Goal: Task Accomplishment & Management: Use online tool/utility

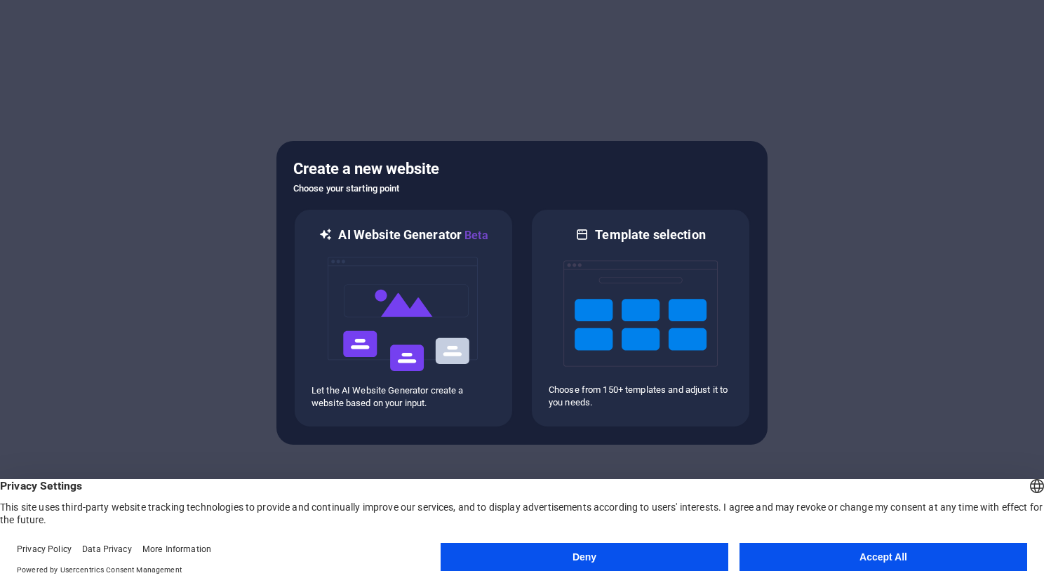
click at [879, 557] on button "Accept All" at bounding box center [884, 557] width 288 height 28
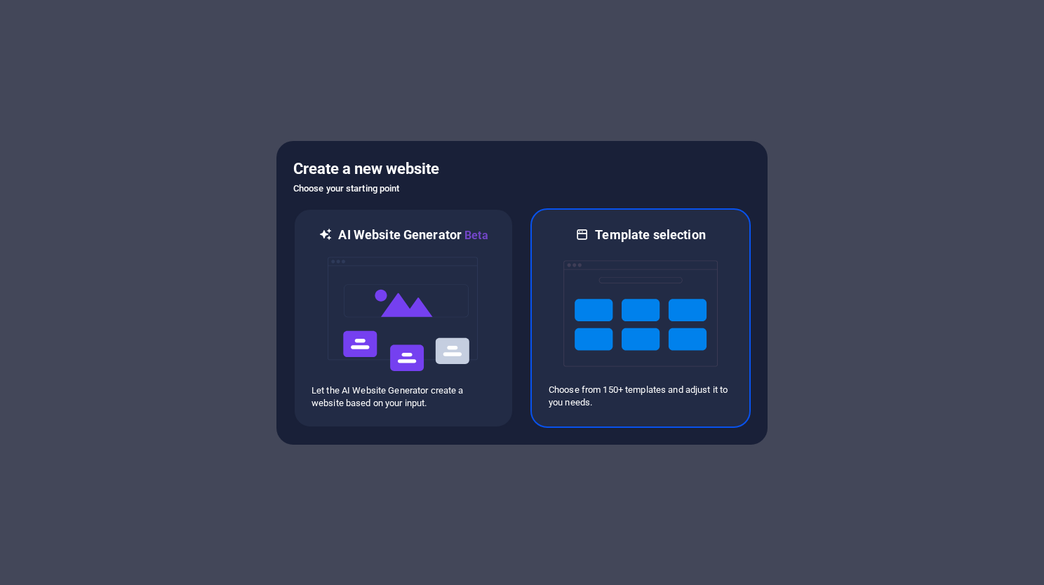
click at [658, 308] on img at bounding box center [641, 314] width 154 height 140
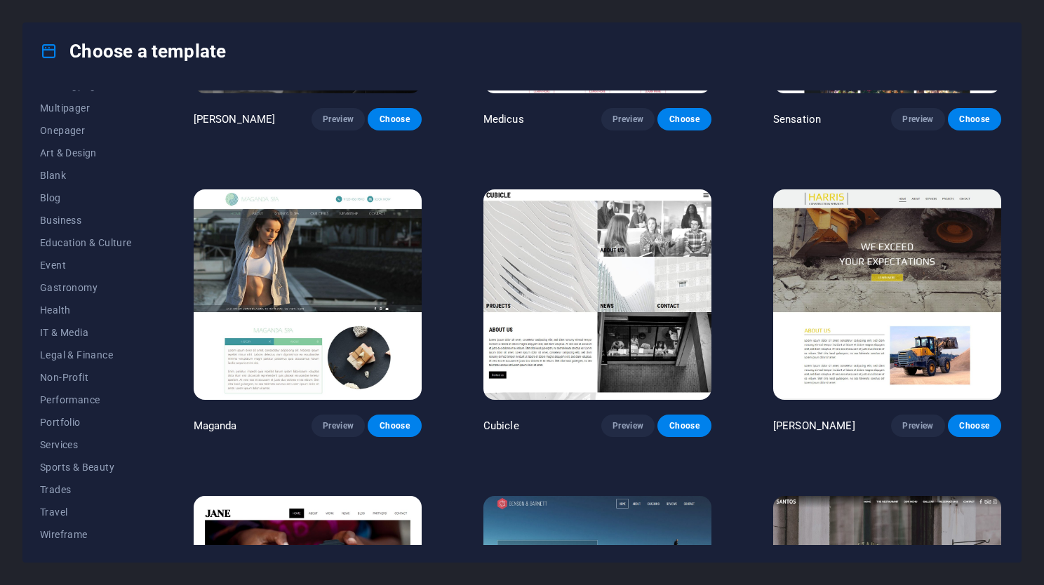
scroll to position [13406, 0]
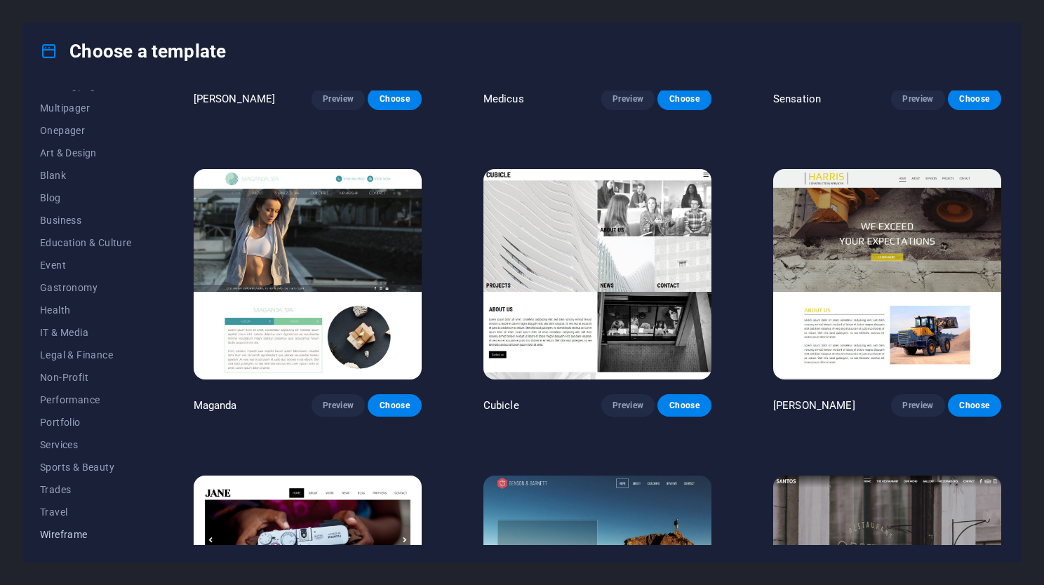
click at [65, 535] on span "Wireframe" at bounding box center [86, 534] width 92 height 11
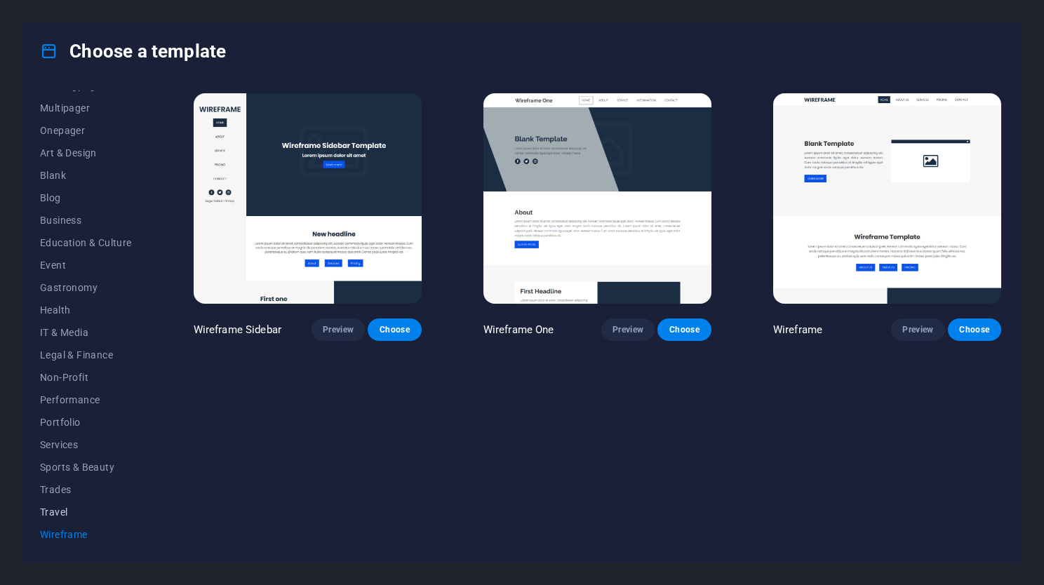
click at [62, 504] on button "Travel" at bounding box center [86, 512] width 92 height 22
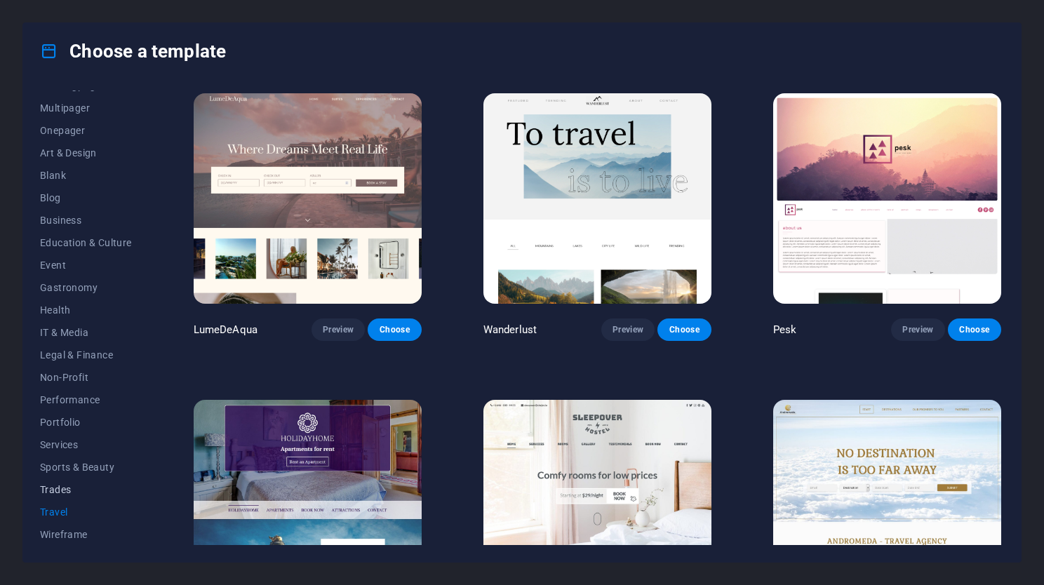
click at [61, 491] on span "Trades" at bounding box center [86, 489] width 92 height 11
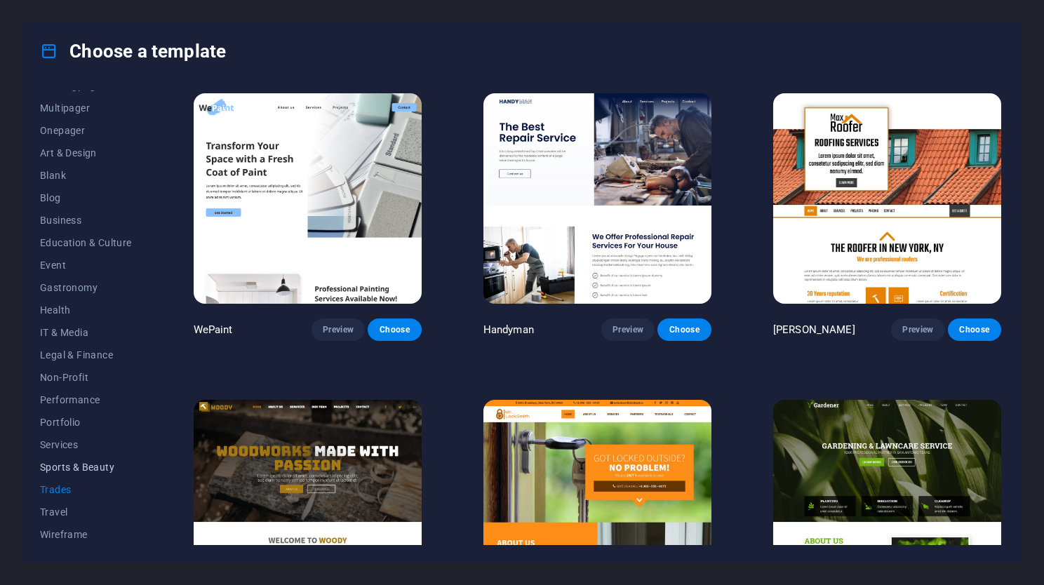
click at [84, 469] on span "Sports & Beauty" at bounding box center [86, 467] width 92 height 11
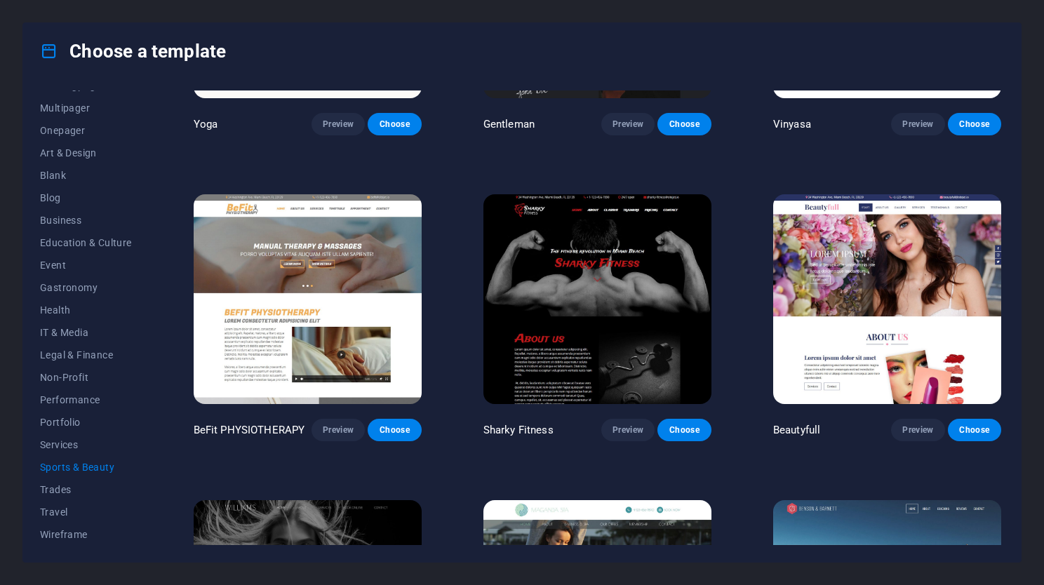
scroll to position [842, 0]
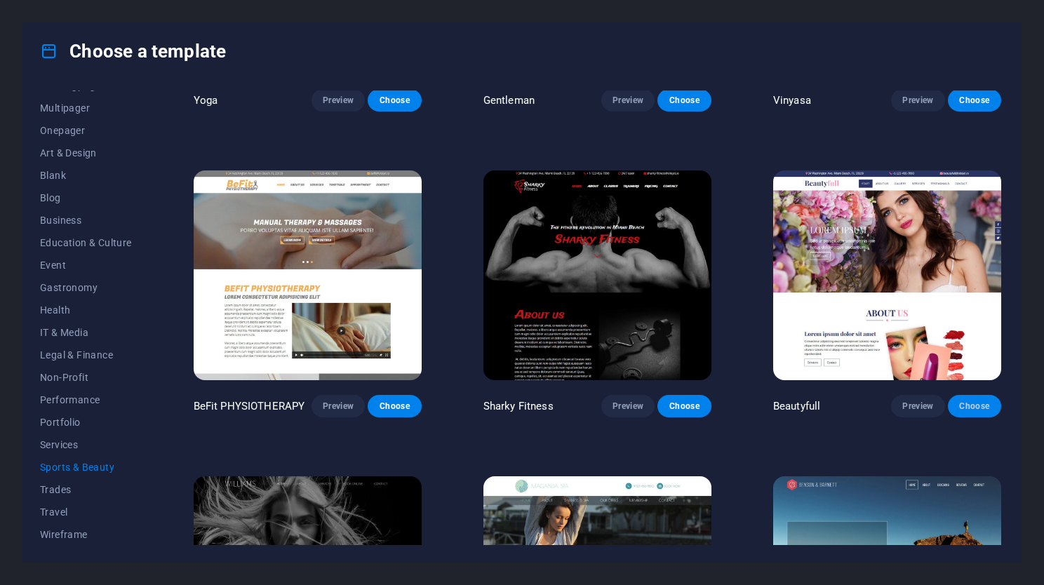
click at [978, 401] on span "Choose" at bounding box center [974, 406] width 31 height 11
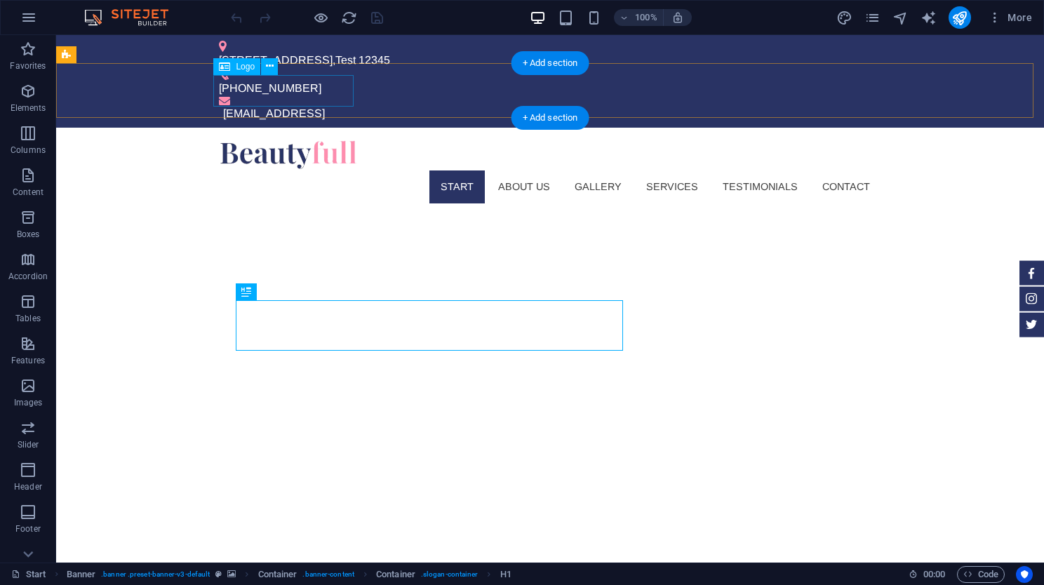
click at [302, 139] on div at bounding box center [550, 155] width 663 height 32
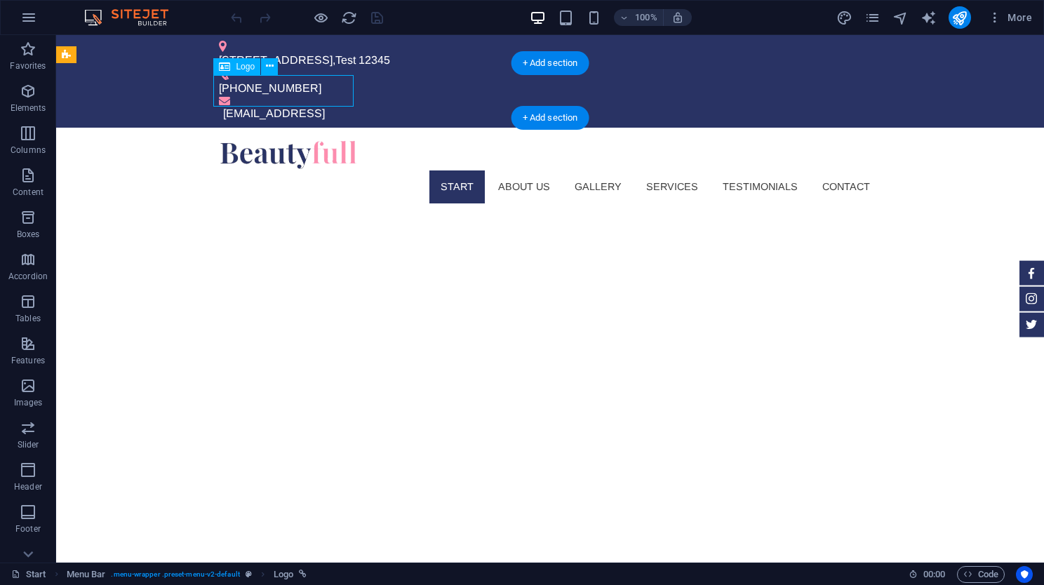
click at [310, 139] on div at bounding box center [550, 155] width 663 height 32
select select "px"
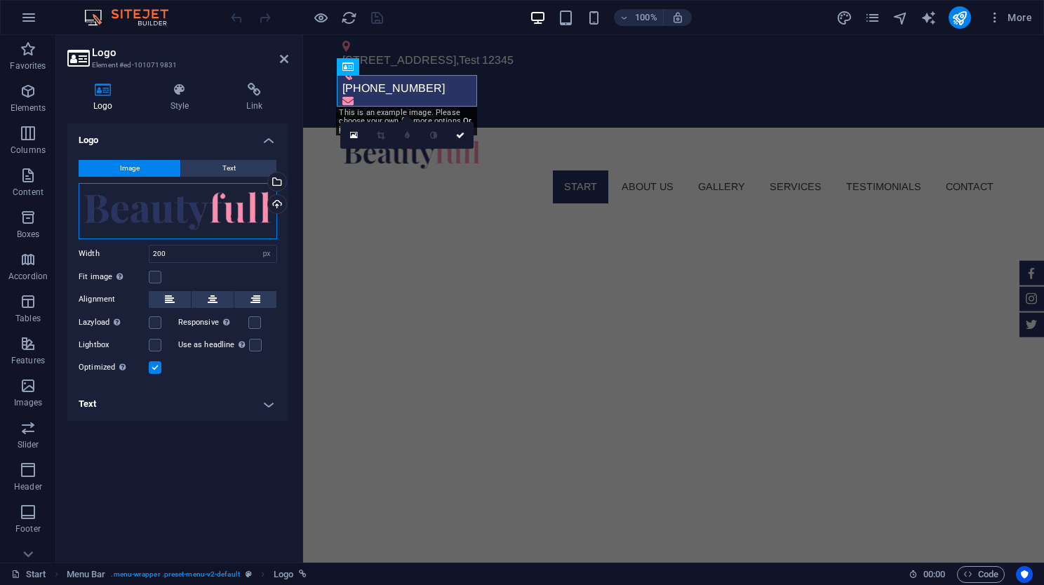
click at [178, 202] on div "Drag files here, click to choose files or select files from Files or our free s…" at bounding box center [178, 211] width 199 height 56
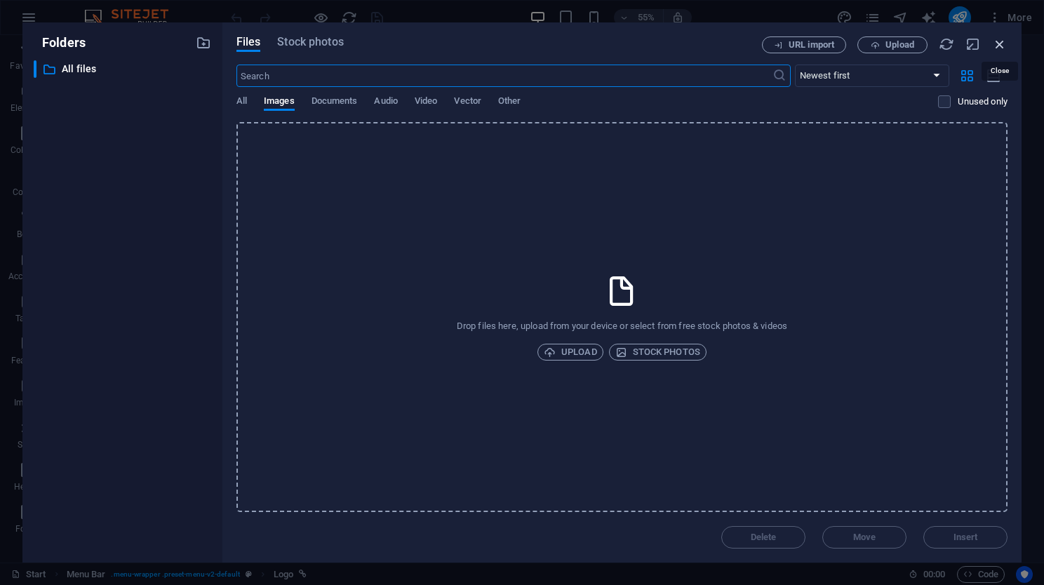
click at [994, 41] on icon "button" at bounding box center [999, 43] width 15 height 15
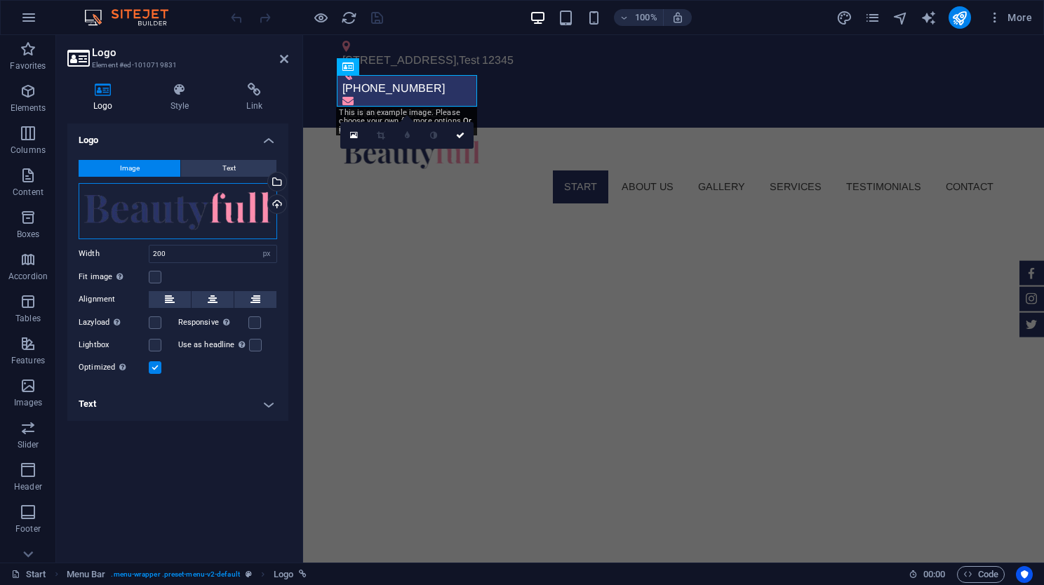
click at [143, 218] on div "Drag files here, click to choose files or select files from Files or our free s…" at bounding box center [178, 211] width 199 height 56
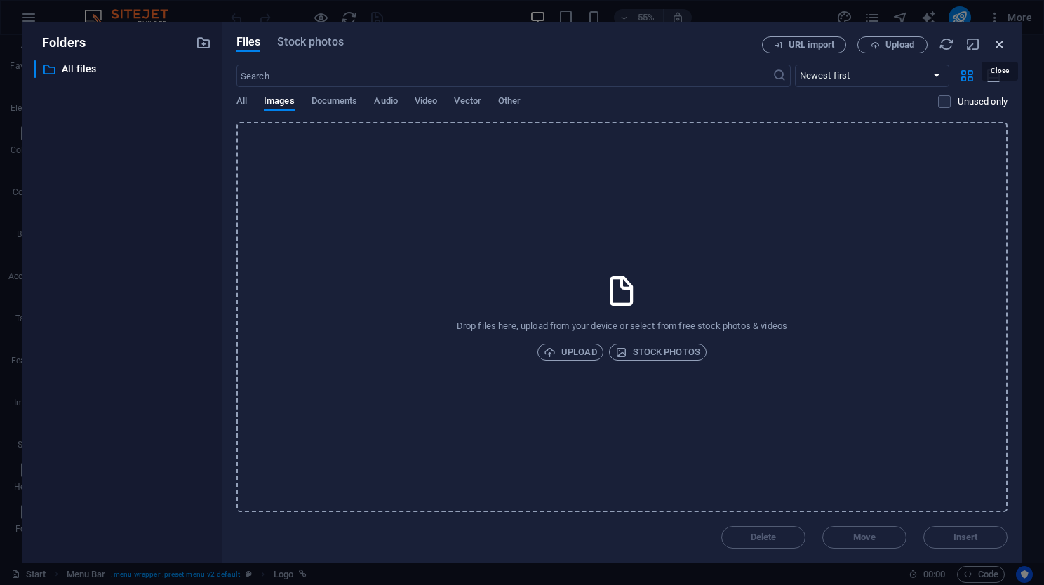
click at [1002, 44] on icon "button" at bounding box center [999, 43] width 15 height 15
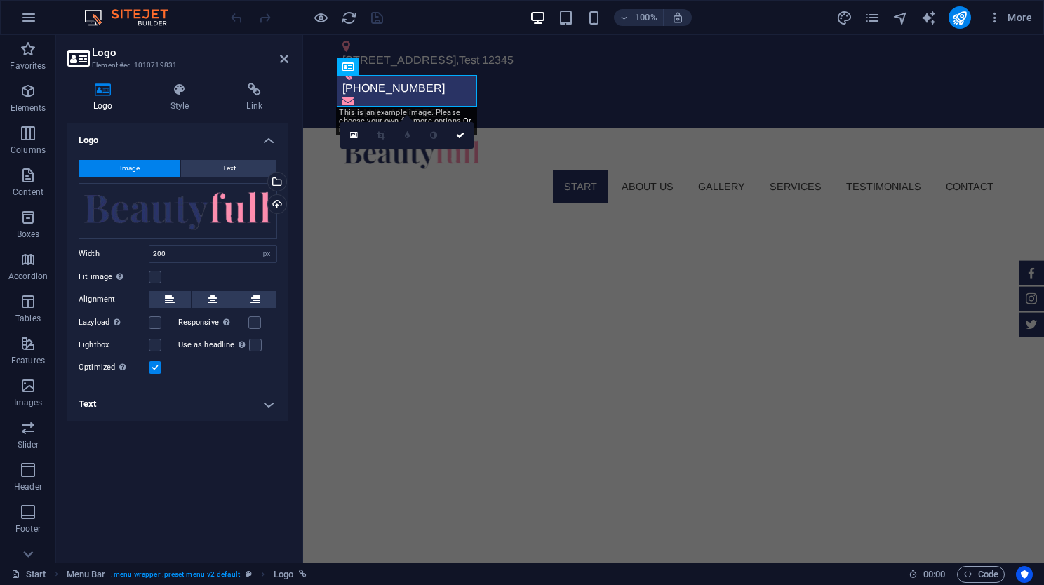
click at [277, 403] on h4 "Text" at bounding box center [177, 404] width 221 height 34
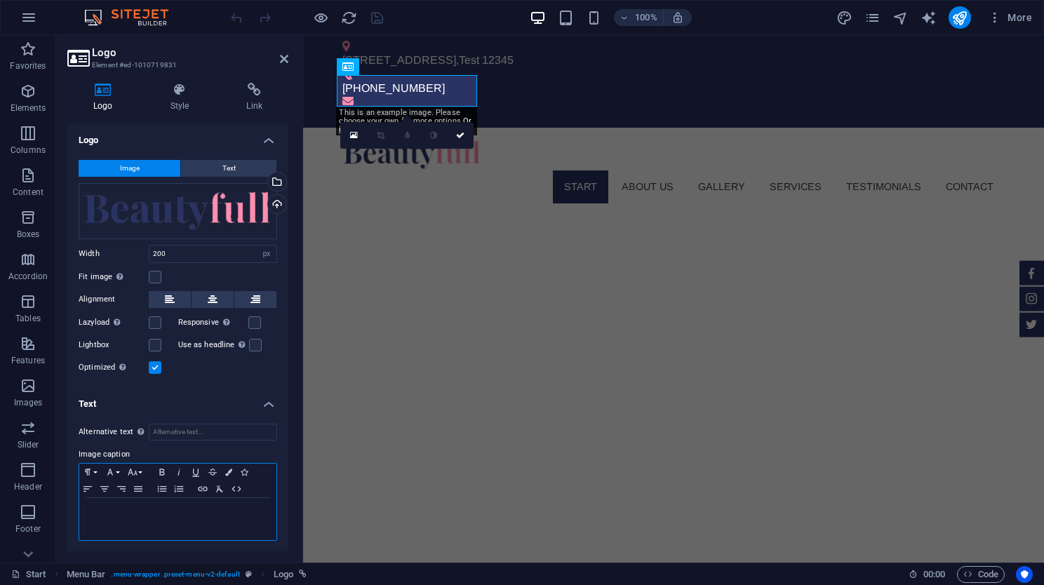
click at [175, 522] on div at bounding box center [177, 519] width 197 height 42
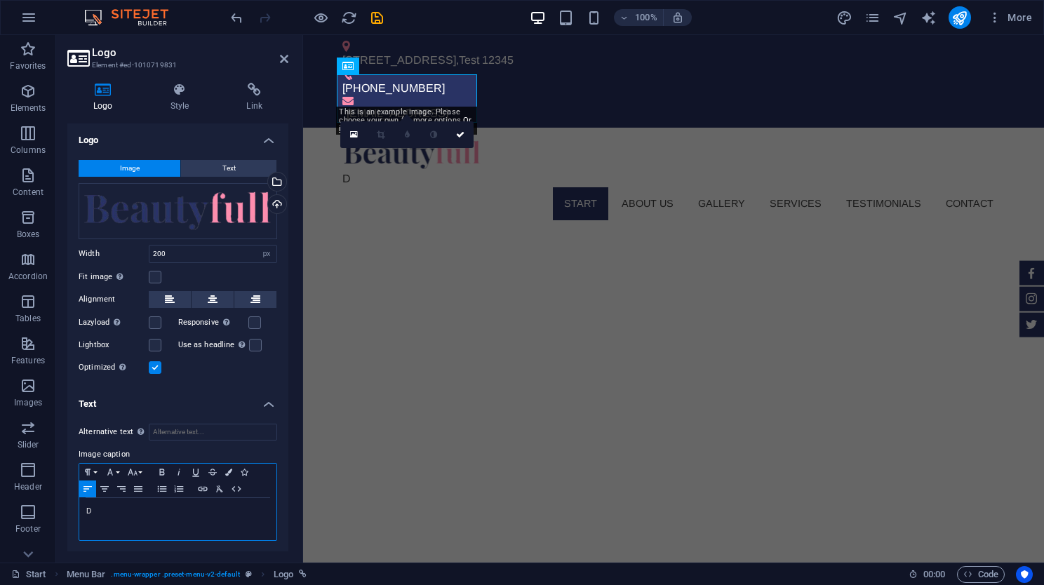
click at [159, 526] on div "D" at bounding box center [177, 519] width 197 height 42
click at [158, 524] on div "D" at bounding box center [177, 519] width 197 height 42
click at [270, 404] on h4 "Text" at bounding box center [177, 399] width 221 height 25
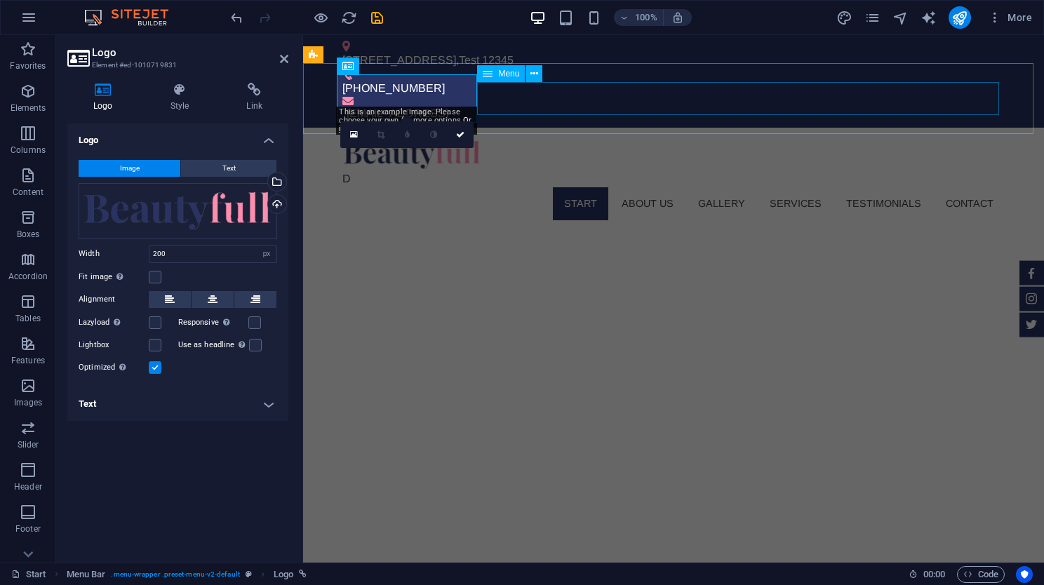
click at [533, 187] on nav "Start About us Gallery Services Testimonials Contact" at bounding box center [674, 203] width 663 height 32
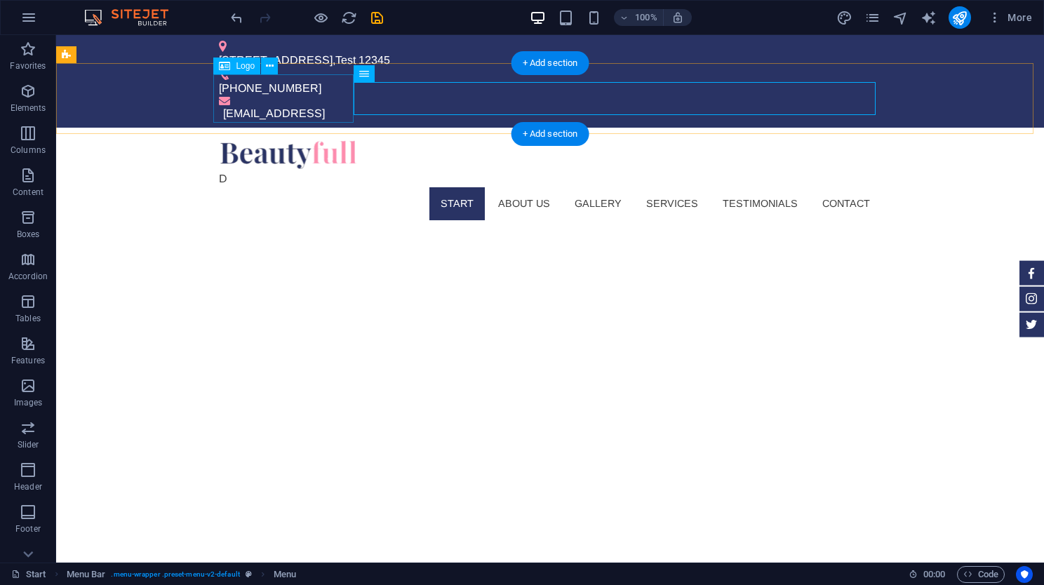
click at [260, 139] on div "D" at bounding box center [550, 163] width 663 height 48
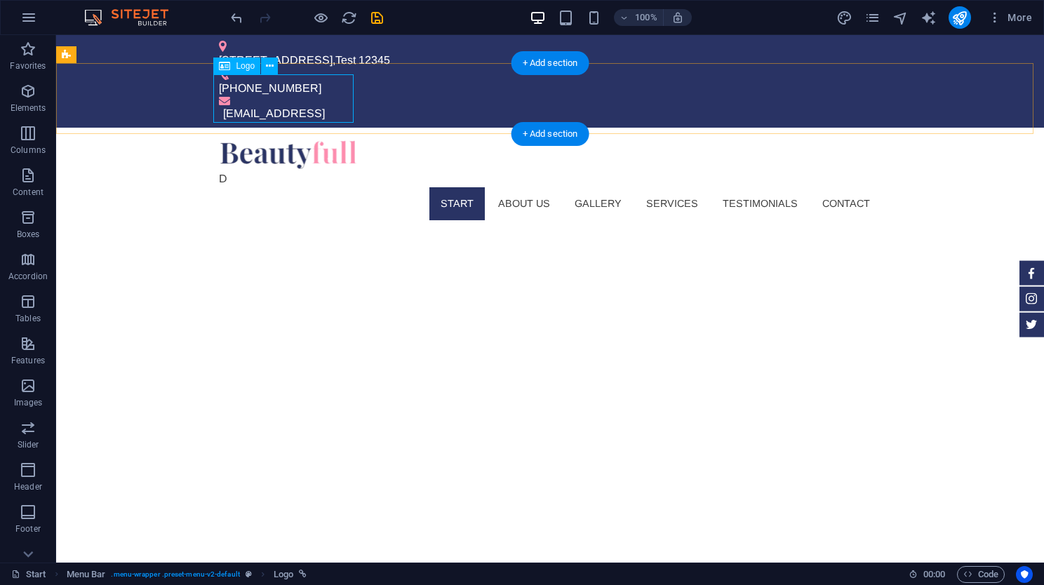
click at [272, 139] on div "D" at bounding box center [550, 163] width 663 height 48
click at [272, 66] on icon at bounding box center [270, 66] width 8 height 15
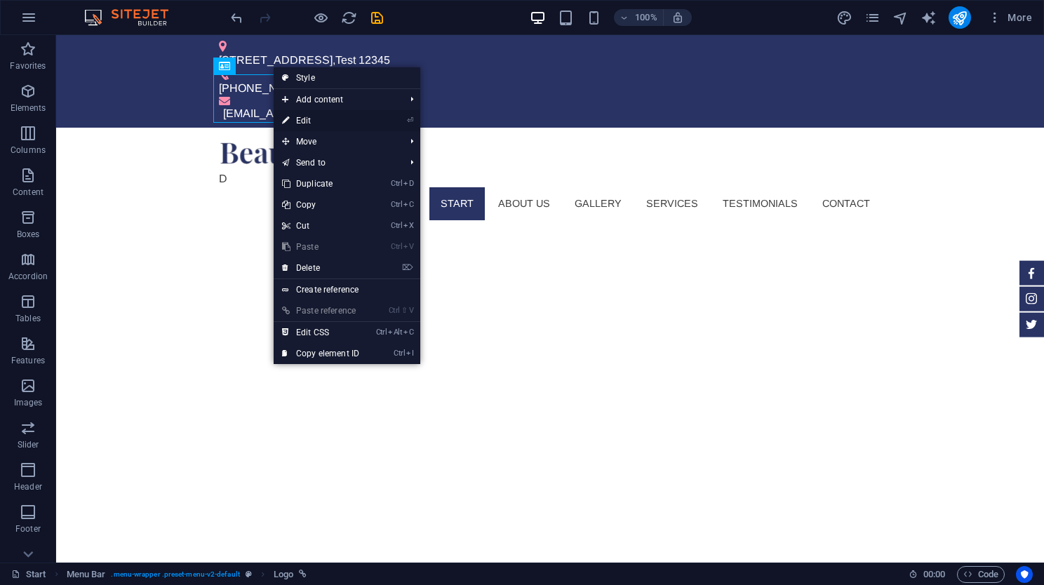
click at [300, 114] on link "⏎ Edit" at bounding box center [321, 120] width 94 height 21
select select "px"
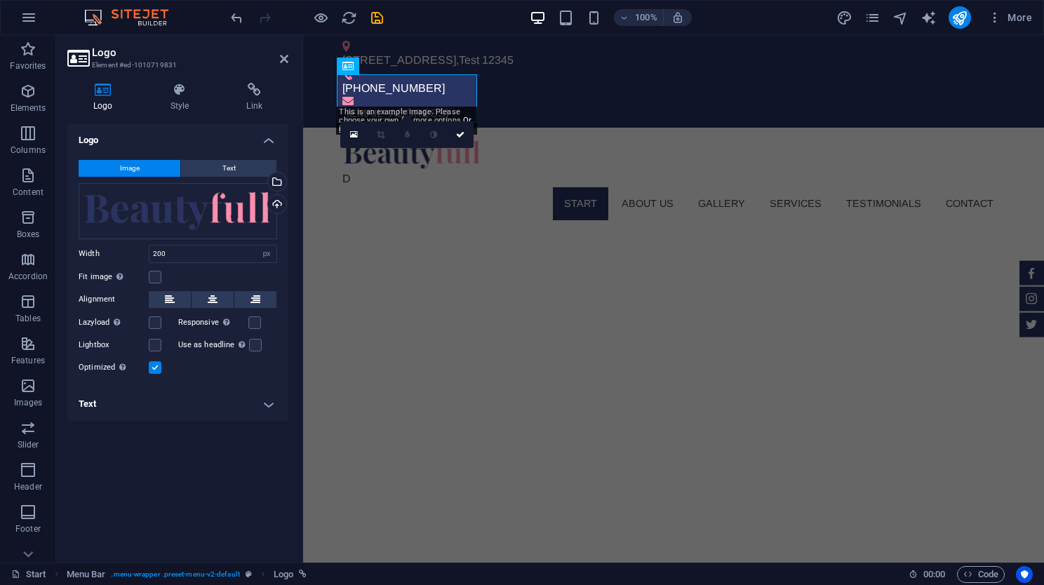
click at [255, 397] on h4 "Text" at bounding box center [177, 404] width 221 height 34
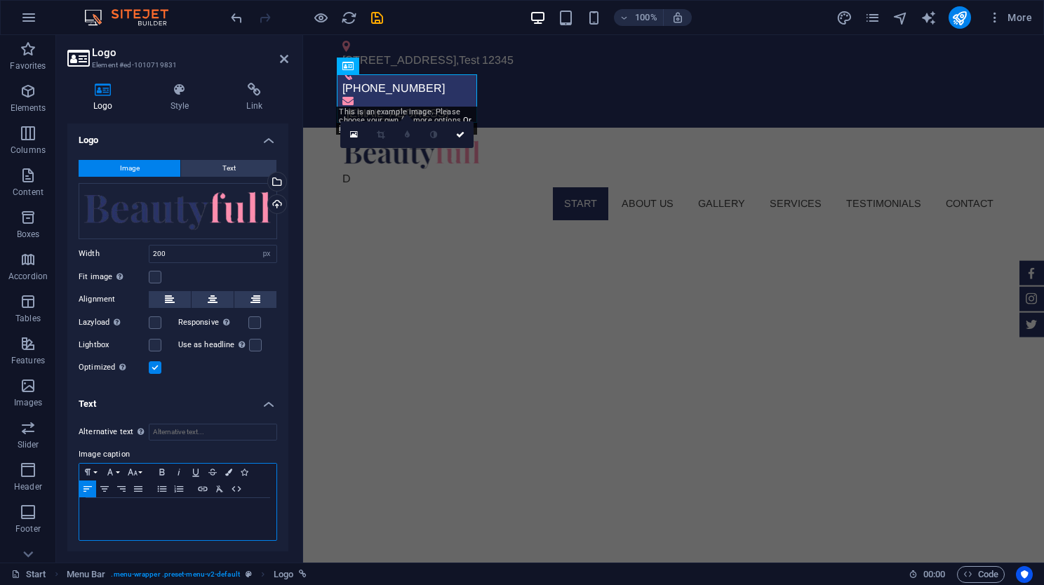
drag, startPoint x: 157, startPoint y: 518, endPoint x: 234, endPoint y: 413, distance: 129.6
click at [157, 517] on div at bounding box center [177, 519] width 197 height 42
click at [385, 139] on div "D" at bounding box center [674, 163] width 663 height 48
click at [115, 510] on p at bounding box center [177, 511] width 183 height 13
click at [151, 515] on p at bounding box center [177, 511] width 183 height 13
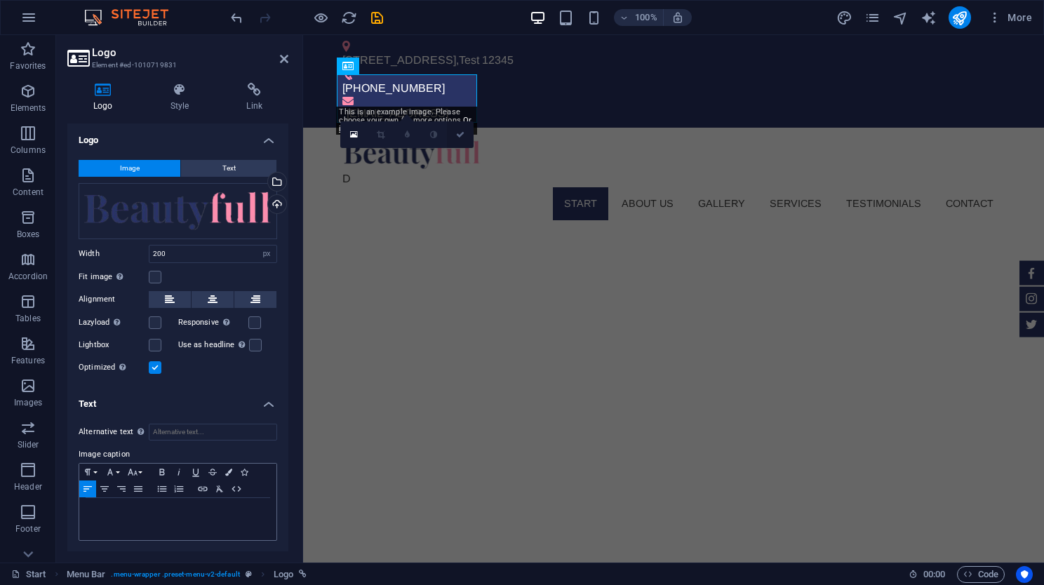
click at [458, 140] on link at bounding box center [460, 134] width 27 height 27
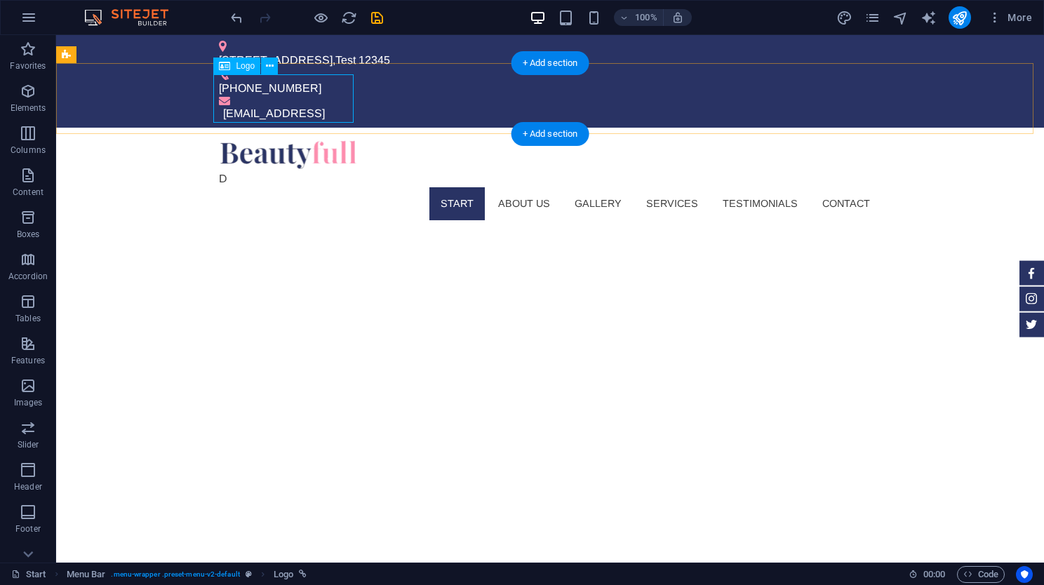
click at [219, 139] on div "D" at bounding box center [550, 163] width 663 height 48
click at [243, 139] on div "D" at bounding box center [550, 163] width 663 height 48
click at [256, 139] on div "D" at bounding box center [550, 163] width 663 height 48
click at [271, 64] on icon at bounding box center [270, 66] width 8 height 15
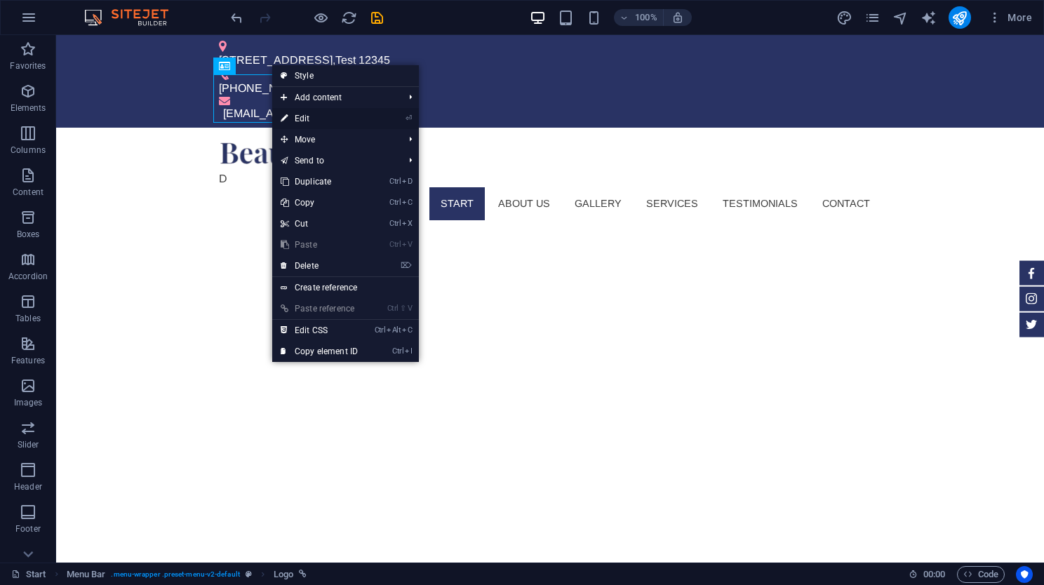
click at [325, 112] on link "⏎ Edit" at bounding box center [319, 118] width 94 height 21
select select "px"
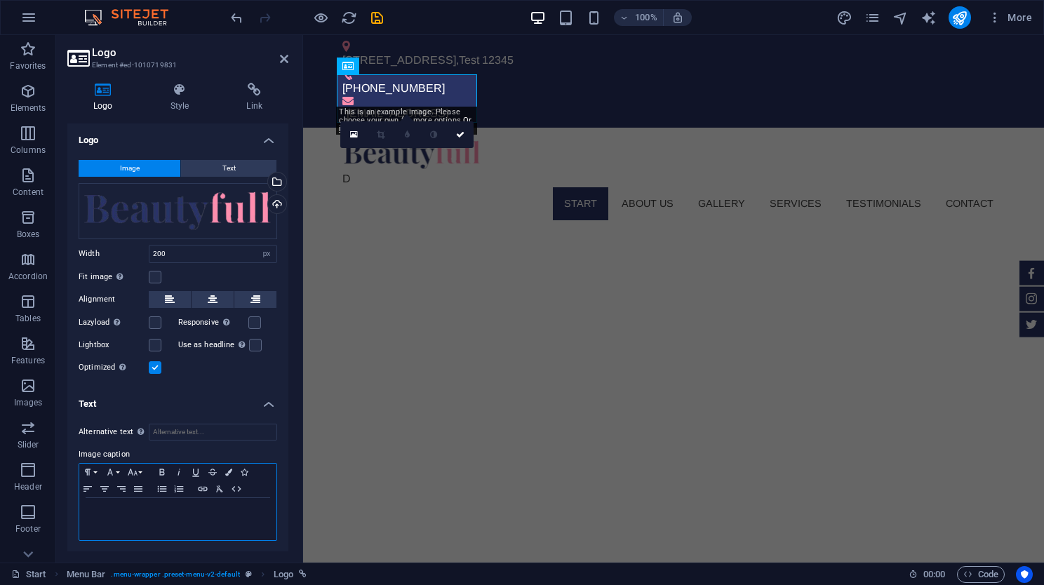
click at [106, 505] on p at bounding box center [177, 511] width 183 height 13
click at [146, 516] on p "​" at bounding box center [177, 511] width 183 height 13
click at [241, 161] on button "Text" at bounding box center [228, 168] width 95 height 17
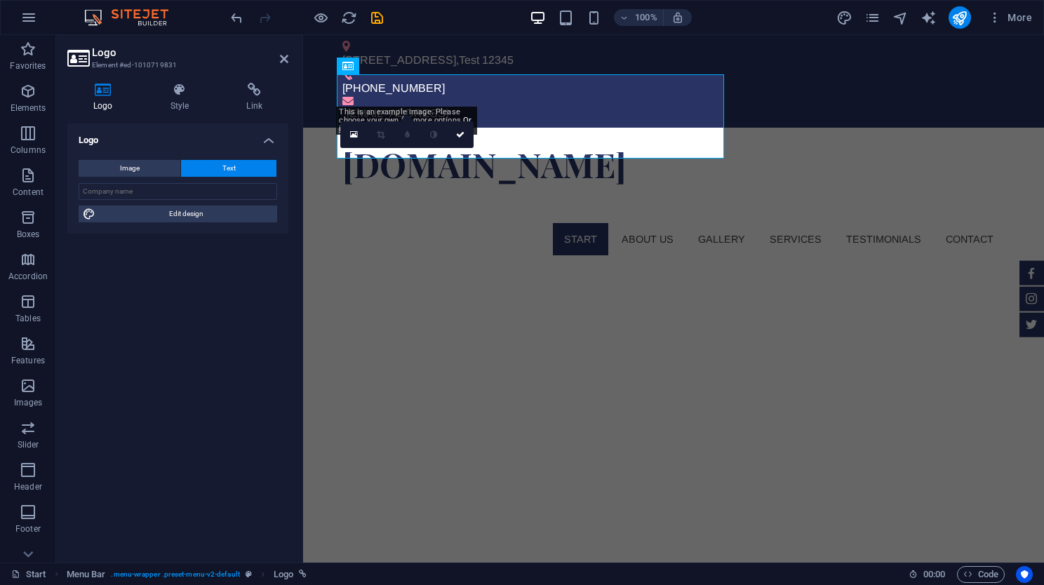
click at [228, 164] on span "Text" at bounding box center [229, 168] width 13 height 17
click at [199, 190] on input "text" at bounding box center [178, 191] width 199 height 17
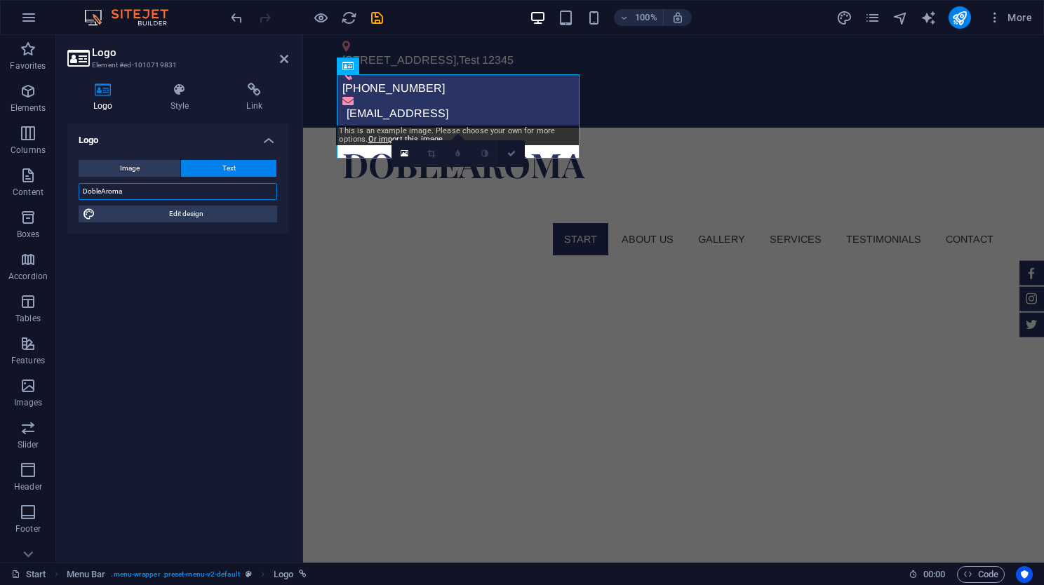
type input "DobleAroma"
click at [512, 150] on icon at bounding box center [511, 154] width 8 height 8
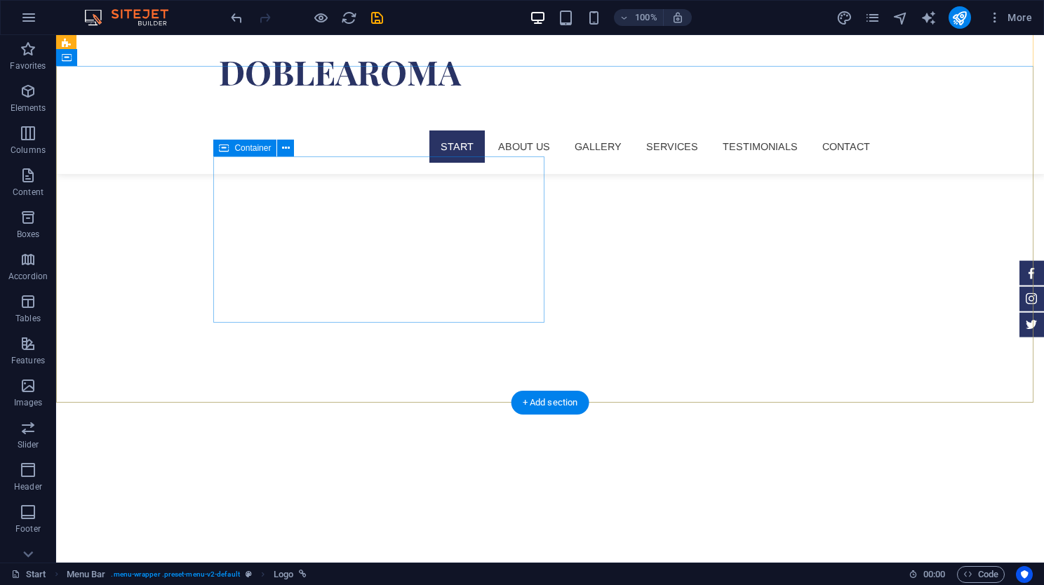
scroll to position [140, 0]
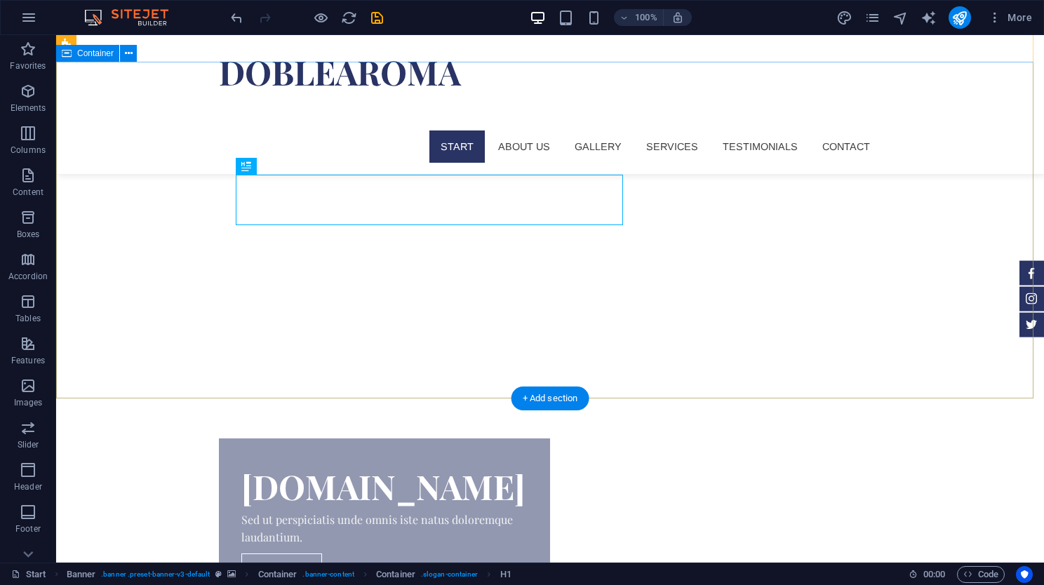
scroll to position [562, 0]
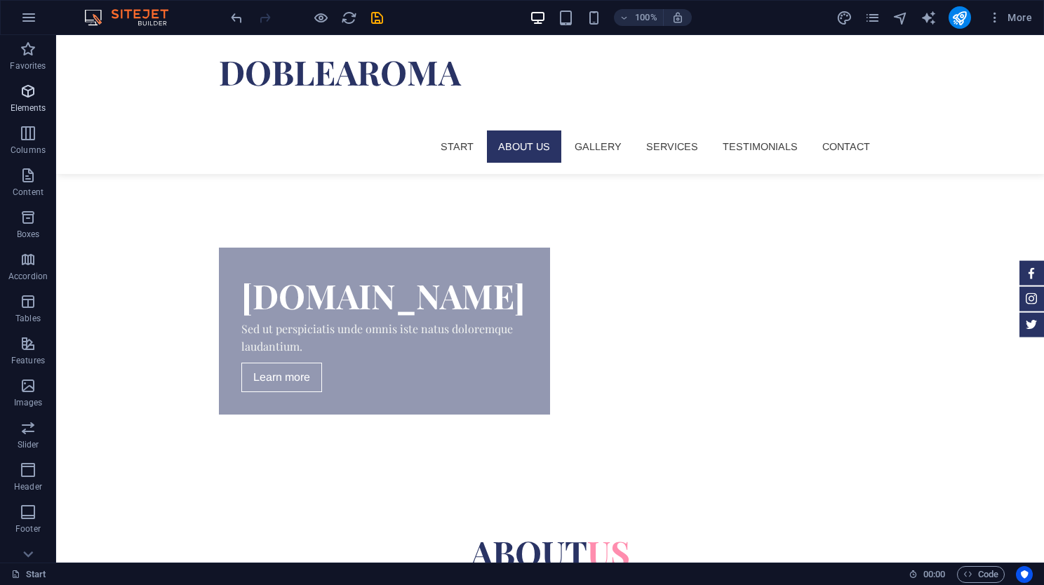
click at [15, 97] on span "Elements" at bounding box center [28, 100] width 56 height 34
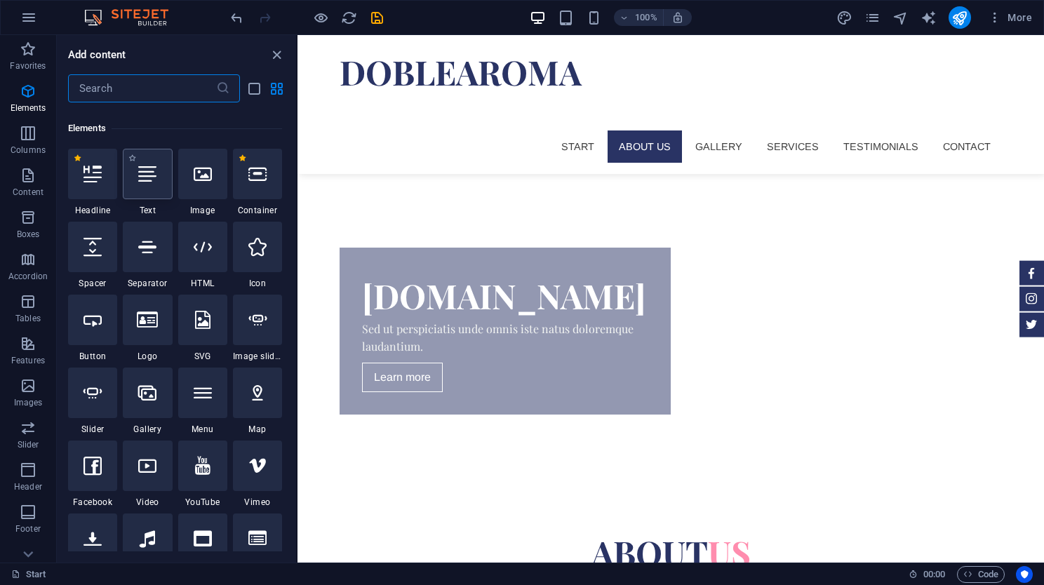
scroll to position [149, 0]
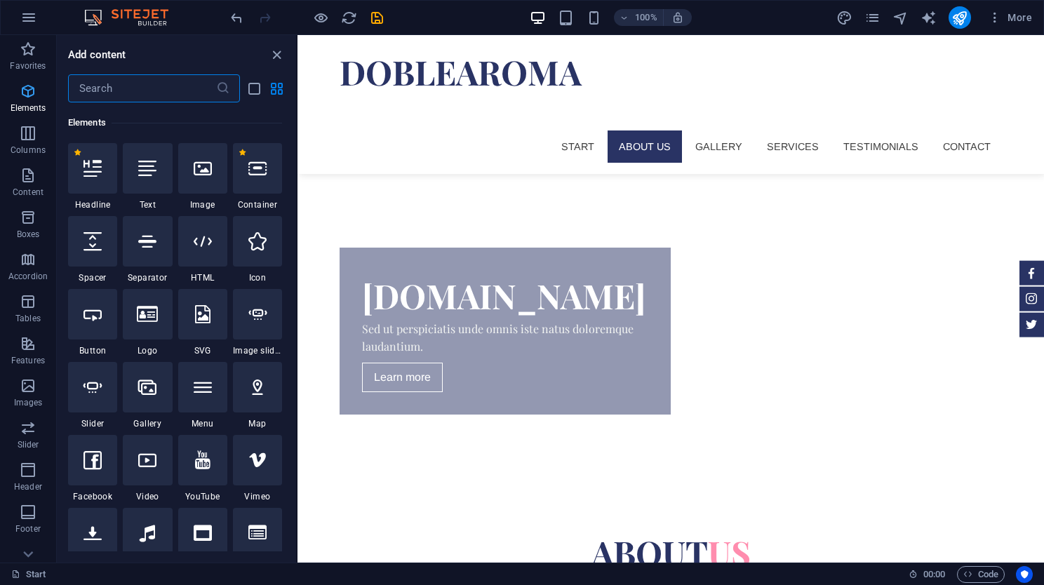
click at [25, 89] on icon "button" at bounding box center [28, 91] width 17 height 17
click at [28, 50] on icon "button" at bounding box center [28, 49] width 17 height 17
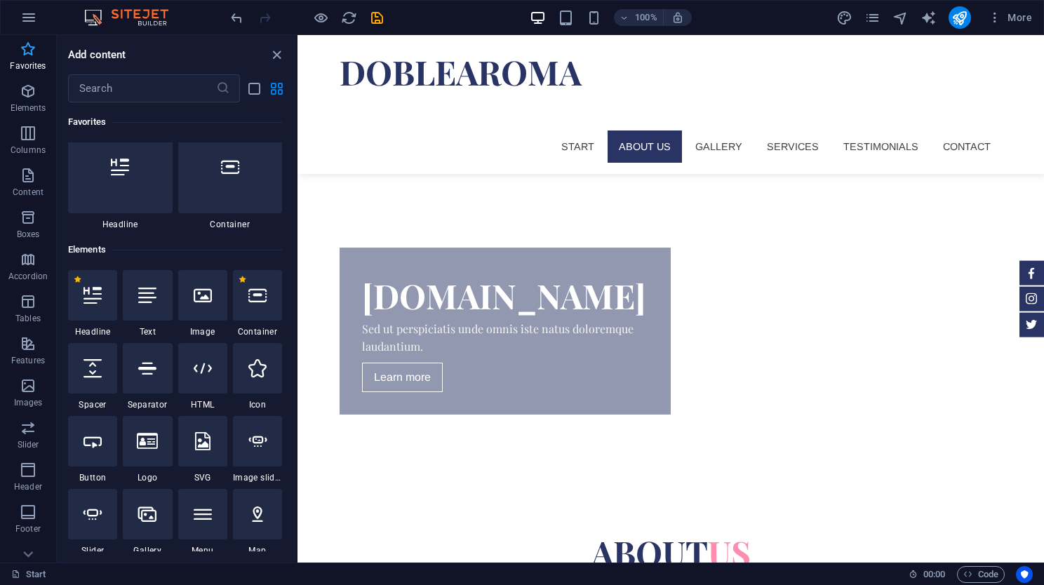
scroll to position [0, 0]
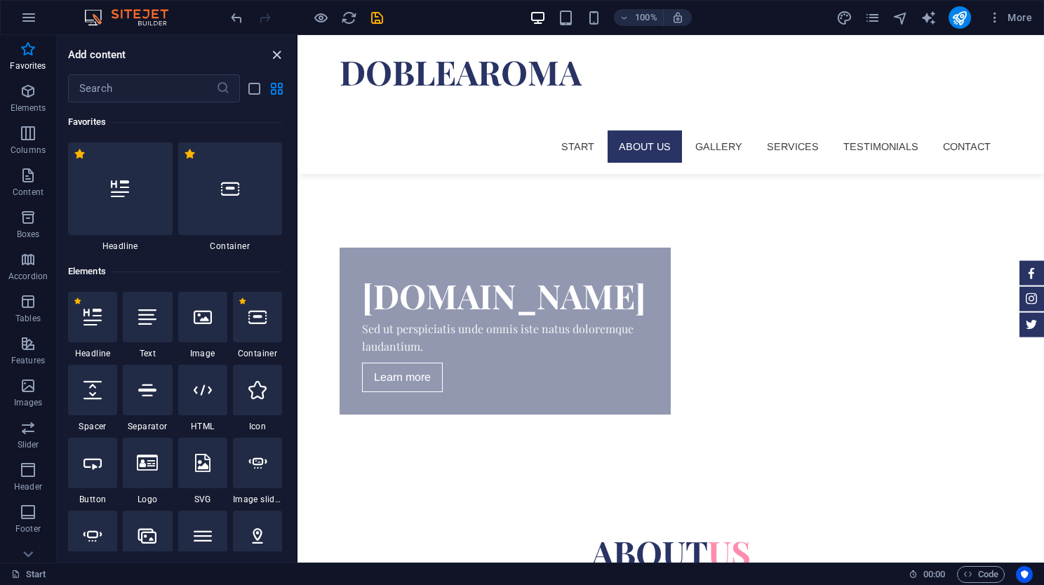
click at [274, 51] on icon "close panel" at bounding box center [277, 55] width 16 height 16
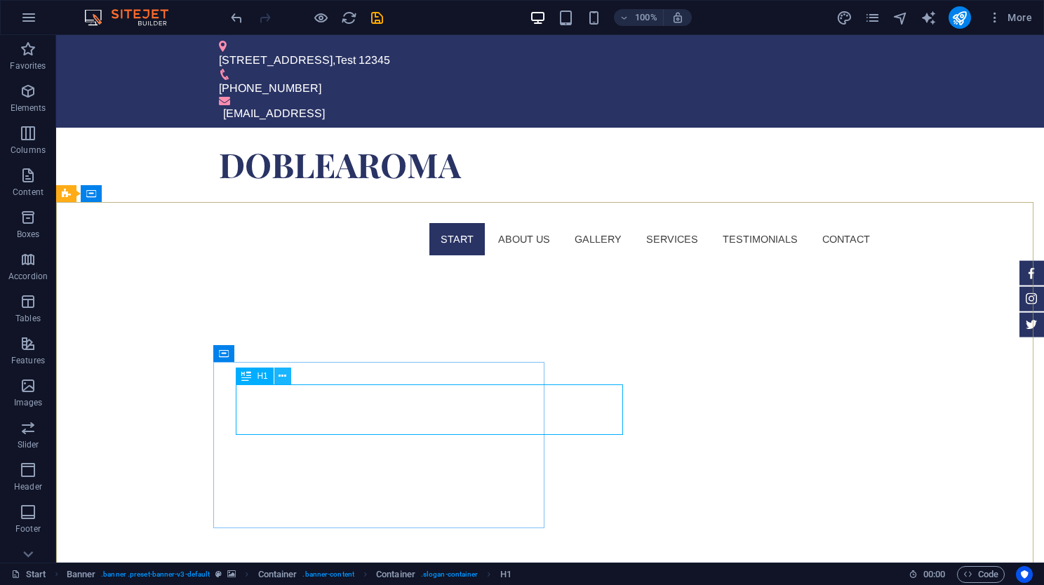
click at [279, 373] on icon at bounding box center [283, 376] width 8 height 15
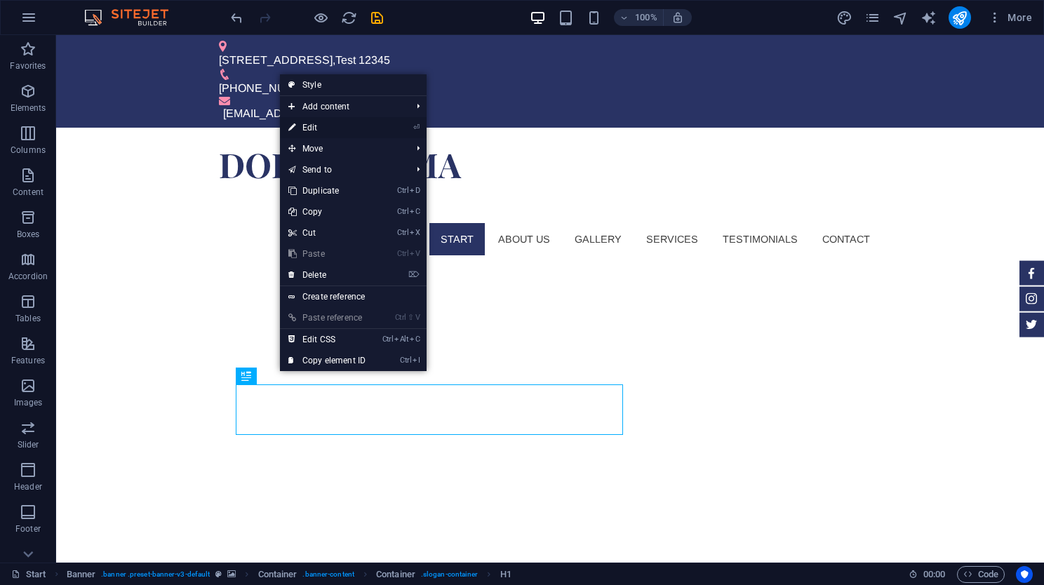
click at [357, 129] on link "⏎ Edit" at bounding box center [327, 127] width 94 height 21
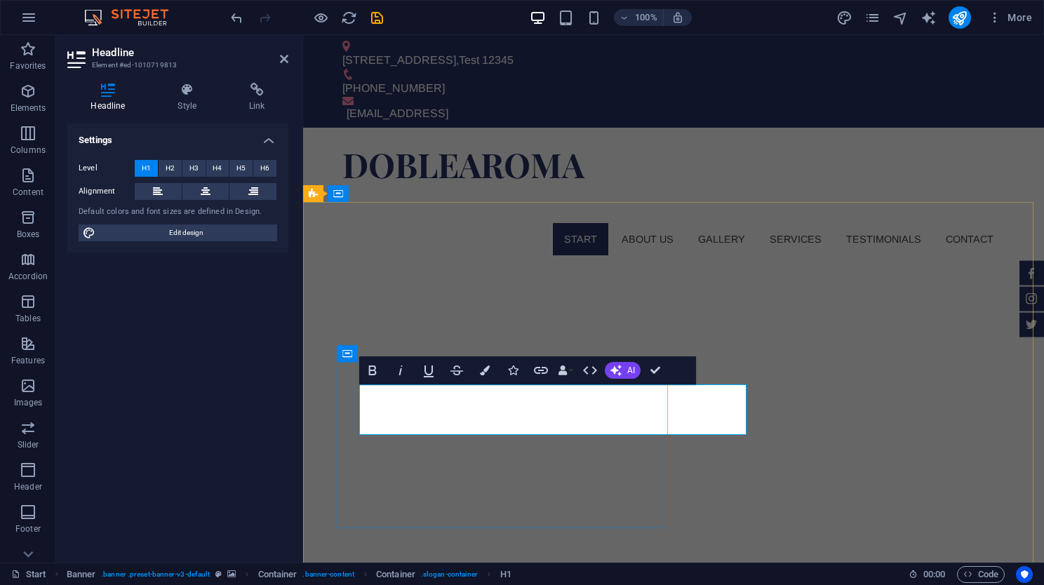
drag, startPoint x: 550, startPoint y: 418, endPoint x: 752, endPoint y: 727, distance: 369.3
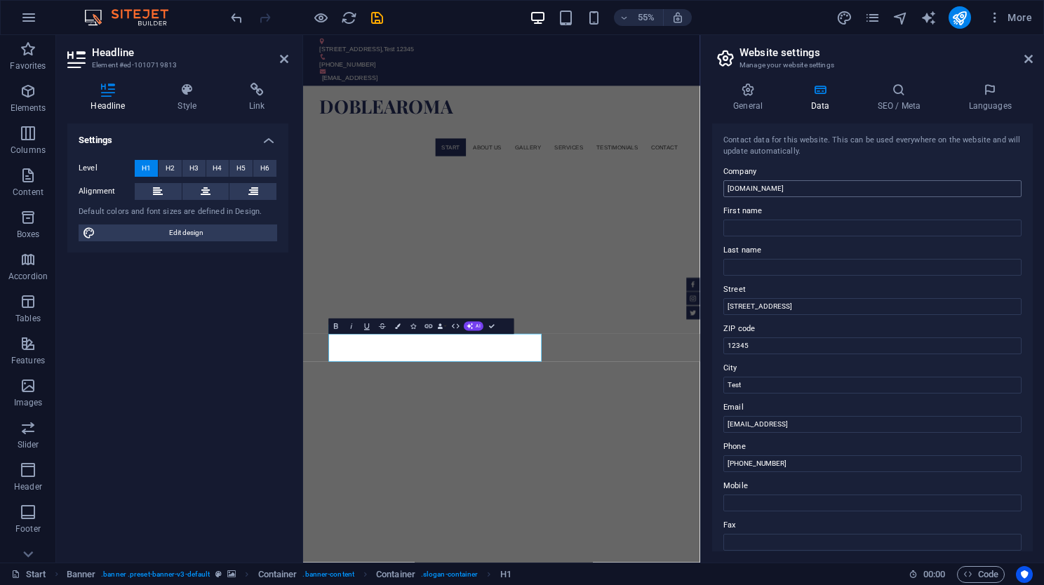
drag, startPoint x: 768, startPoint y: 189, endPoint x: 882, endPoint y: 187, distance: 113.7
click at [889, 187] on input "[DOMAIN_NAME]" at bounding box center [873, 188] width 298 height 17
type input "DobleAroma"
click at [773, 226] on input "First name" at bounding box center [873, 228] width 298 height 17
click at [736, 268] on input "Last name" at bounding box center [873, 267] width 298 height 17
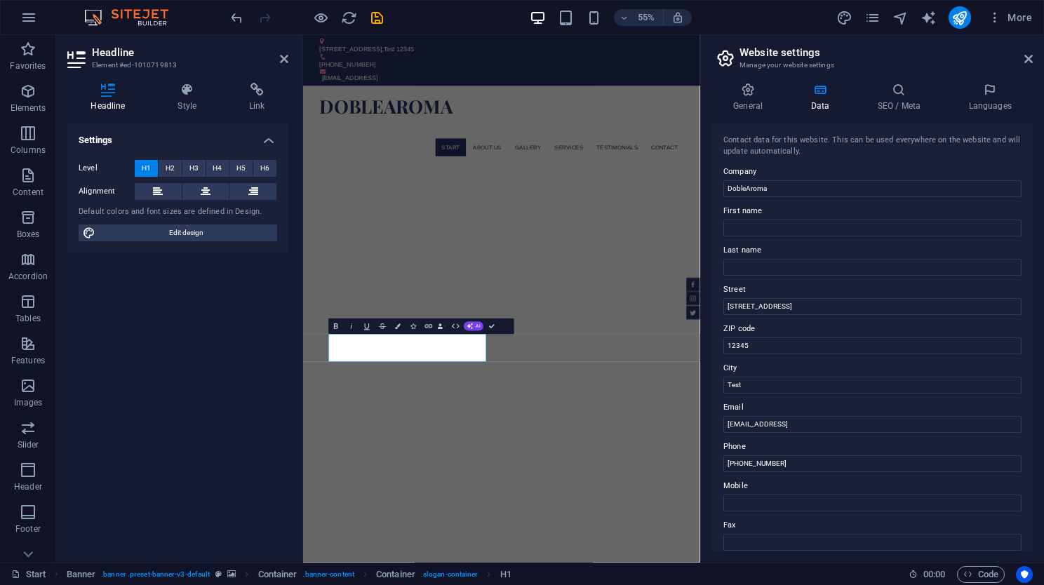
click at [710, 301] on div "General Data SEO / Meta Languages Website name [DOMAIN_NAME] Logo Drag files he…" at bounding box center [872, 317] width 343 height 491
click at [793, 305] on input "[STREET_ADDRESS]" at bounding box center [873, 306] width 298 height 17
type input "R"
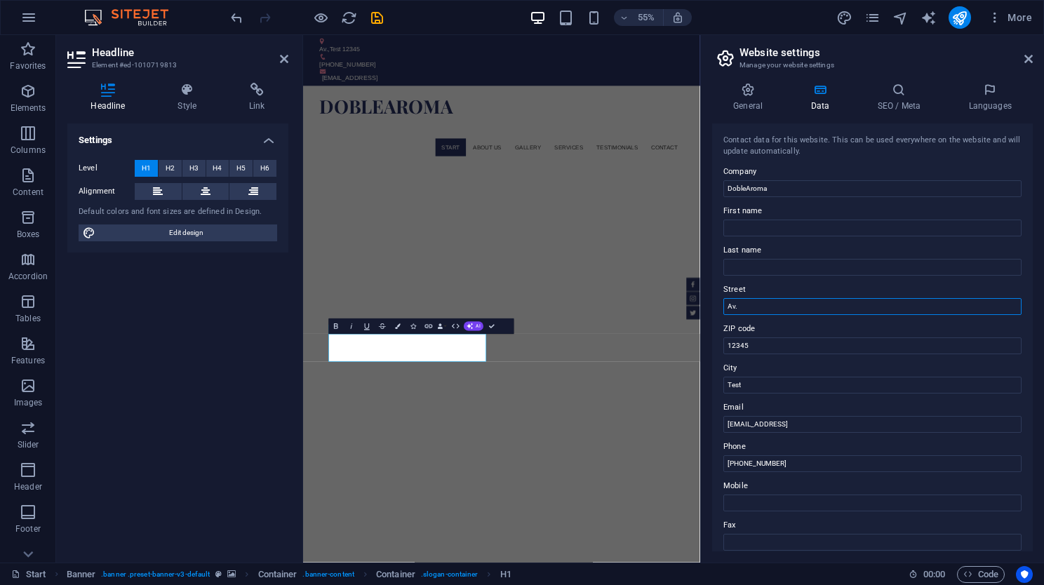
click at [792, 304] on input "Av." at bounding box center [873, 306] width 298 height 17
type input "Av. [PERSON_NAME] [PERSON_NAME]"
click at [758, 347] on input "12345" at bounding box center [873, 346] width 298 height 17
type input "09060-000"
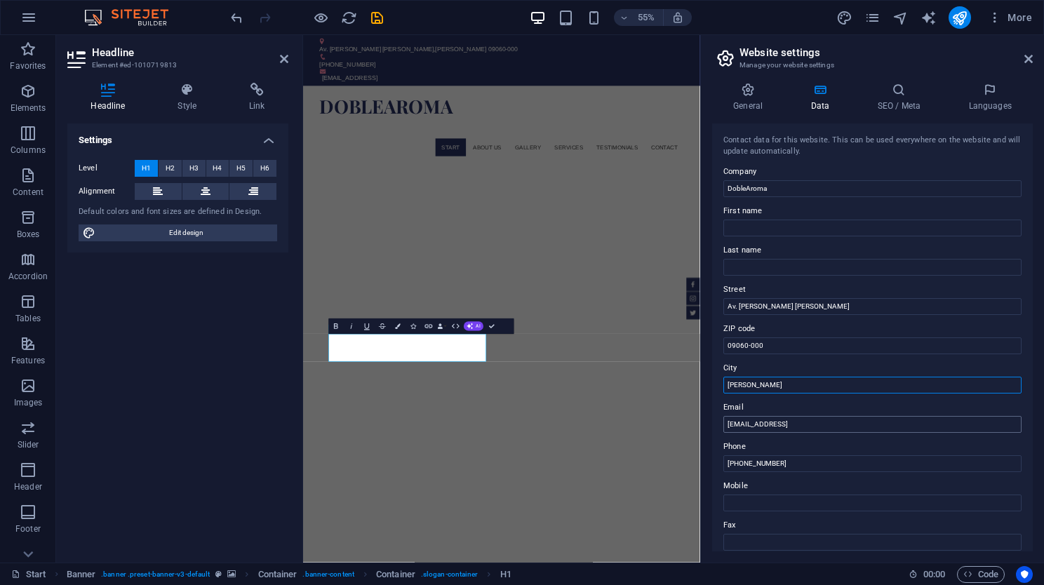
type input "[PERSON_NAME]"
click at [813, 428] on input "[EMAIL_ADDRESS]" at bounding box center [873, 424] width 298 height 17
type input "[PERSON_NAME][EMAIL_ADDRESS][DOMAIN_NAME]"
click at [783, 496] on input "Mobile" at bounding box center [873, 503] width 298 height 17
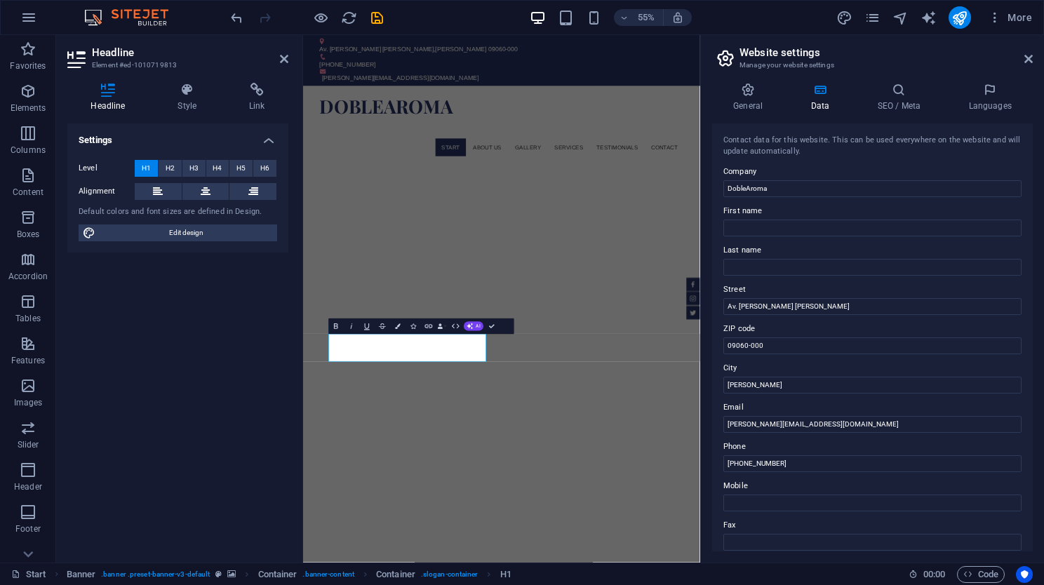
click at [719, 519] on div "Contact data for this website. This can be used everywhere on the website and w…" at bounding box center [872, 338] width 321 height 428
click at [743, 99] on h4 "General" at bounding box center [750, 97] width 77 height 29
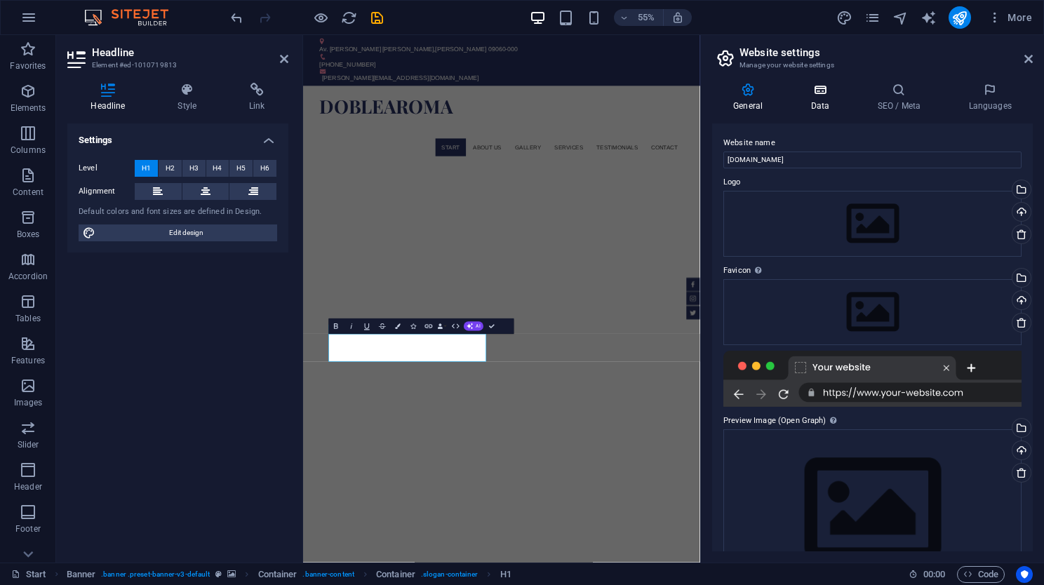
click at [825, 105] on h4 "Data" at bounding box center [823, 97] width 67 height 29
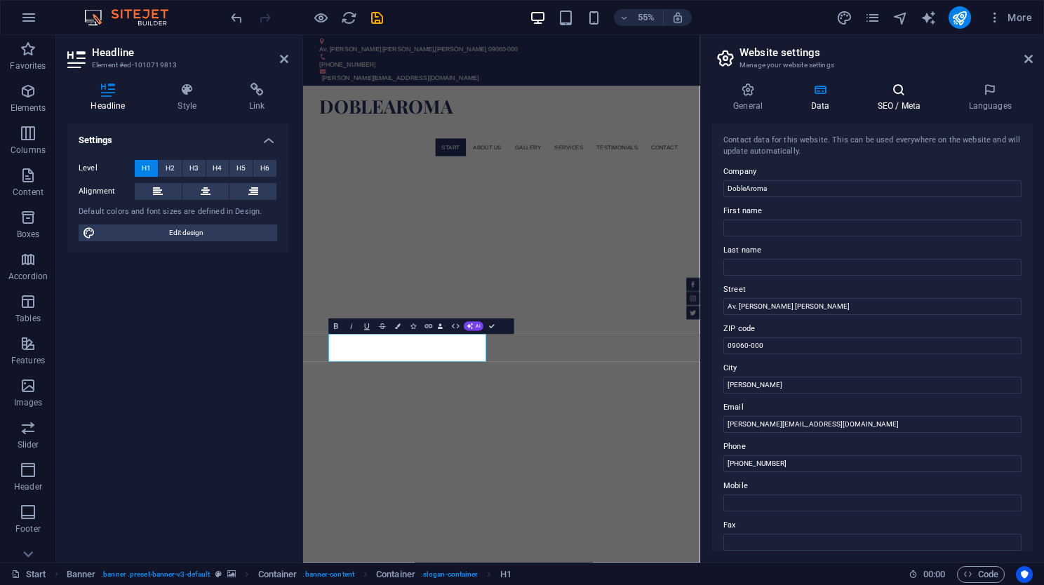
click at [889, 100] on h4 "SEO / Meta" at bounding box center [901, 97] width 91 height 29
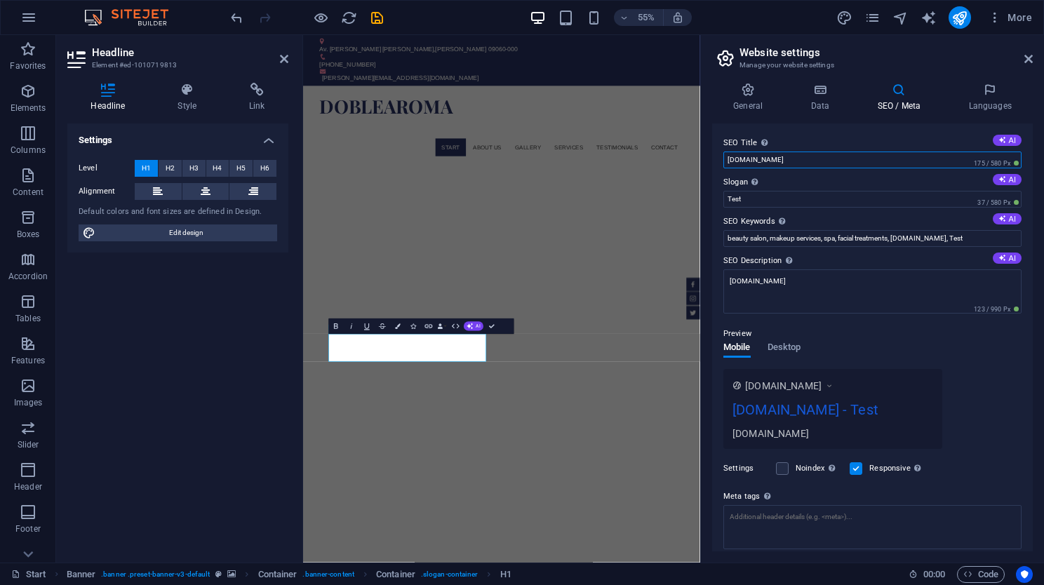
drag, startPoint x: 766, startPoint y: 159, endPoint x: 863, endPoint y: 159, distance: 96.9
click at [863, 159] on input "[DOMAIN_NAME]" at bounding box center [873, 160] width 298 height 17
type input "doblearoma"
click at [817, 201] on input "Test" at bounding box center [873, 199] width 298 height 17
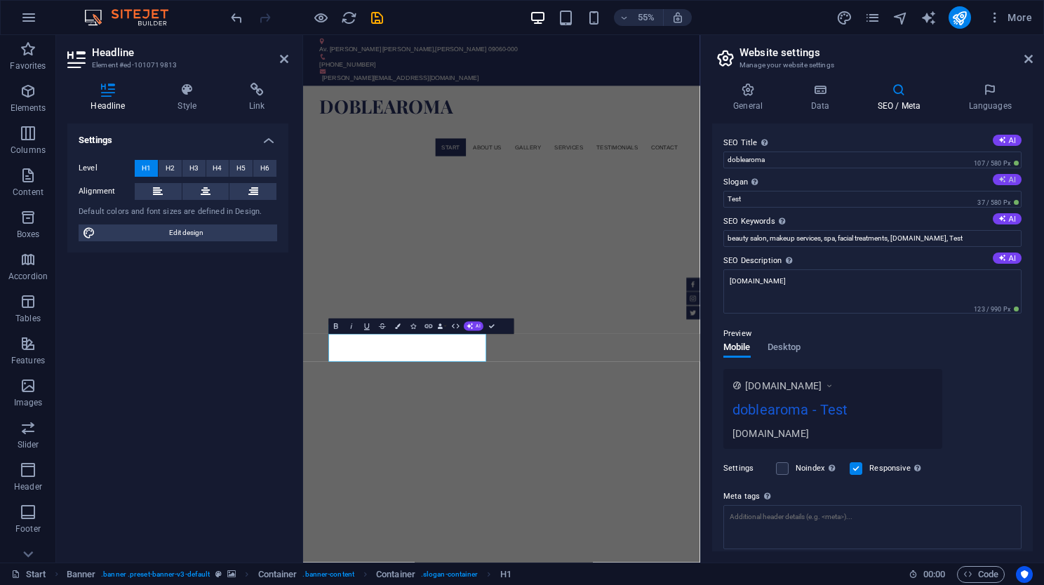
click at [1005, 178] on button "AI" at bounding box center [1007, 179] width 29 height 11
type input "Transform Your Beauty, Elevate Your Confidence"
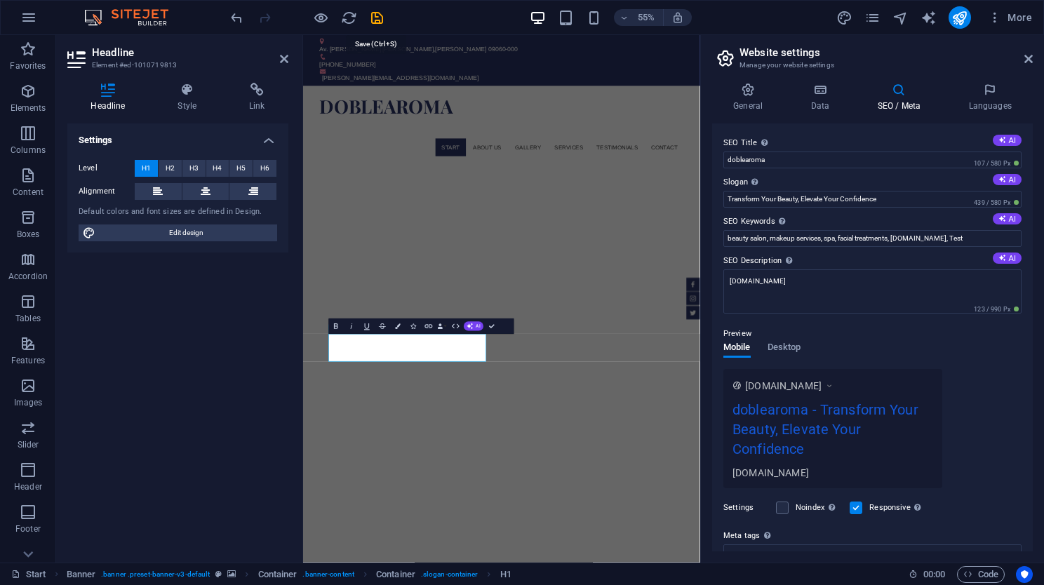
click at [374, 16] on icon "save" at bounding box center [377, 18] width 16 height 16
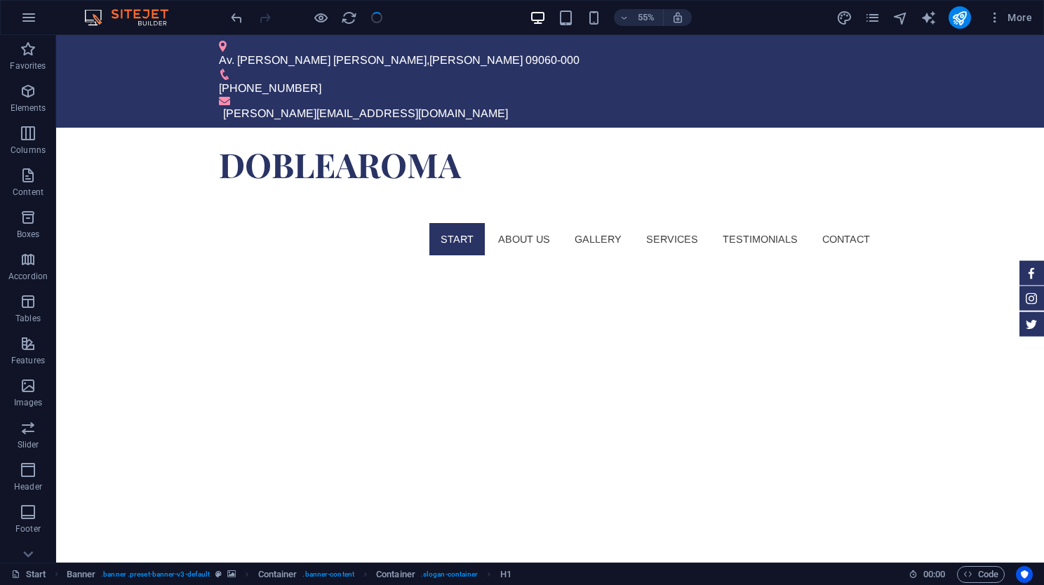
checkbox input "false"
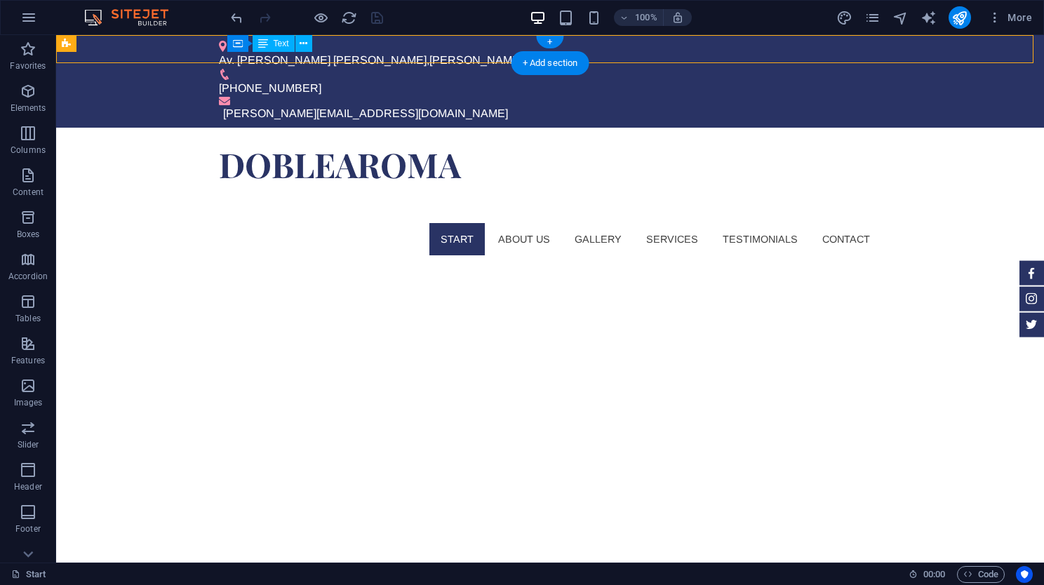
click at [340, 55] on div "Av. [PERSON_NAME] [PERSON_NAME] , [PERSON_NAME] 09060-000" at bounding box center [544, 60] width 651 height 17
click at [334, 52] on div "Av. [PERSON_NAME] [PERSON_NAME] , [PERSON_NAME] 09060-000" at bounding box center [544, 60] width 651 height 17
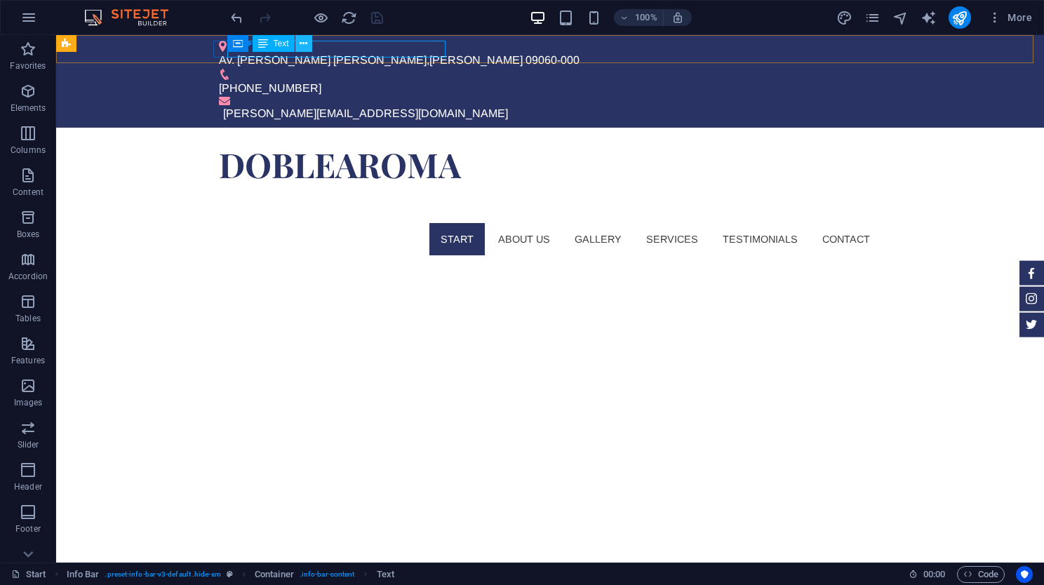
click at [303, 42] on icon at bounding box center [304, 43] width 8 height 15
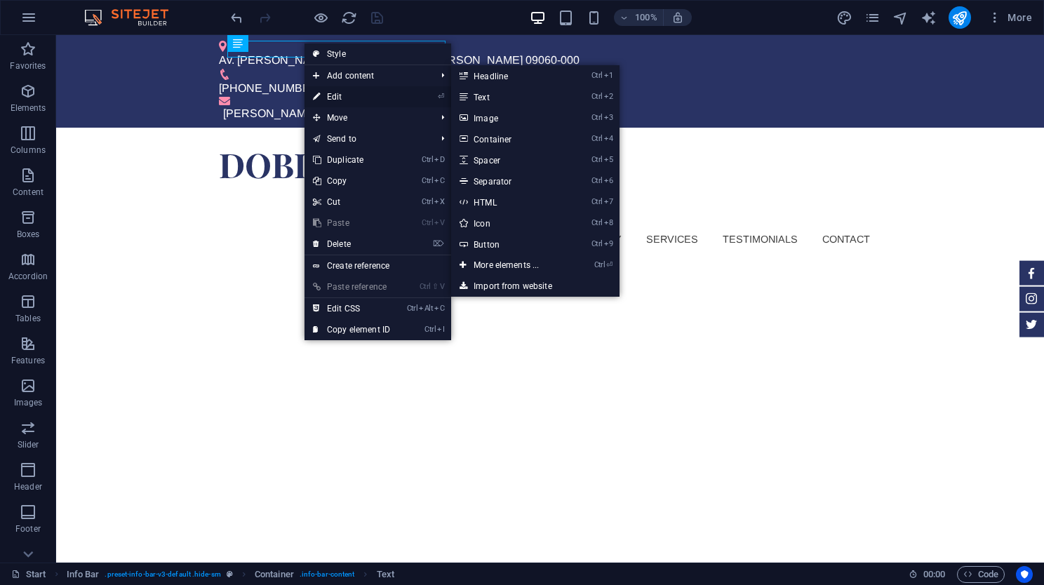
click at [348, 93] on link "⏎ Edit" at bounding box center [352, 96] width 94 height 21
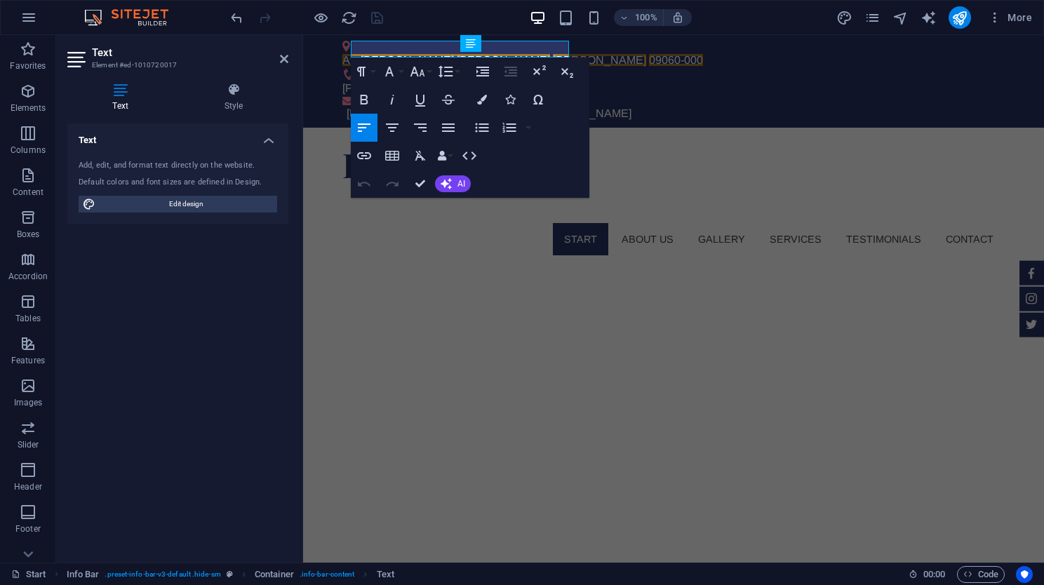
click at [267, 142] on h4 "Text" at bounding box center [177, 136] width 221 height 25
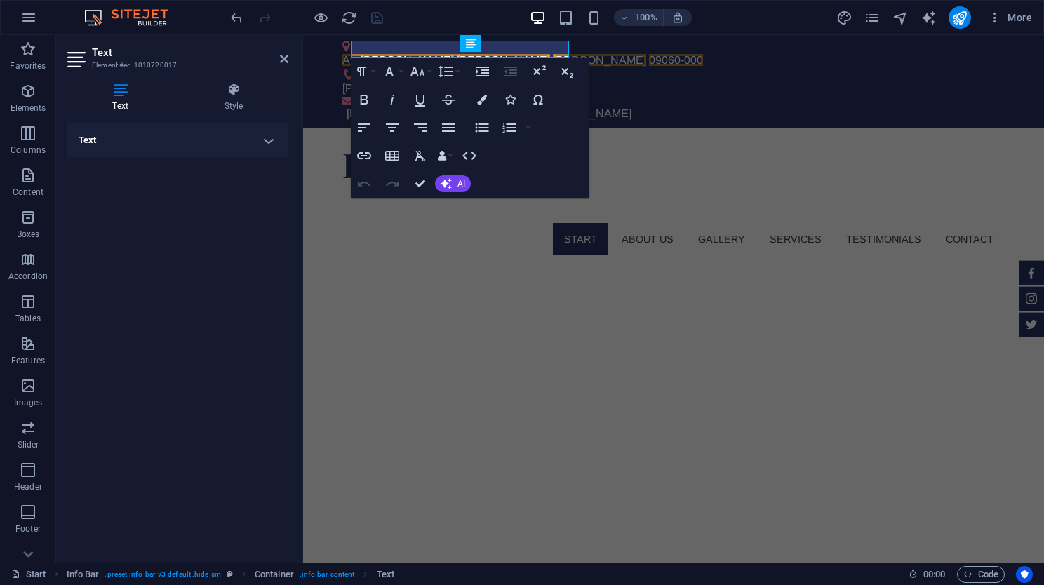
click at [267, 142] on h4 "Text" at bounding box center [177, 141] width 221 height 34
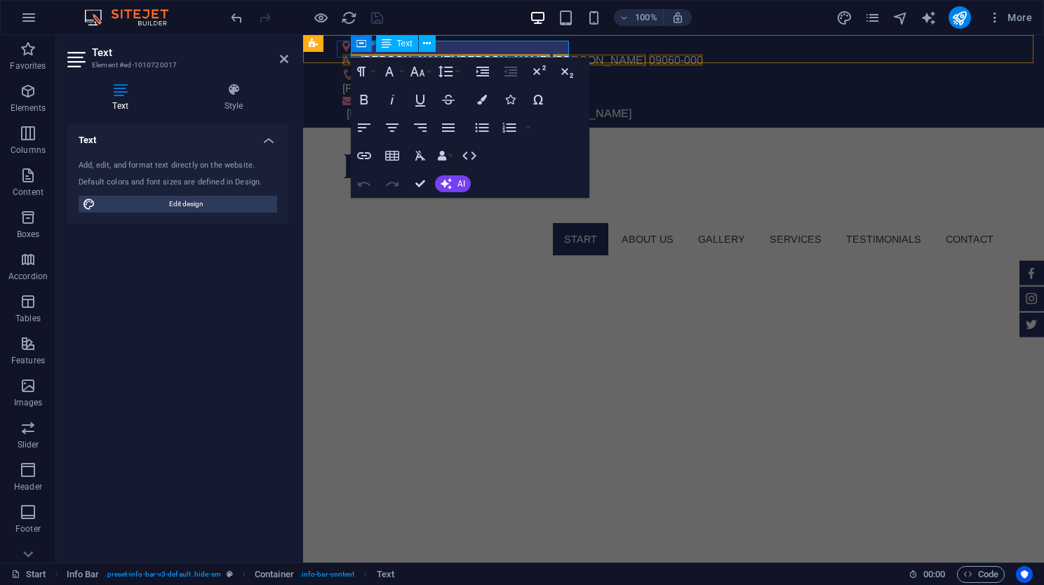
drag, startPoint x: 404, startPoint y: 48, endPoint x: 417, endPoint y: 48, distance: 12.6
click at [404, 48] on div "Text" at bounding box center [397, 43] width 42 height 17
click at [553, 54] on span "[PERSON_NAME]" at bounding box center [599, 60] width 93 height 12
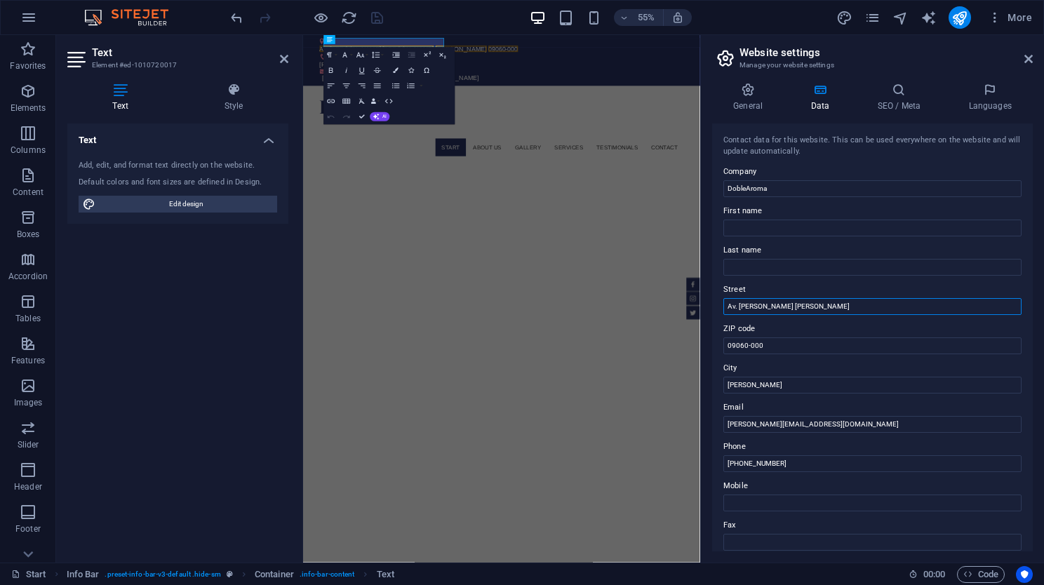
click at [809, 303] on input "Av. [PERSON_NAME] [PERSON_NAME]" at bounding box center [873, 306] width 298 height 17
drag, startPoint x: 1106, startPoint y: 341, endPoint x: 1004, endPoint y: 340, distance: 102.5
click at [752, 305] on input "Av. [PERSON_NAME] [PERSON_NAME]" at bounding box center [873, 306] width 298 height 17
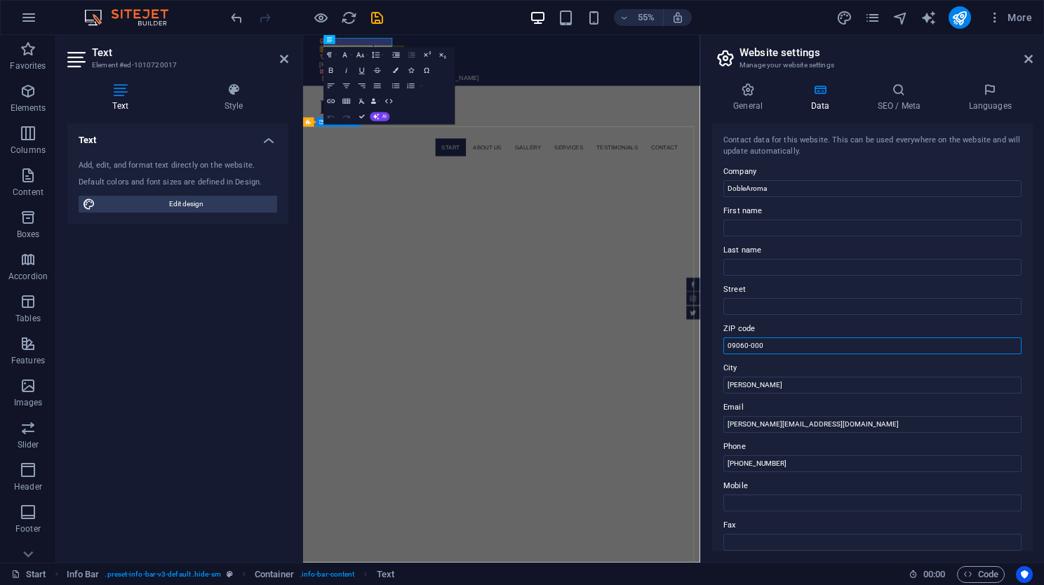
drag, startPoint x: 1120, startPoint y: 382, endPoint x: 967, endPoint y: 570, distance: 242.5
drag, startPoint x: 1075, startPoint y: 381, endPoint x: 995, endPoint y: 598, distance: 230.9
click at [792, 347] on input "09060-000" at bounding box center [873, 346] width 298 height 17
click at [789, 346] on input "09060-000" at bounding box center [873, 346] width 298 height 17
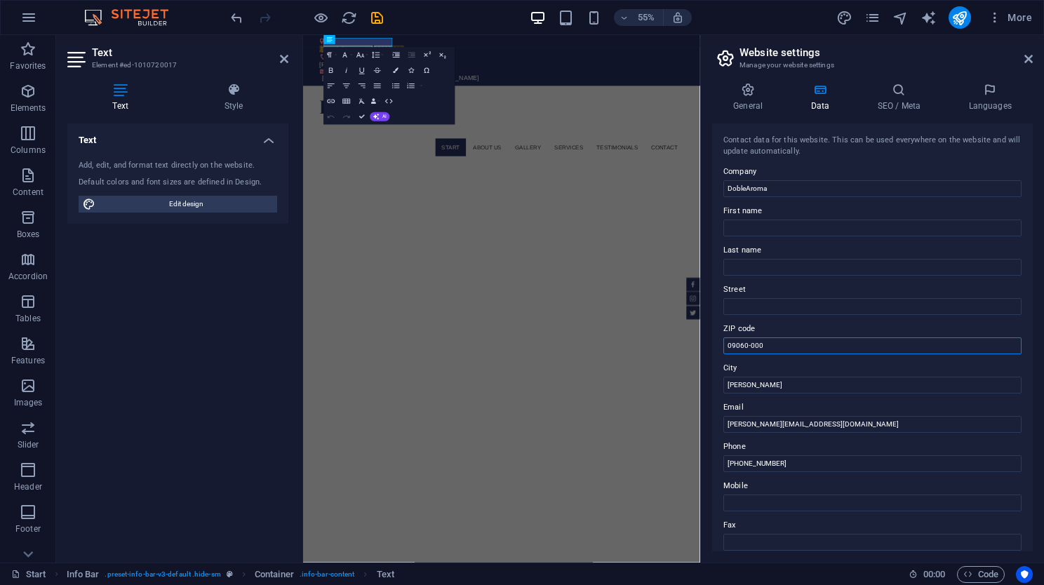
click at [789, 346] on input "09060-000" at bounding box center [873, 346] width 298 height 17
click at [799, 381] on input "[PERSON_NAME]" at bounding box center [873, 385] width 298 height 17
type input "[PERSON_NAME], [GEOGRAPHIC_DATA]"
click at [802, 507] on input "Mobile" at bounding box center [873, 503] width 298 height 17
click at [733, 98] on h4 "General" at bounding box center [750, 97] width 77 height 29
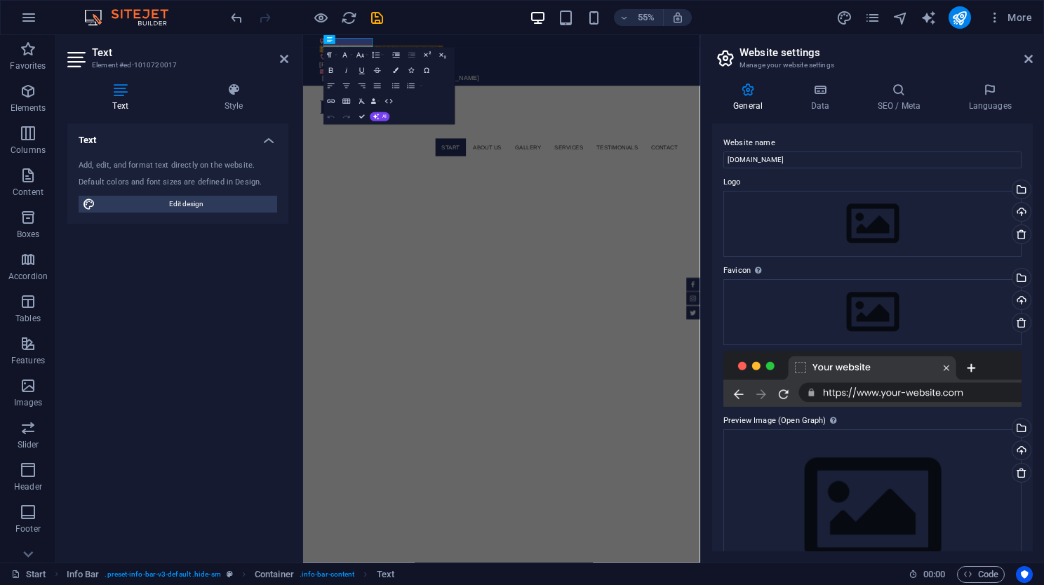
click at [713, 240] on div "Website name [DOMAIN_NAME] Logo Drag files here, click to choose files or selec…" at bounding box center [872, 338] width 321 height 428
click at [729, 45] on header "Website settings Manage your website settings" at bounding box center [874, 53] width 318 height 36
click at [38, 16] on button "button" at bounding box center [29, 18] width 34 height 34
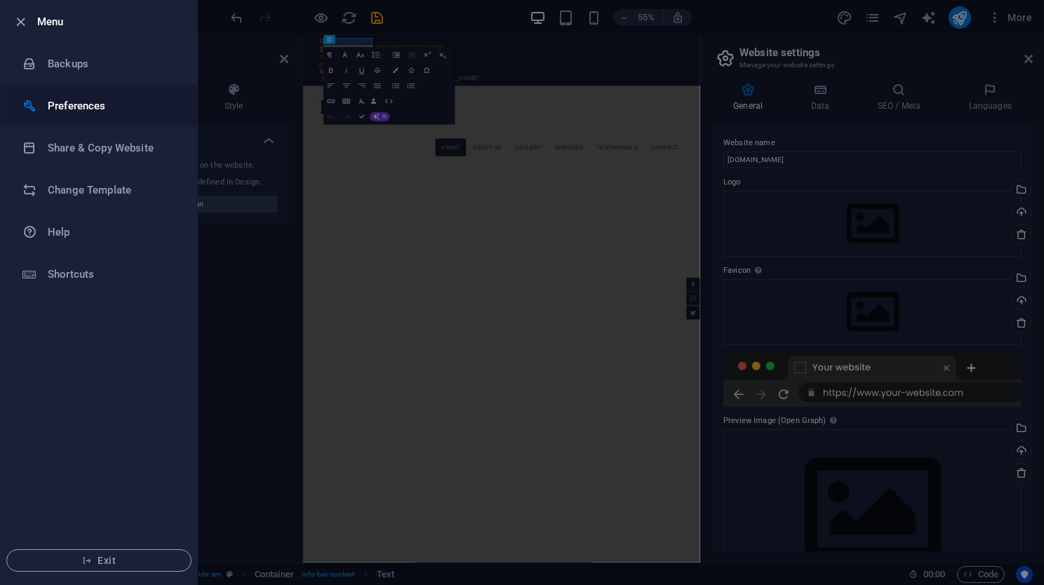
click at [96, 95] on li "Preferences" at bounding box center [99, 106] width 197 height 42
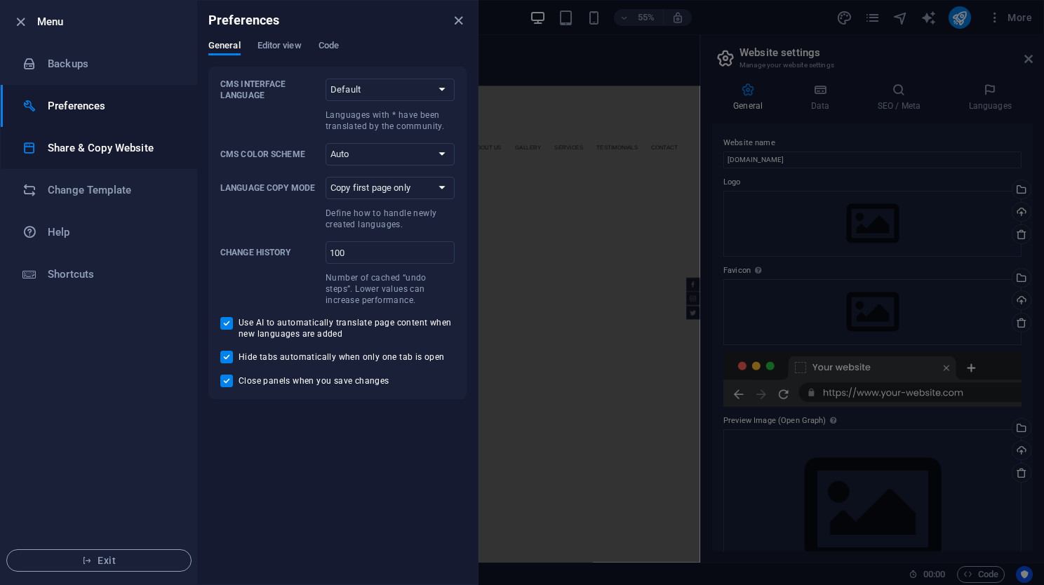
click at [126, 159] on li "Share & Copy Website" at bounding box center [99, 148] width 197 height 42
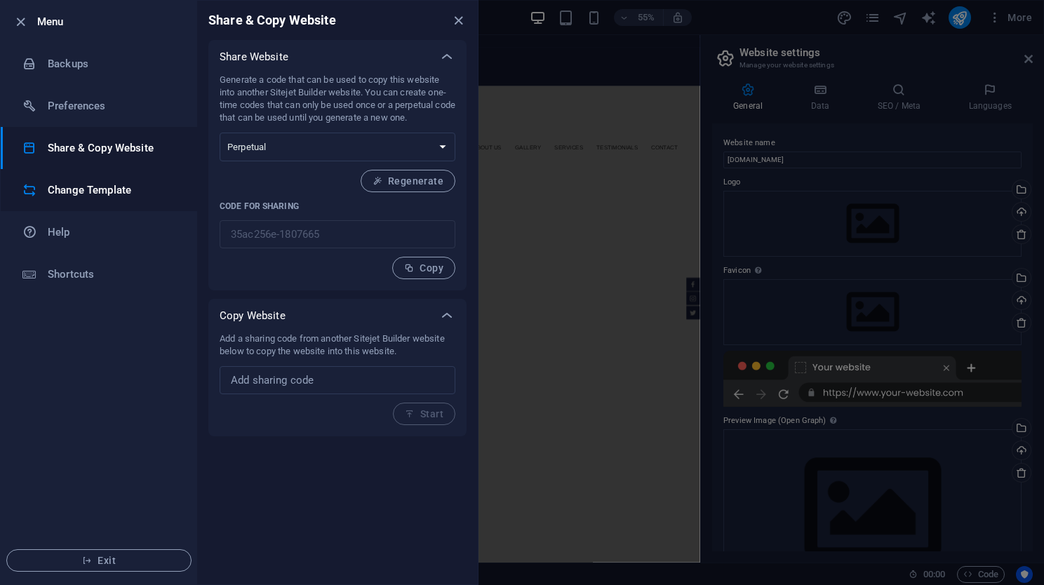
click at [118, 188] on h6 "Change Template" at bounding box center [113, 190] width 130 height 17
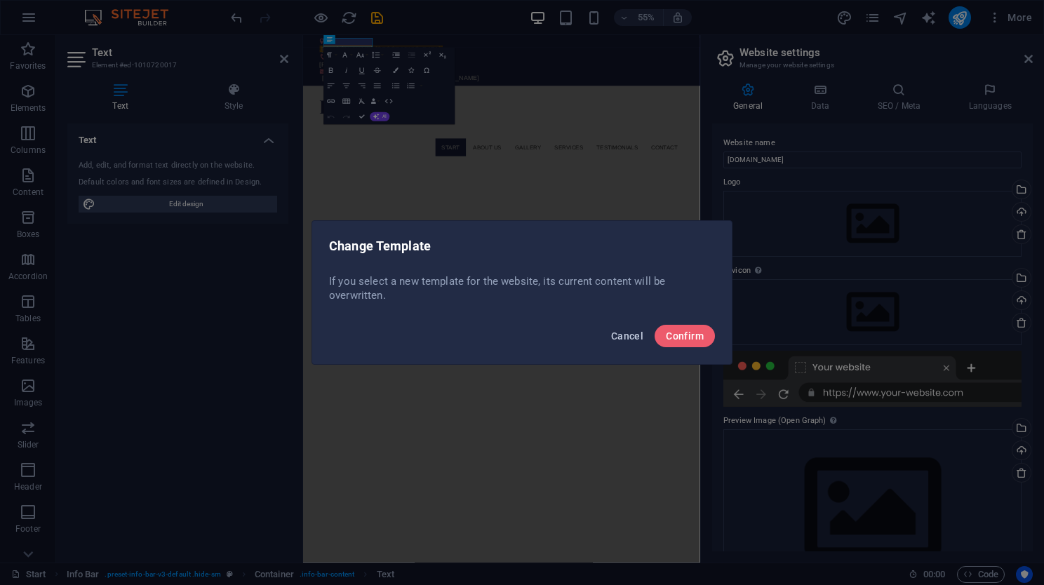
click at [620, 333] on span "Cancel" at bounding box center [627, 336] width 32 height 11
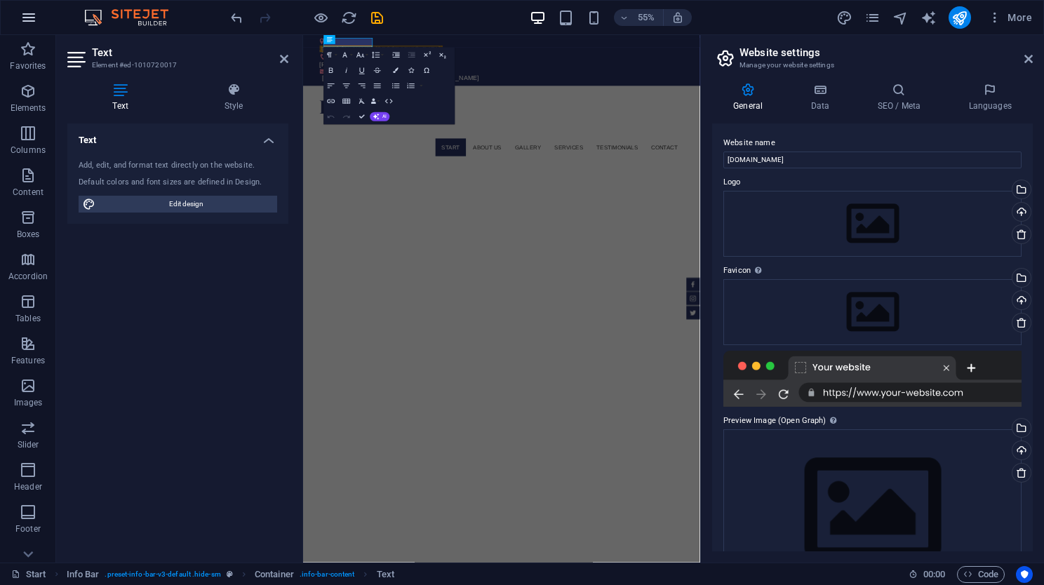
click at [30, 18] on icon "button" at bounding box center [28, 17] width 17 height 17
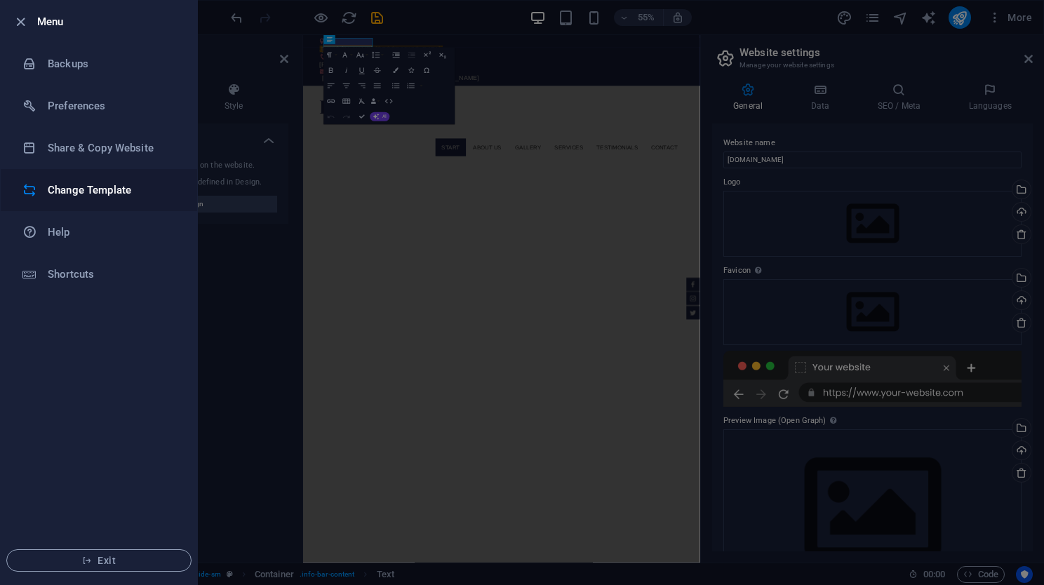
click at [117, 192] on h6 "Change Template" at bounding box center [113, 190] width 130 height 17
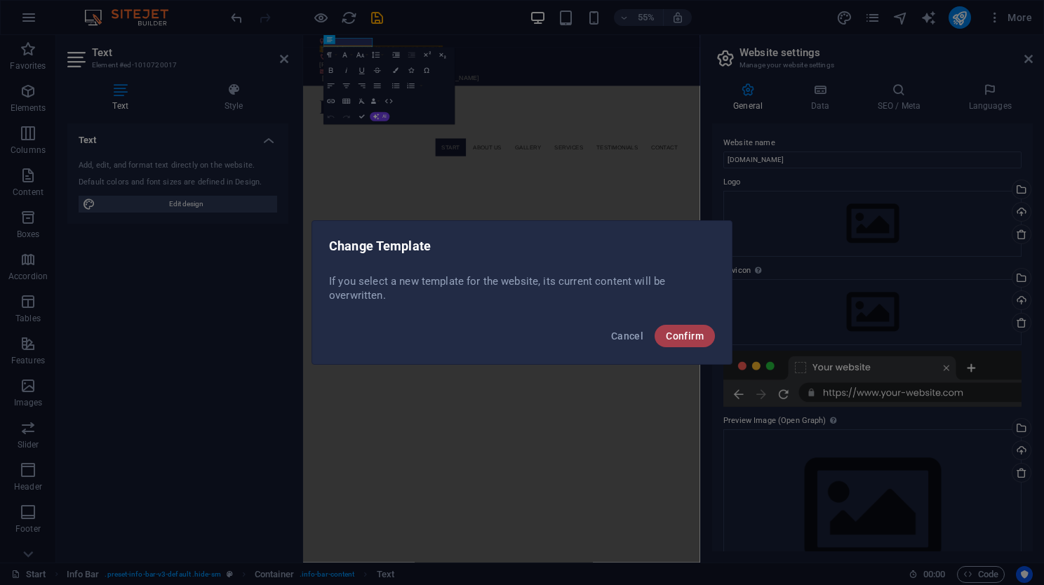
click at [688, 341] on span "Confirm" at bounding box center [685, 336] width 38 height 11
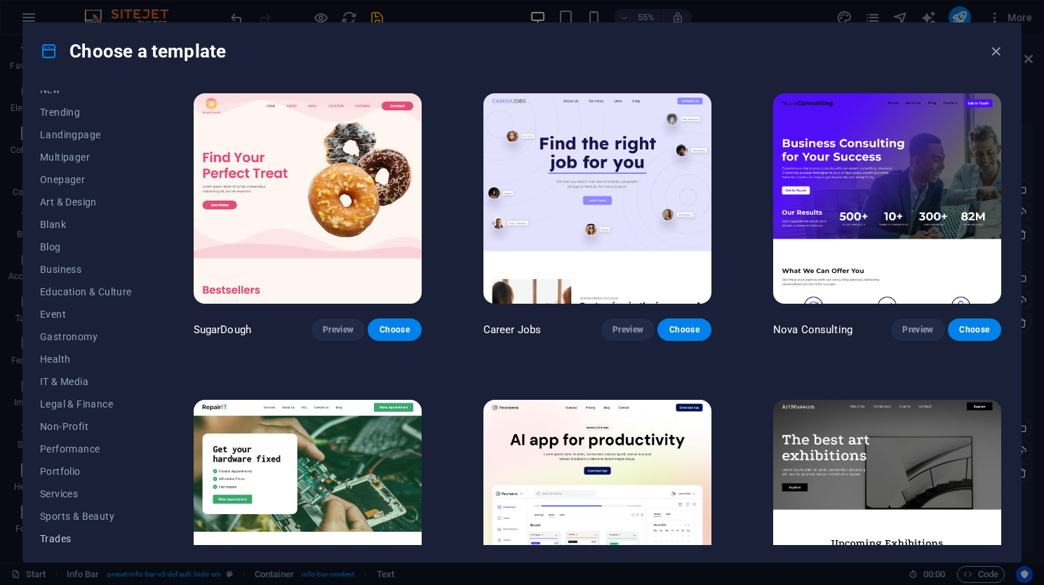
scroll to position [106, 0]
click at [95, 467] on span "Sports & Beauty" at bounding box center [86, 467] width 92 height 11
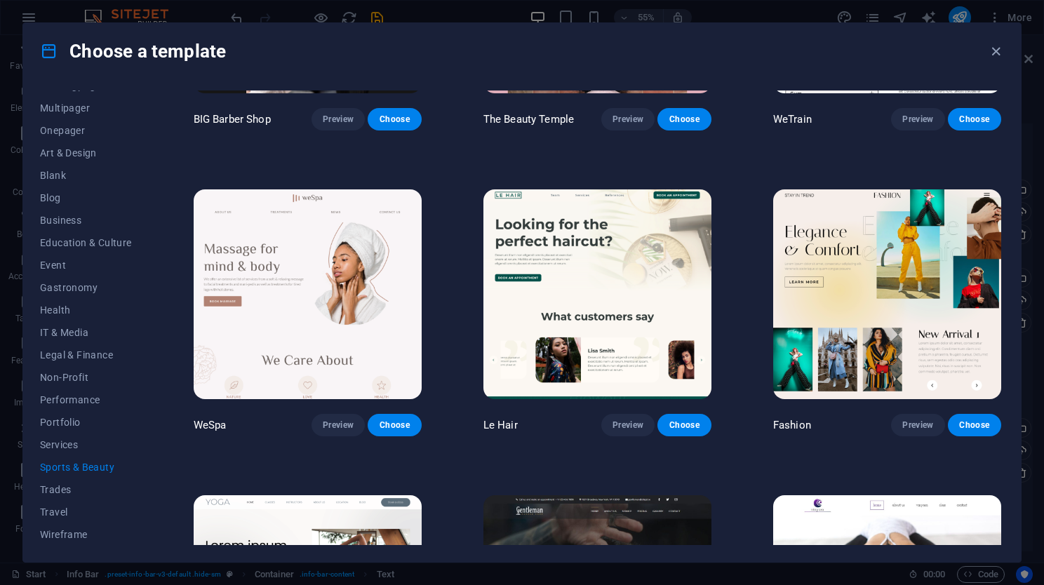
scroll to position [0, 0]
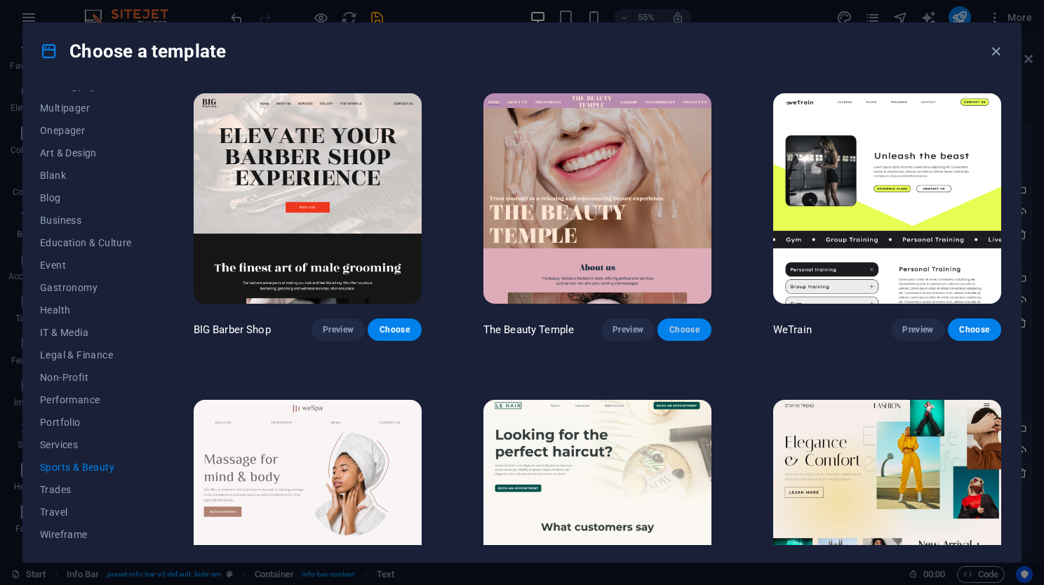
click at [685, 331] on span "Choose" at bounding box center [684, 329] width 31 height 11
checkbox input "false"
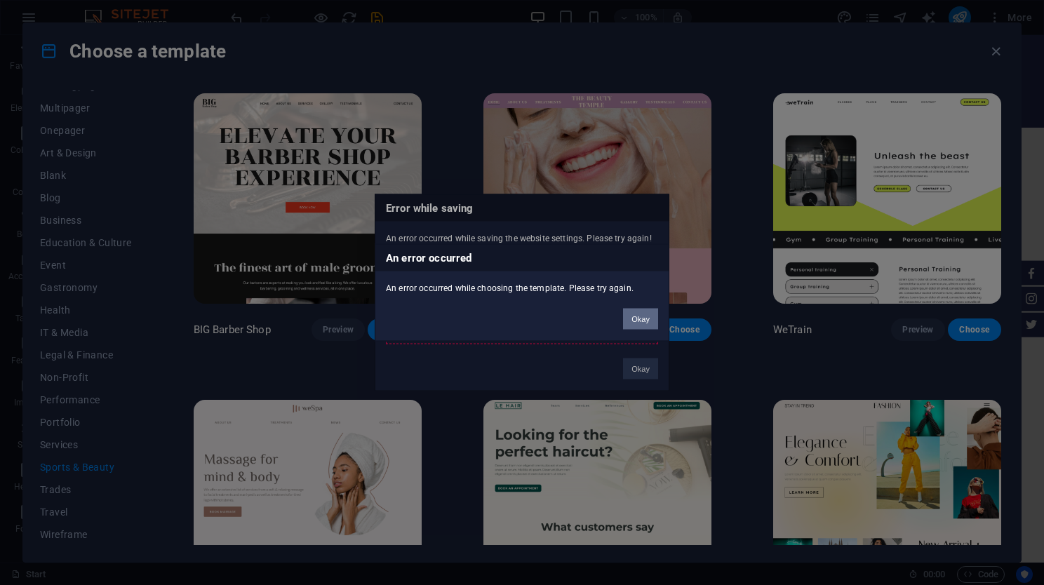
click at [639, 313] on button "Okay" at bounding box center [640, 319] width 35 height 21
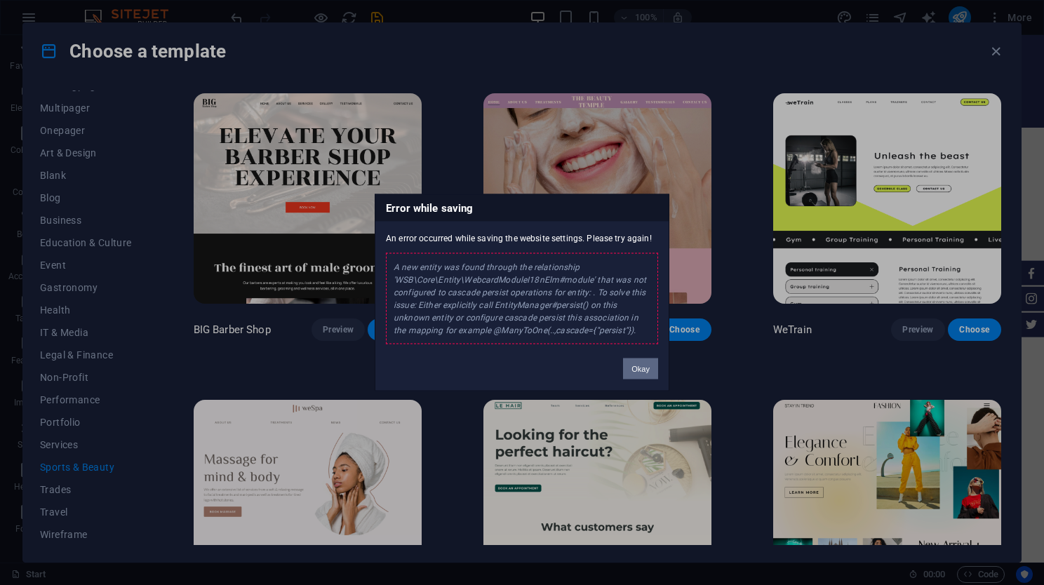
click at [634, 375] on button "Okay" at bounding box center [640, 369] width 35 height 21
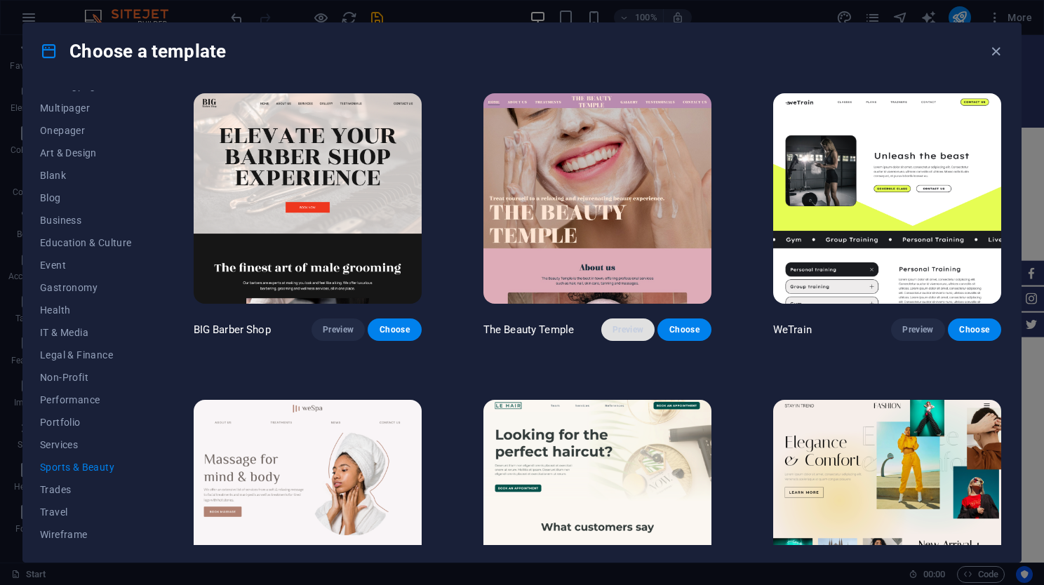
click at [625, 324] on span "Preview" at bounding box center [628, 329] width 31 height 11
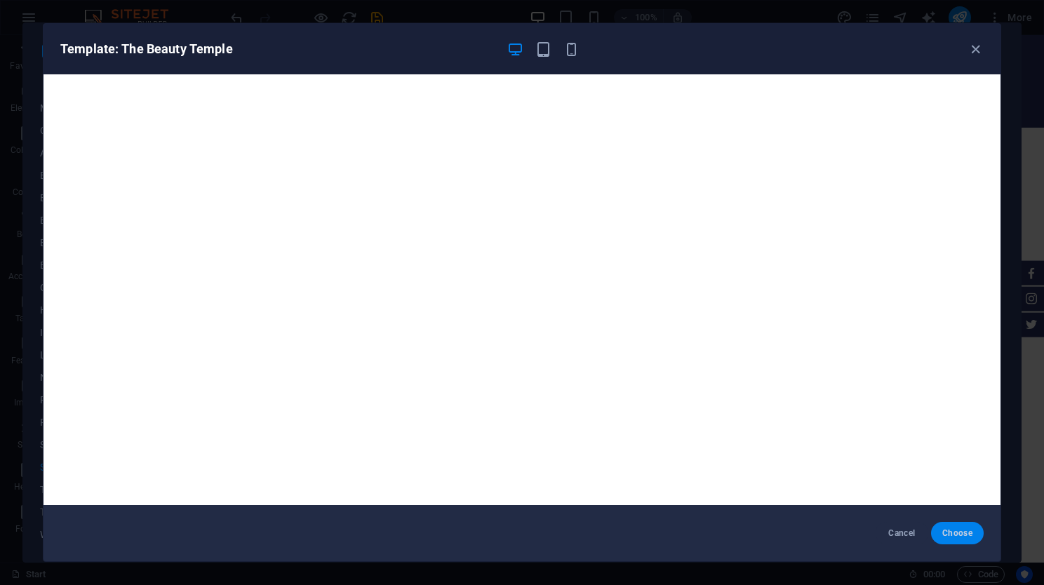
drag, startPoint x: 963, startPoint y: 535, endPoint x: 956, endPoint y: 542, distance: 9.9
click at [963, 535] on span "Choose" at bounding box center [958, 533] width 30 height 11
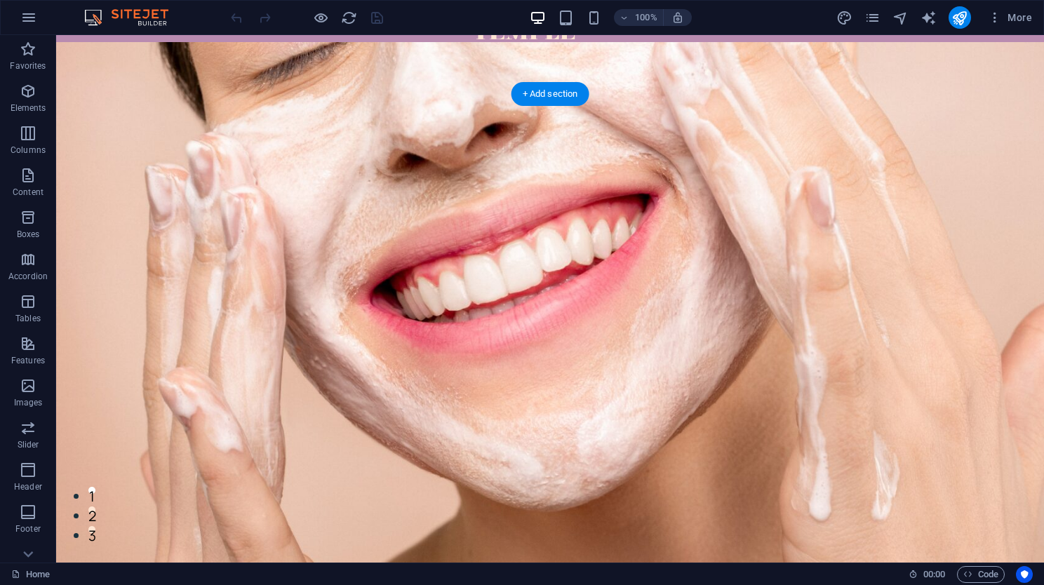
scroll to position [140, 0]
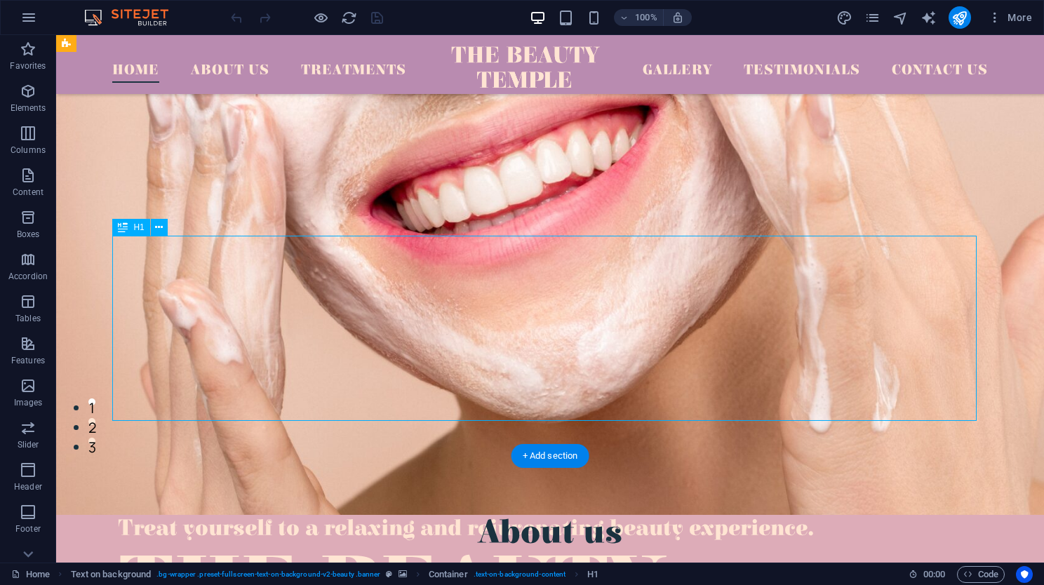
click at [160, 226] on icon at bounding box center [159, 227] width 8 height 15
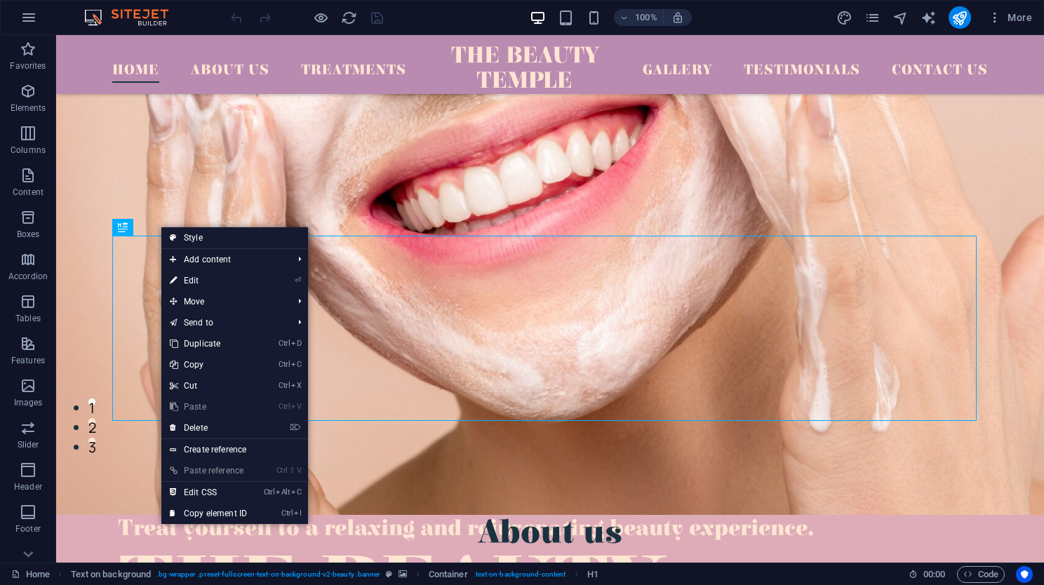
click at [236, 282] on link "⏎ Edit" at bounding box center [208, 280] width 94 height 21
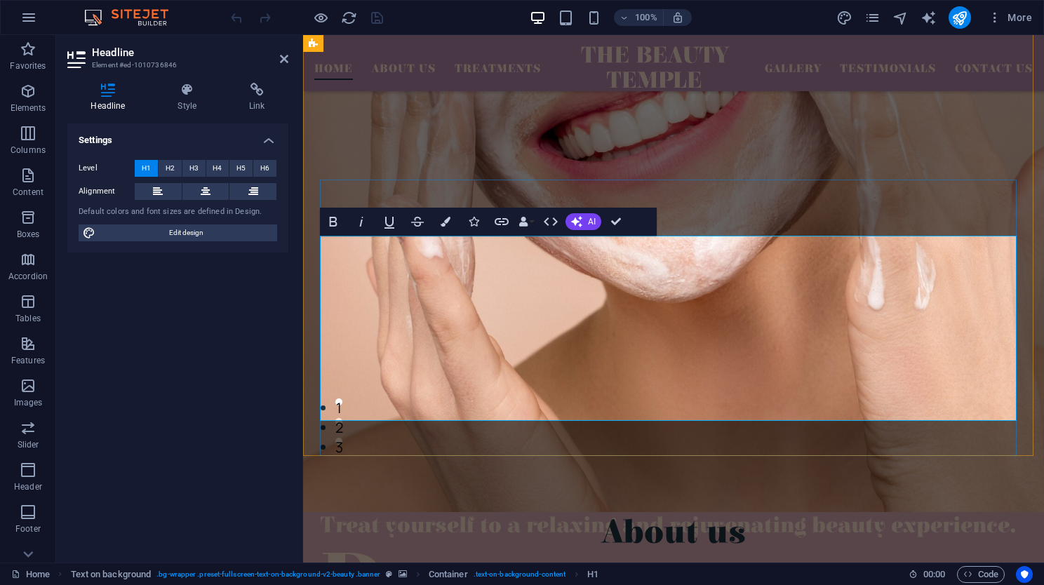
scroll to position [233, 0]
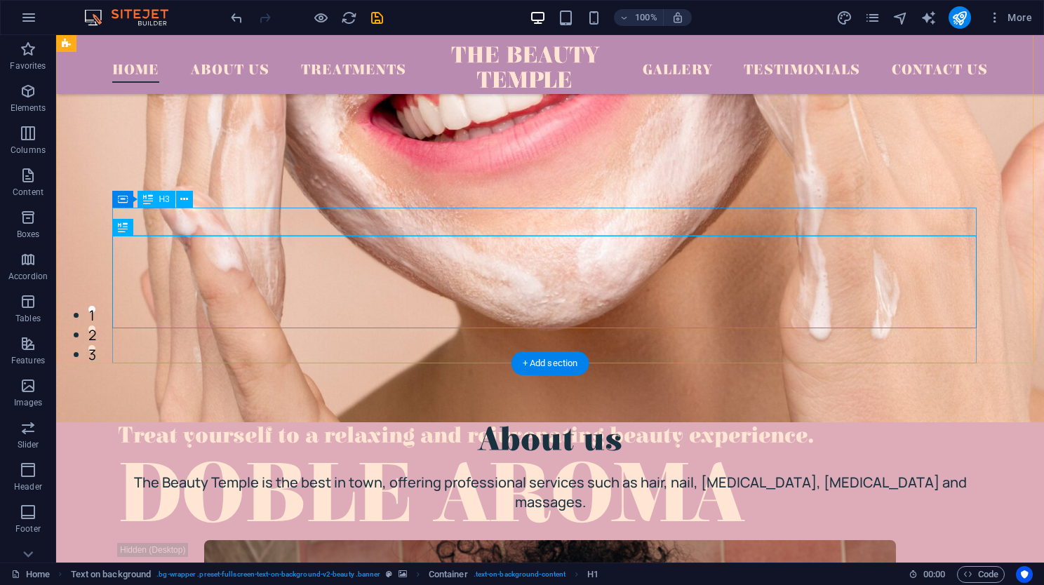
click at [289, 423] on div "Treat yourself to a relaxing and rejuvenating beauty experience." at bounding box center [550, 437] width 865 height 28
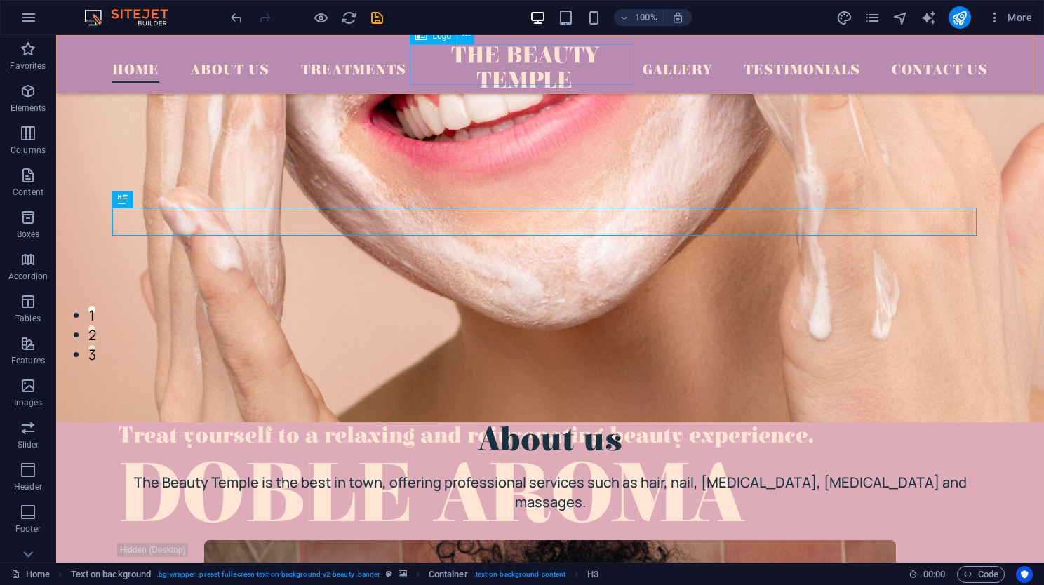
click at [543, 57] on div at bounding box center [525, 66] width 247 height 41
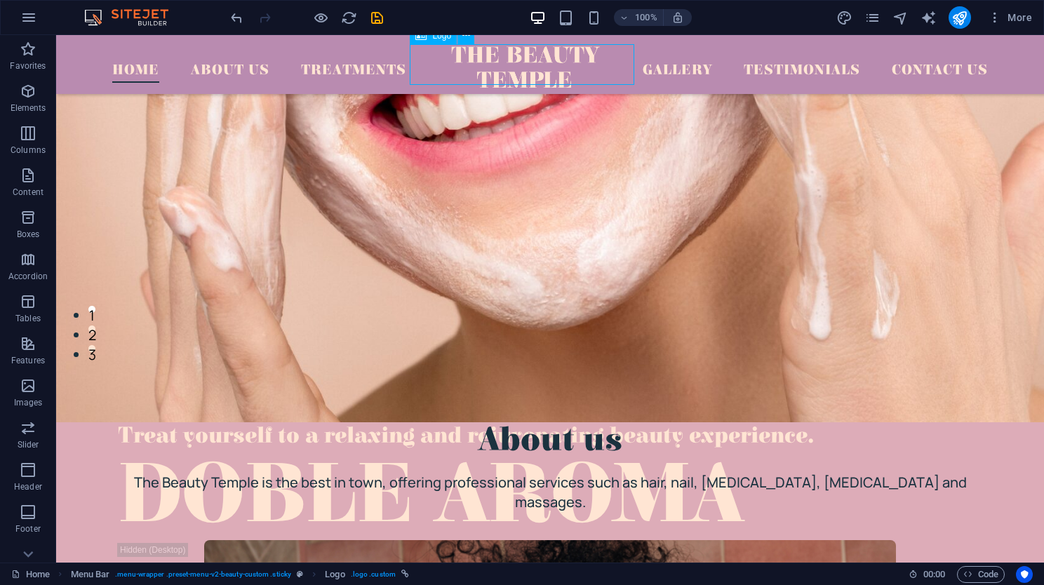
click at [539, 75] on div at bounding box center [525, 66] width 247 height 41
click at [471, 39] on button at bounding box center [466, 35] width 17 height 17
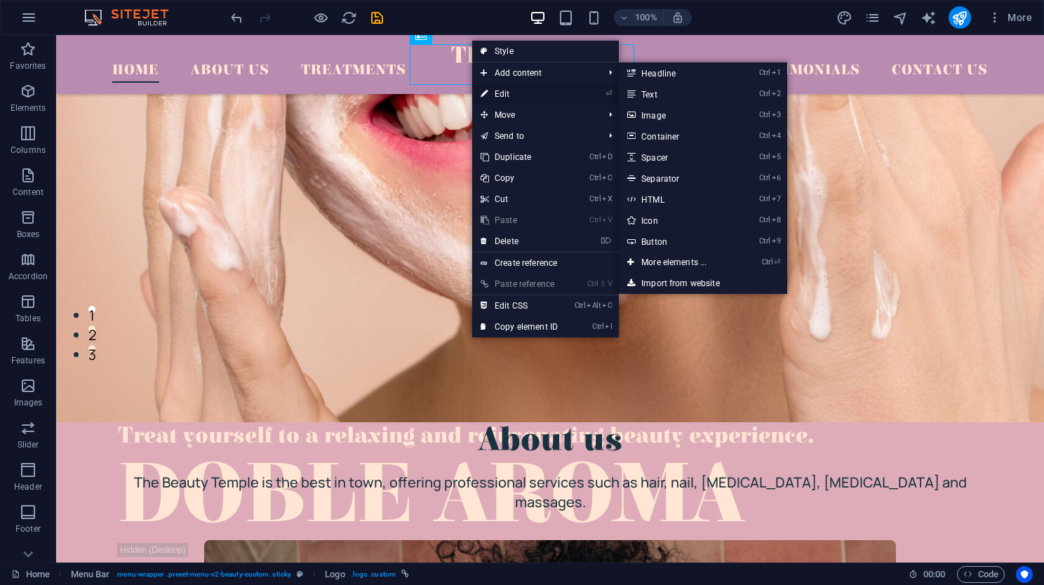
click at [529, 89] on link "⏎ Edit" at bounding box center [519, 94] width 94 height 21
select select "px"
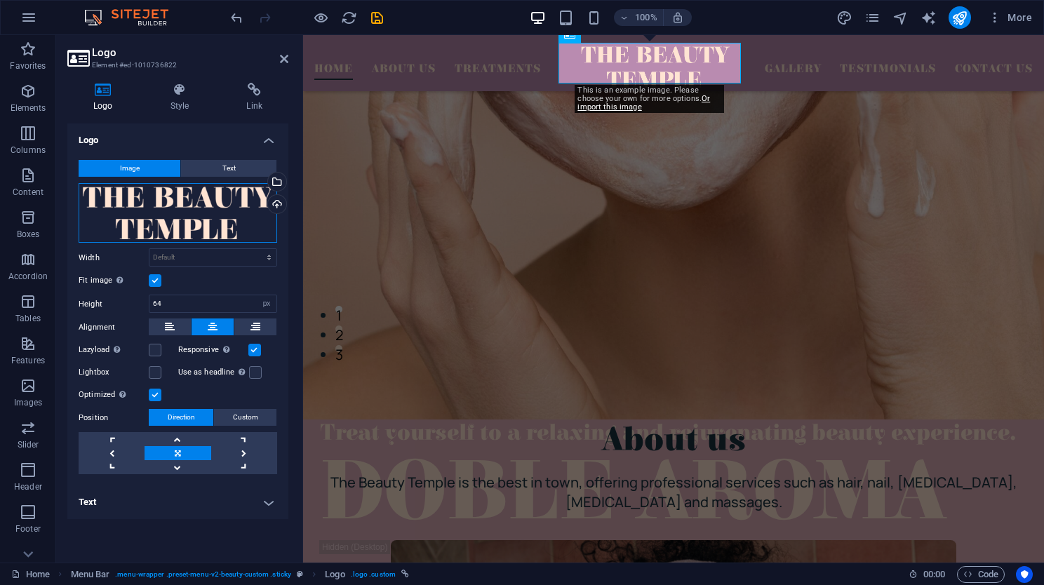
click at [143, 217] on div "Drag files here, click to choose files or select files from Files or our free s…" at bounding box center [178, 213] width 199 height 60
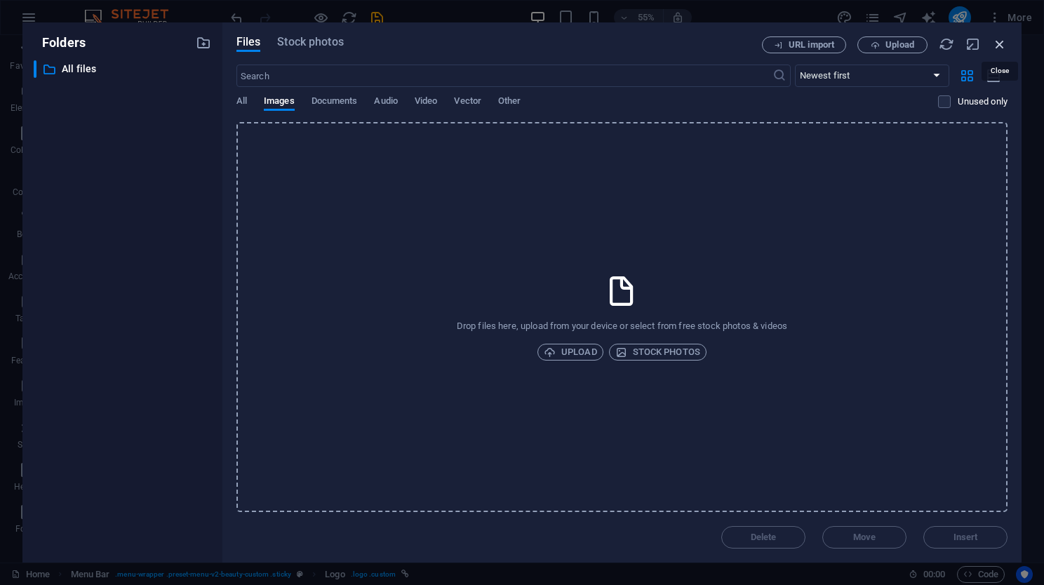
click at [1004, 49] on icon "button" at bounding box center [999, 43] width 15 height 15
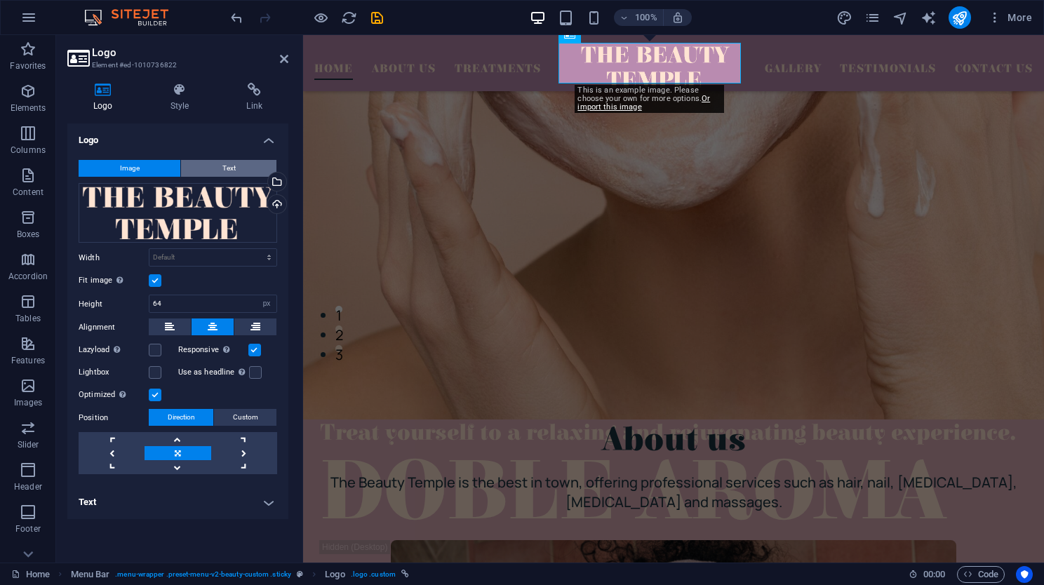
click at [223, 166] on span "Text" at bounding box center [229, 168] width 13 height 17
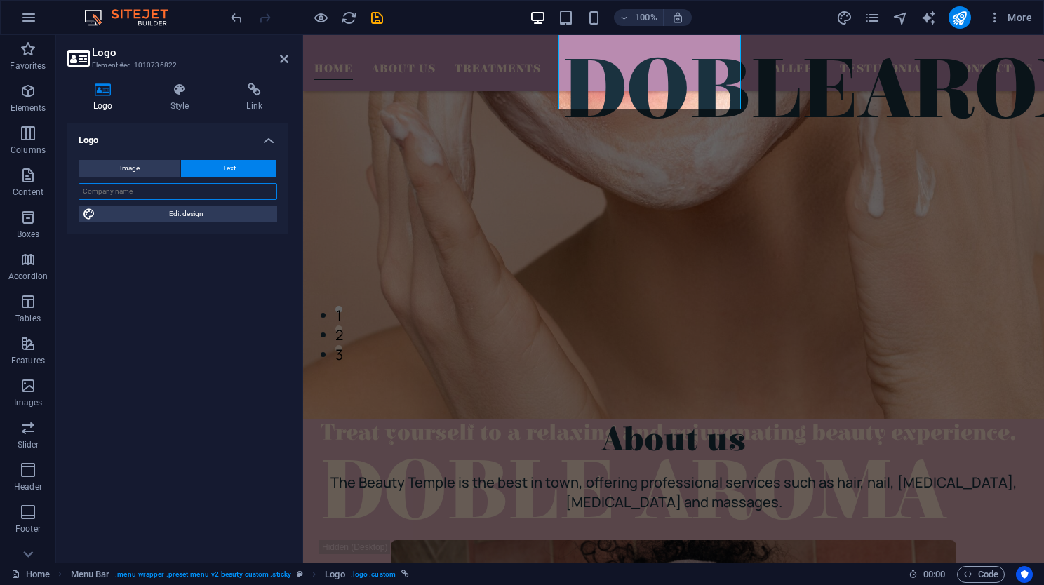
click at [226, 185] on input "text" at bounding box center [178, 191] width 199 height 17
type input "Doble"
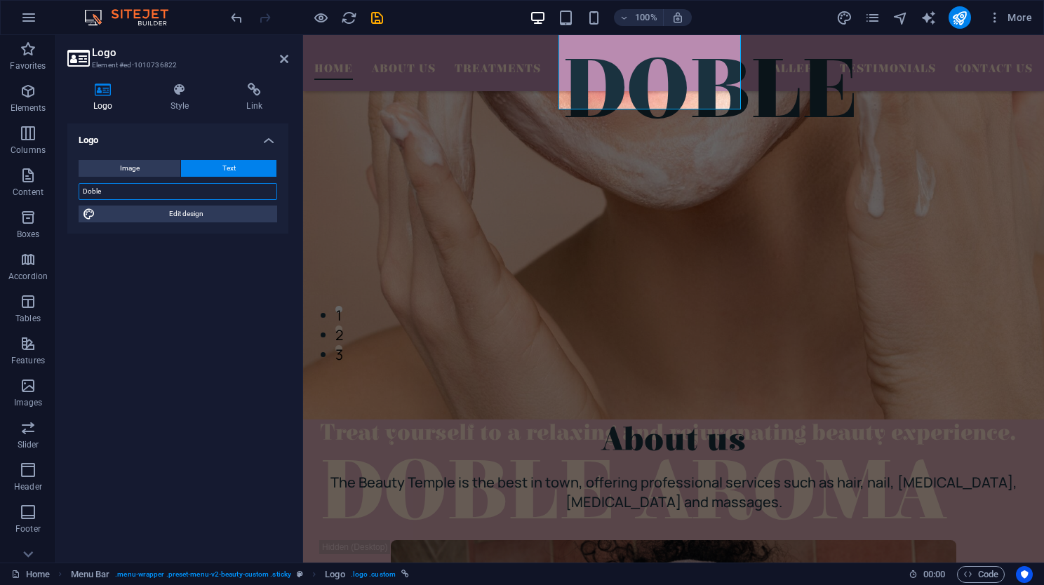
click at [226, 185] on input "Doble" at bounding box center [178, 191] width 199 height 17
type input "DobleAroma"
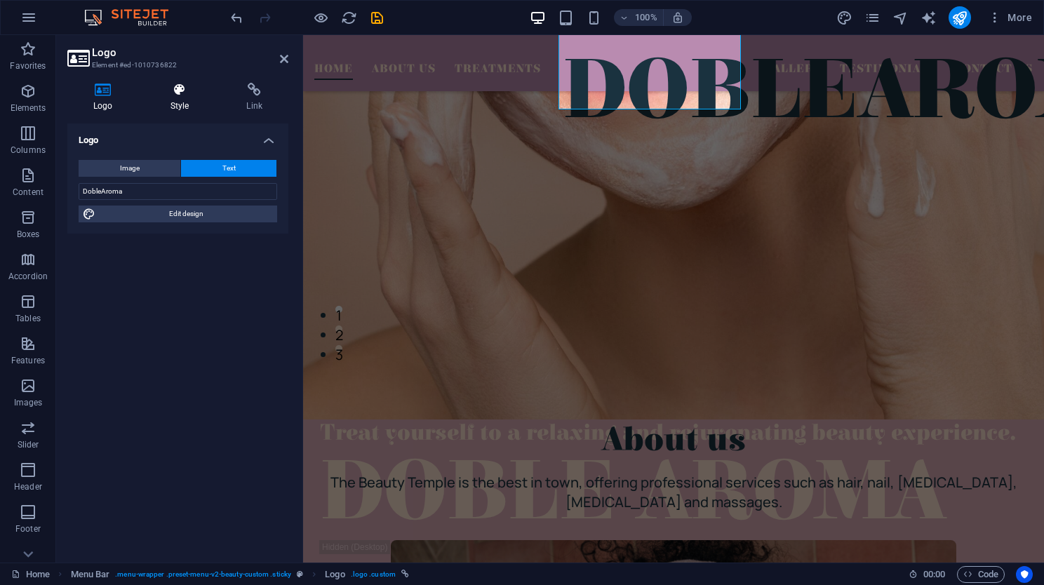
click at [182, 96] on icon at bounding box center [180, 90] width 71 height 14
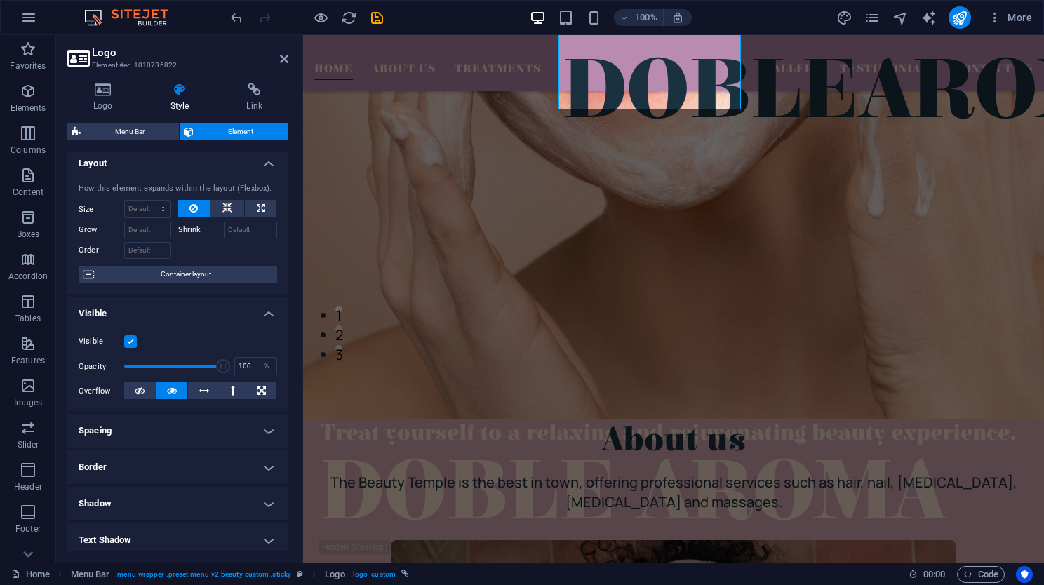
scroll to position [0, 0]
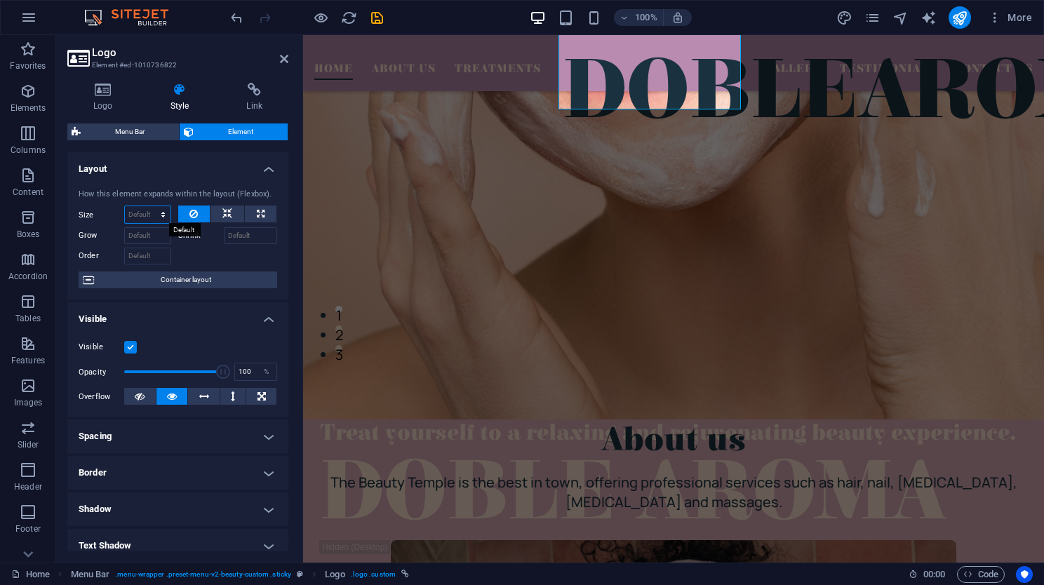
click at [141, 215] on select "Default auto px % 1/1 1/2 1/3 1/4 1/5 1/6 1/7 1/8 1/9 1/10" at bounding box center [148, 214] width 46 height 17
click at [125, 206] on select "Default auto px % 1/1 1/2 1/3 1/4 1/5 1/6 1/7 1/8 1/9 1/10" at bounding box center [148, 214] width 46 height 17
click at [139, 218] on select "Default auto px % 1/1 1/2 1/3 1/4 1/5 1/6 1/7 1/8 1/9 1/10" at bounding box center [148, 214] width 46 height 17
click at [125, 206] on select "Default auto px % 1/1 1/2 1/3 1/4 1/5 1/6 1/7 1/8 1/9 1/10" at bounding box center [148, 214] width 46 height 17
click at [140, 219] on select "Default auto px % 1/1 1/2 1/3 1/4 1/5 1/6 1/7 1/8 1/9 1/10" at bounding box center [148, 214] width 46 height 17
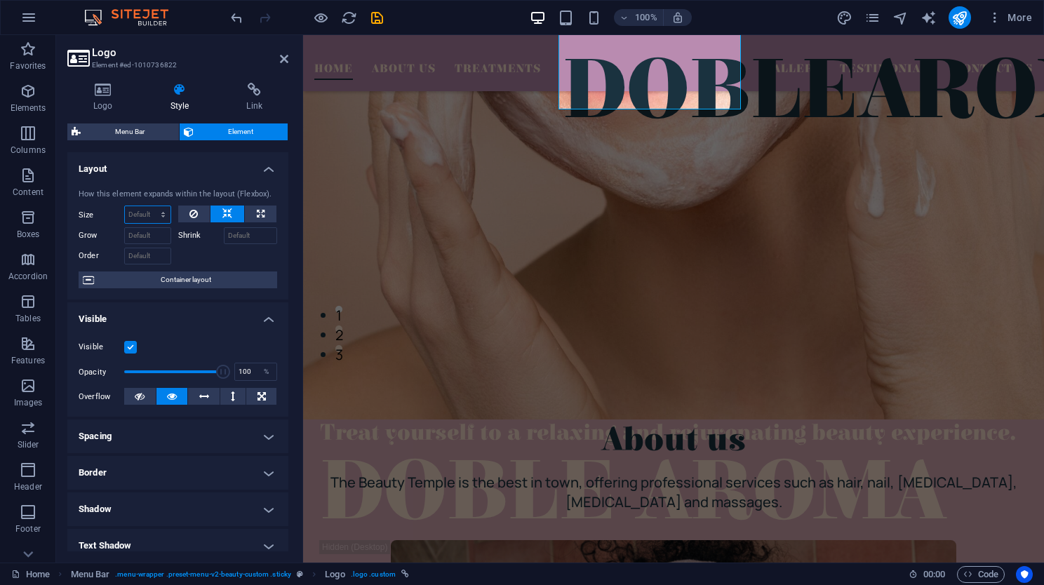
select select "1/6"
click at [149, 206] on select "Default auto px % 1/1 1/2 1/3 1/4 1/5 1/6 1/7 1/8 1/9 1/10" at bounding box center [148, 214] width 46 height 17
type input "16.66"
click at [151, 214] on select "Default auto px % 1/1 1/2 1/3 1/4 1/5 1/6 1/7 1/8 1/9 1/10" at bounding box center [161, 214] width 20 height 17
select select "1/9"
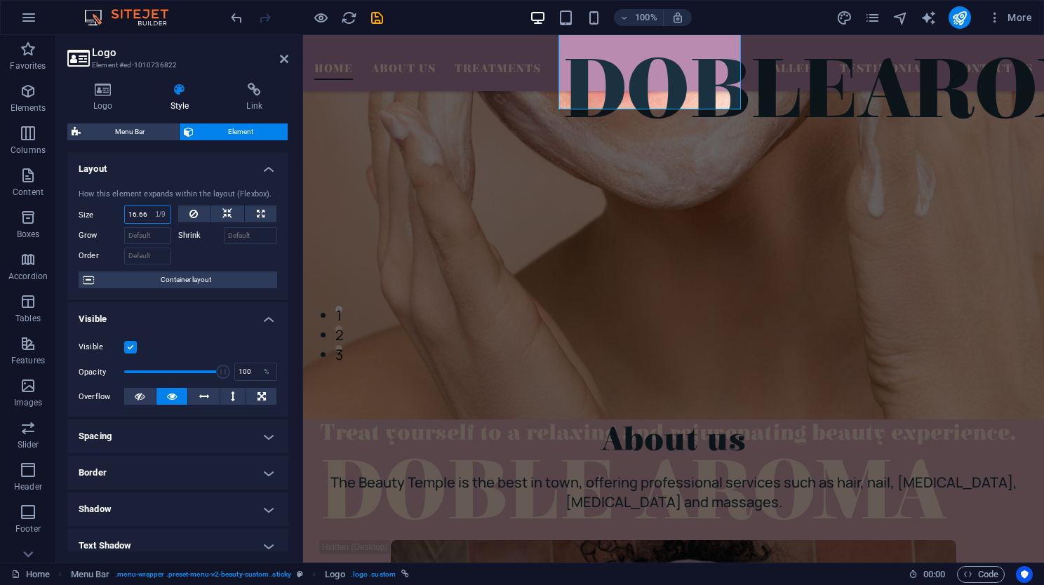
click at [151, 206] on select "Default auto px % 1/1 1/2 1/3 1/4 1/5 1/6 1/7 1/8 1/9 1/10" at bounding box center [161, 214] width 20 height 17
type input "11.11"
select select "%"
click at [182, 254] on div at bounding box center [228, 254] width 100 height 20
click at [227, 213] on icon at bounding box center [228, 214] width 10 height 17
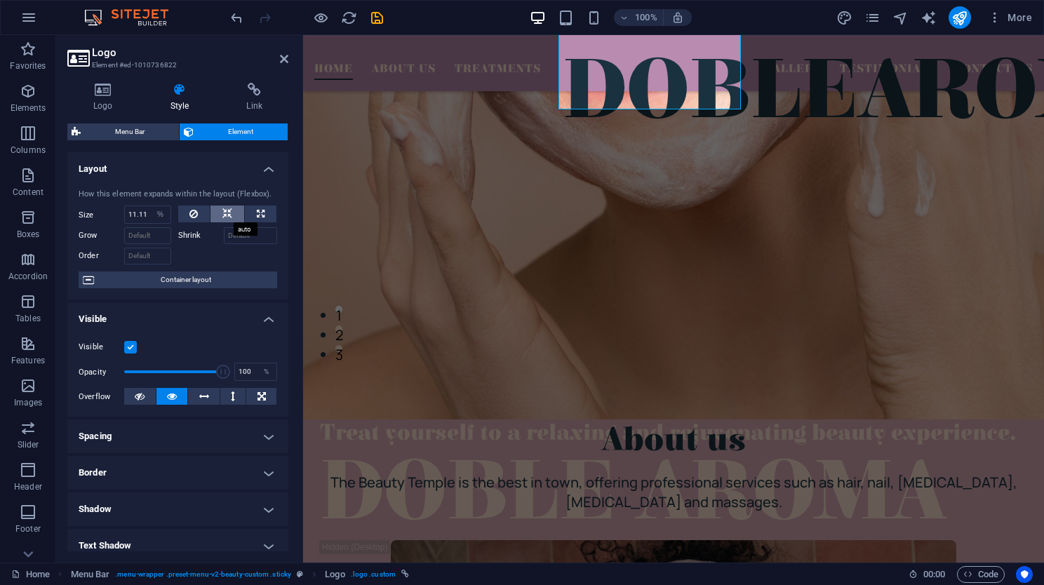
select select "DISABLED_OPTION_VALUE"
click at [258, 213] on icon at bounding box center [261, 214] width 8 height 17
type input "100"
select select "%"
click at [223, 213] on icon at bounding box center [228, 214] width 10 height 17
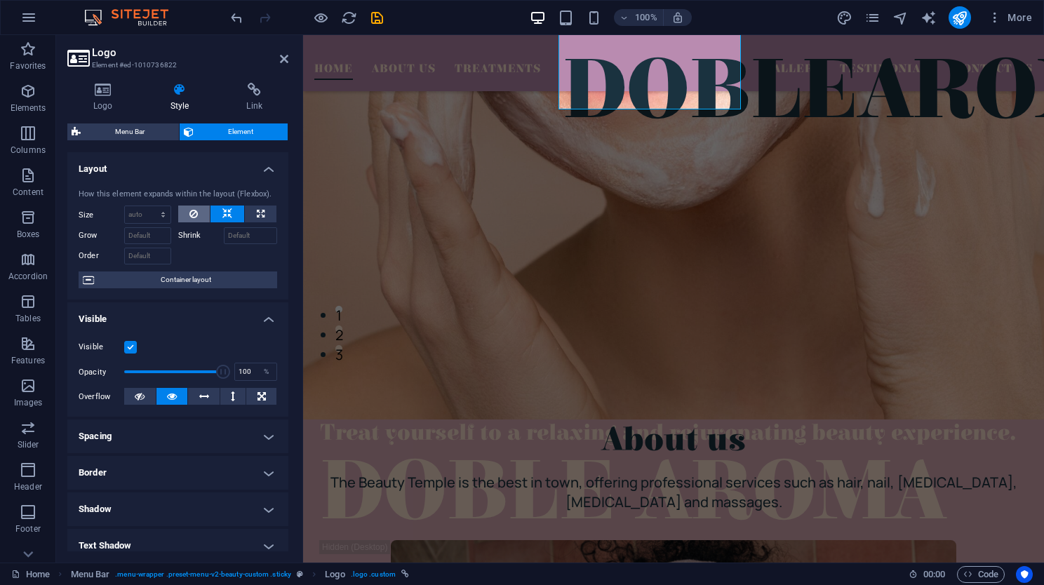
click at [191, 213] on icon at bounding box center [194, 214] width 8 height 17
click at [147, 218] on select "Default auto px % 1/1 1/2 1/3 1/4 1/5 1/6 1/7 1/8 1/9 1/10" at bounding box center [148, 214] width 46 height 17
select select "1/3"
click at [149, 206] on select "Default auto px % 1/1 1/2 1/3 1/4 1/5 1/6 1/7 1/8 1/9 1/10" at bounding box center [148, 214] width 46 height 17
type input "33.33"
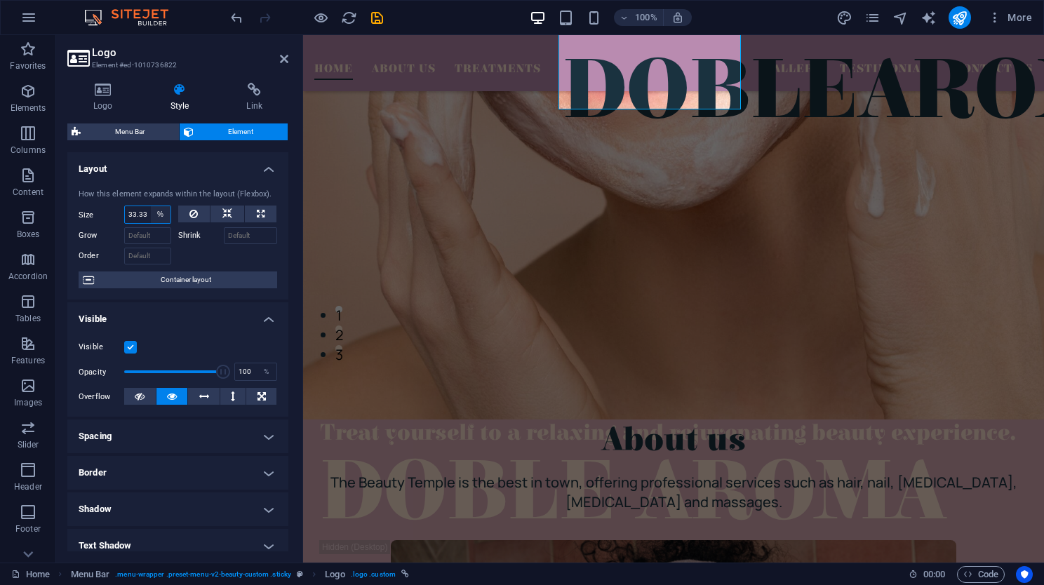
click at [158, 216] on select "Default auto px % 1/1 1/2 1/3 1/4 1/5 1/6 1/7 1/8 1/9 1/10" at bounding box center [161, 214] width 20 height 17
select select "1/2"
click at [151, 206] on select "Default auto px % 1/1 1/2 1/3 1/4 1/5 1/6 1/7 1/8 1/9 1/10" at bounding box center [161, 214] width 20 height 17
type input "50"
click at [159, 215] on select "Default auto px % 1/1 1/2 1/3 1/4 1/5 1/6 1/7 1/8 1/9 1/10" at bounding box center [161, 214] width 20 height 17
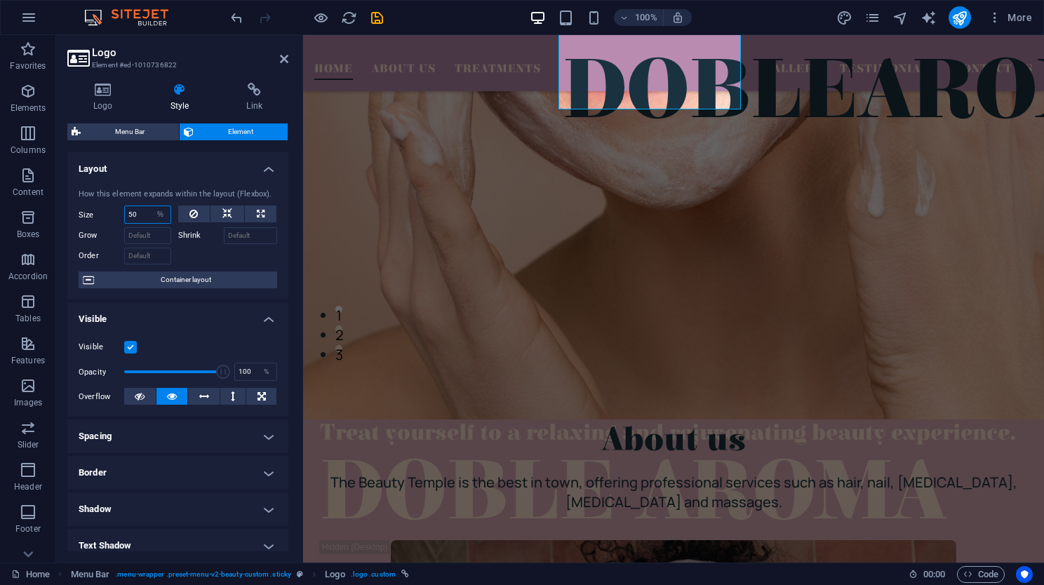
select select "1/6"
click at [151, 206] on select "Default auto px % 1/1 1/2 1/3 1/4 1/5 1/6 1/7 1/8 1/9 1/10" at bounding box center [161, 214] width 20 height 17
type input "16.66"
select select "%"
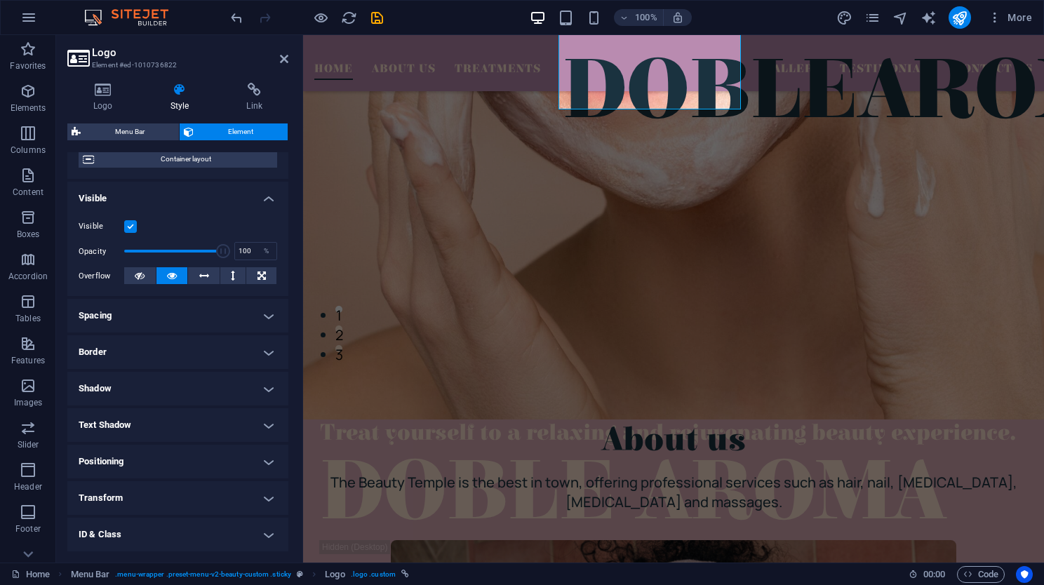
scroll to position [140, 0]
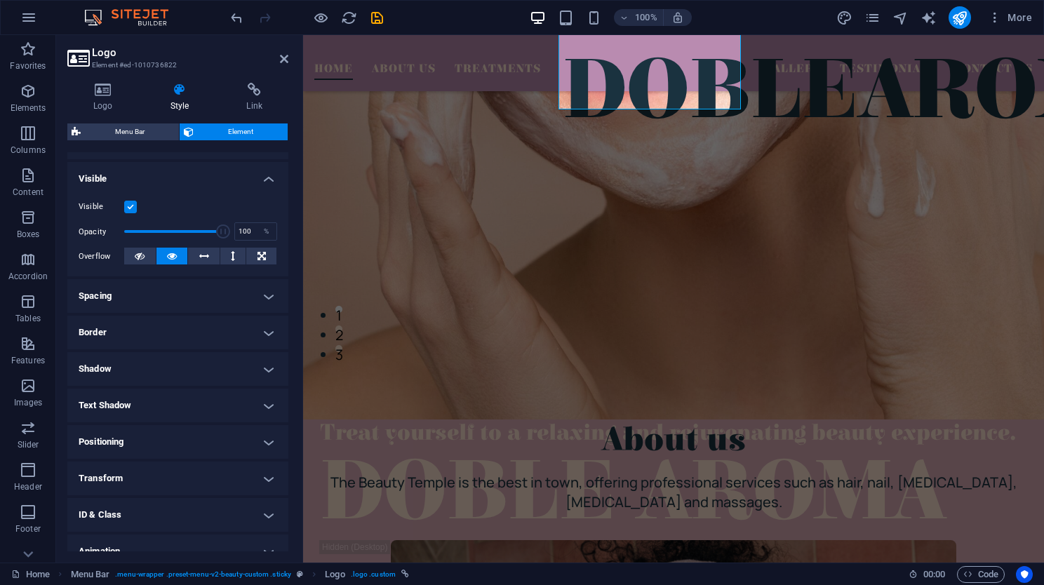
click at [264, 295] on h4 "Spacing" at bounding box center [177, 296] width 221 height 34
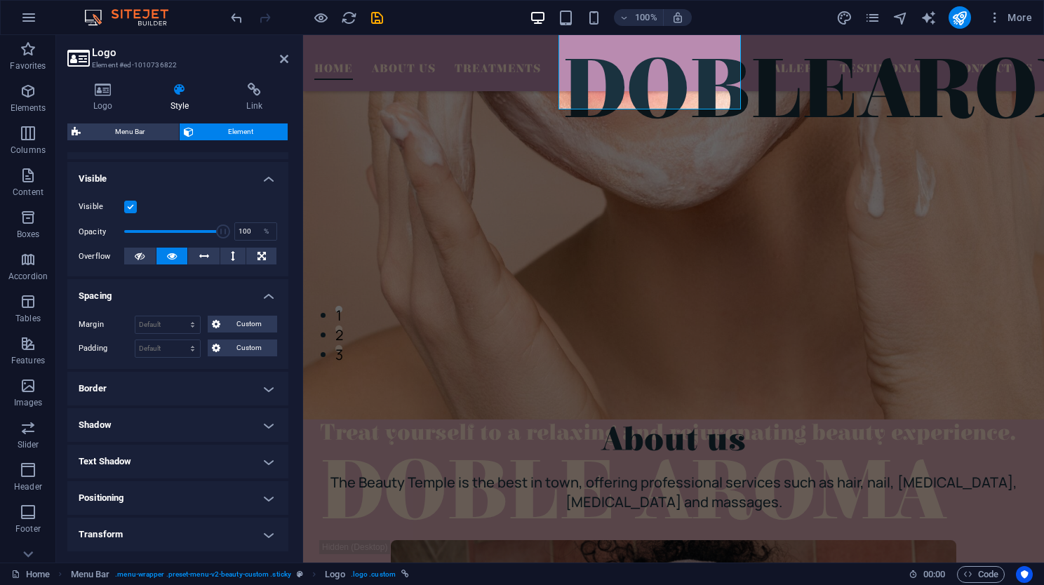
click at [263, 295] on h4 "Spacing" at bounding box center [177, 291] width 221 height 25
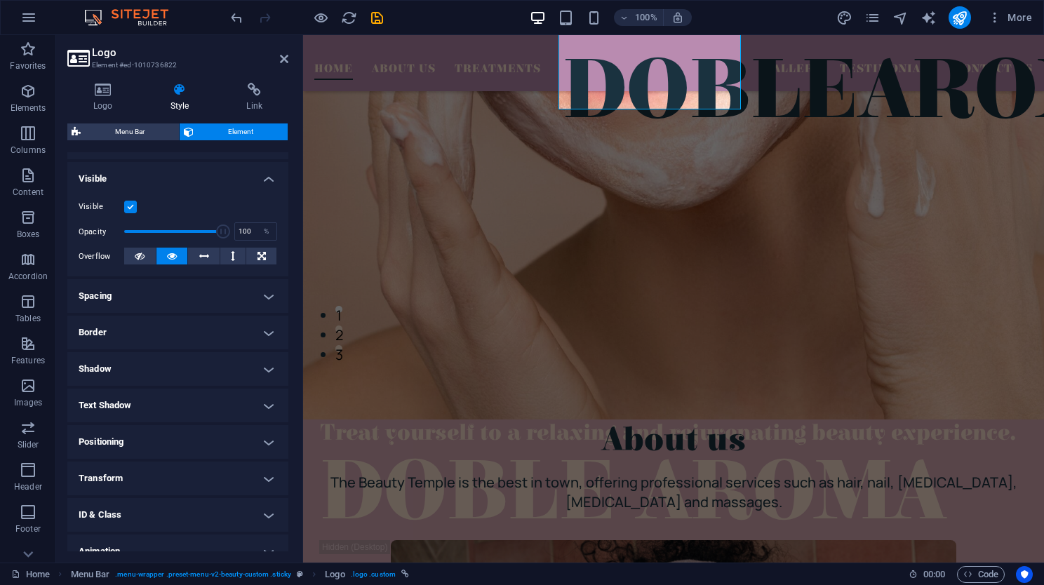
click at [267, 400] on h4 "Text Shadow" at bounding box center [177, 406] width 221 height 34
click at [267, 400] on h4 "Text Shadow" at bounding box center [177, 401] width 221 height 25
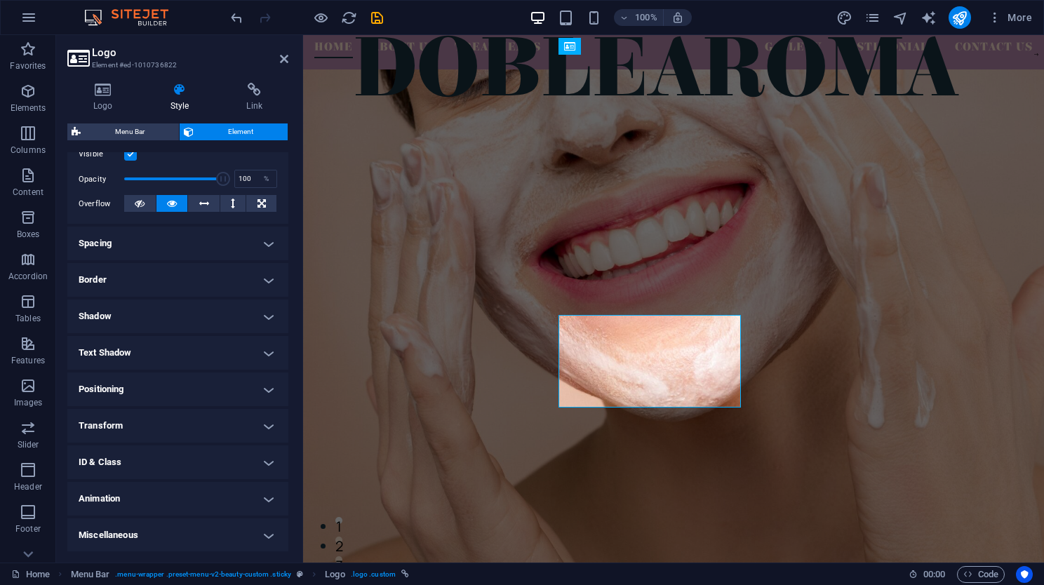
scroll to position [0, 0]
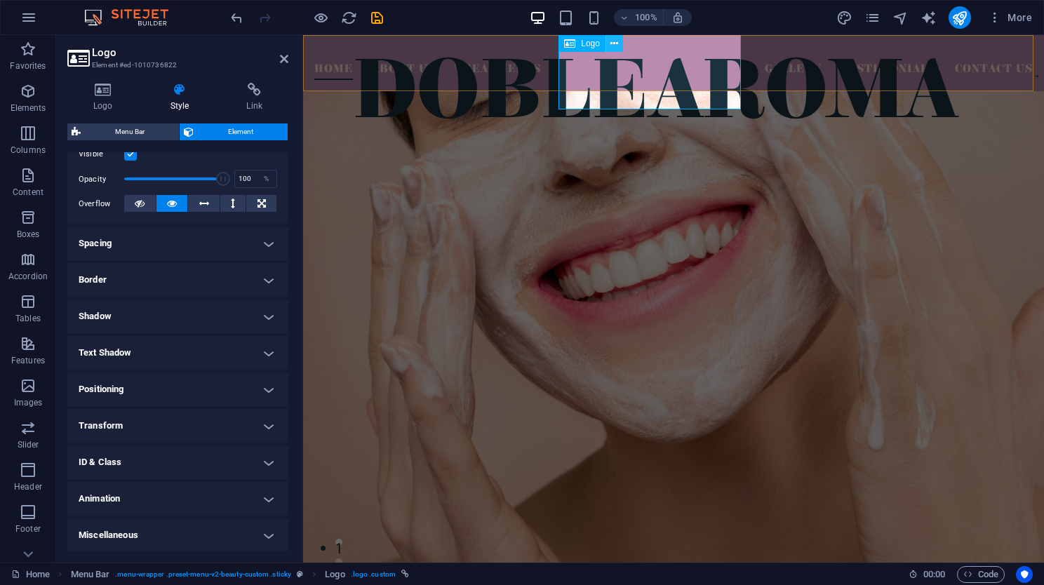
click at [613, 41] on icon at bounding box center [615, 43] width 8 height 15
click at [111, 94] on icon at bounding box center [103, 90] width 72 height 14
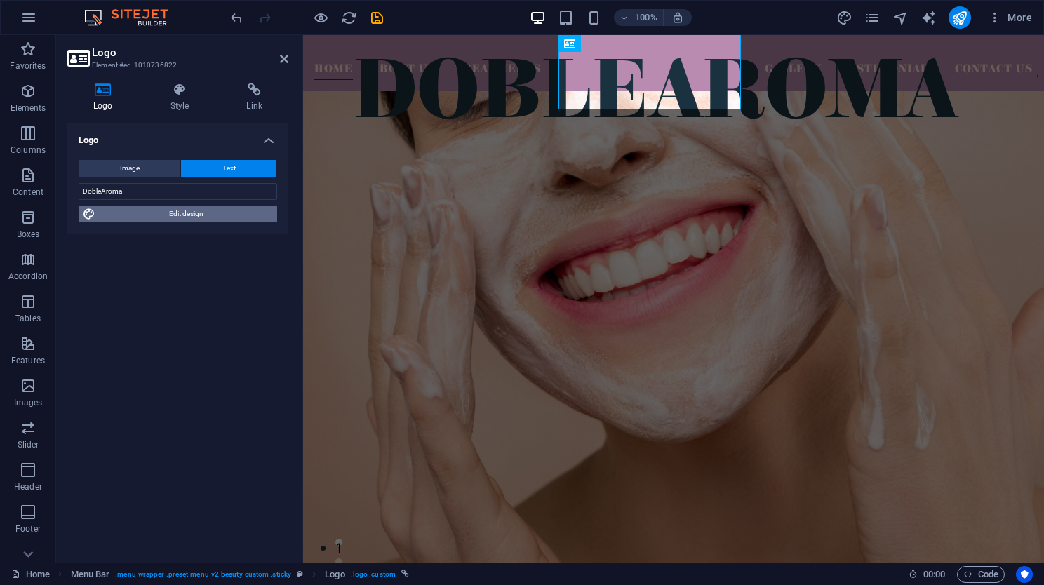
click at [190, 210] on span "Edit design" at bounding box center [186, 214] width 173 height 17
select select "px"
select select "500"
select select "px"
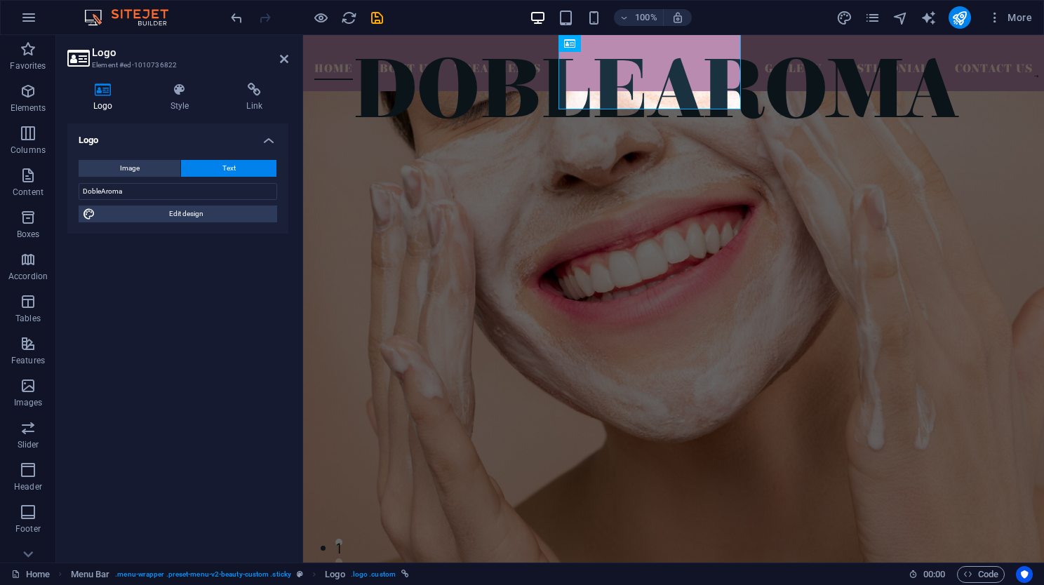
select select "900"
select select "px"
select select "rem"
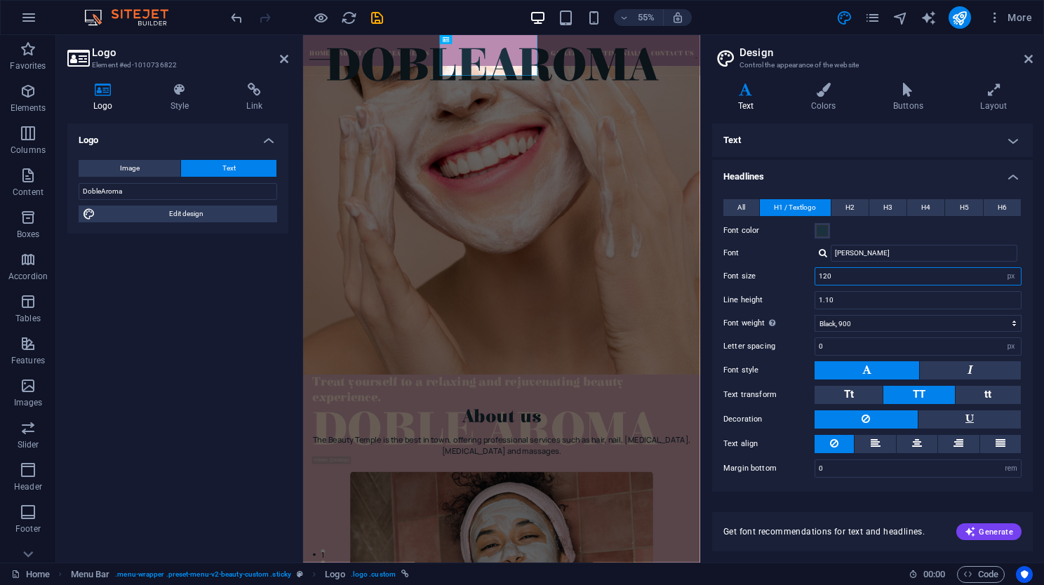
click at [938, 276] on input "120" at bounding box center [919, 276] width 206 height 17
click at [931, 298] on input "1.10" at bounding box center [919, 300] width 206 height 17
click at [915, 279] on input "12" at bounding box center [919, 276] width 206 height 17
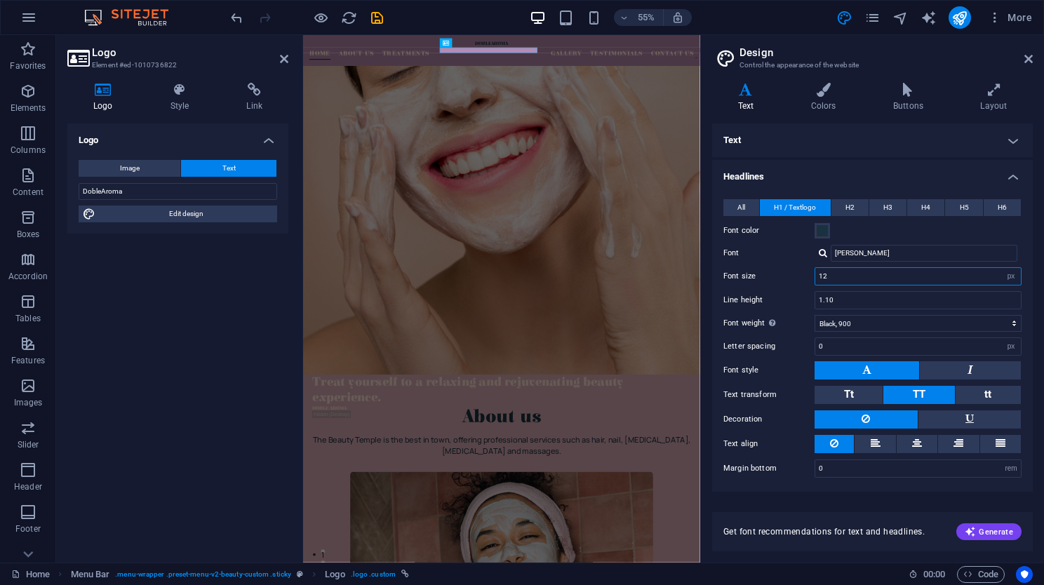
drag, startPoint x: 842, startPoint y: 278, endPoint x: 792, endPoint y: 277, distance: 50.5
click at [792, 277] on div "Font size 12 rem px em %" at bounding box center [873, 276] width 298 height 18
click at [860, 300] on input "1.10" at bounding box center [919, 300] width 206 height 17
drag, startPoint x: 823, startPoint y: 277, endPoint x: 835, endPoint y: 279, distance: 12.8
click at [835, 279] on input "20" at bounding box center [919, 276] width 206 height 17
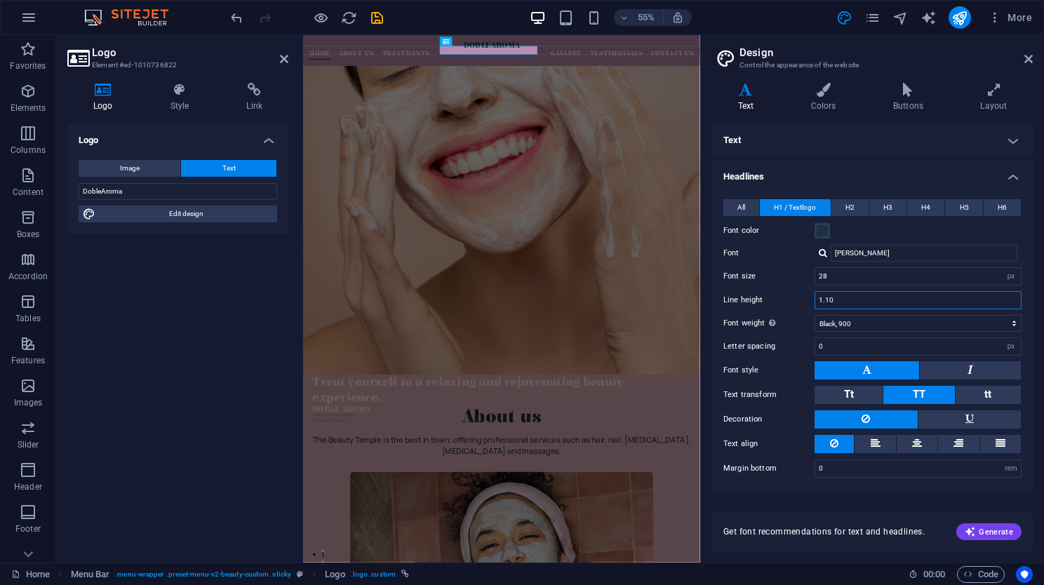
click at [891, 301] on input "1.10" at bounding box center [919, 300] width 206 height 17
drag, startPoint x: 825, startPoint y: 276, endPoint x: 788, endPoint y: 277, distance: 37.9
click at [788, 277] on div "Font size 28 rem px em %" at bounding box center [873, 276] width 298 height 18
type input "32"
click at [840, 295] on input "1.10" at bounding box center [919, 300] width 206 height 17
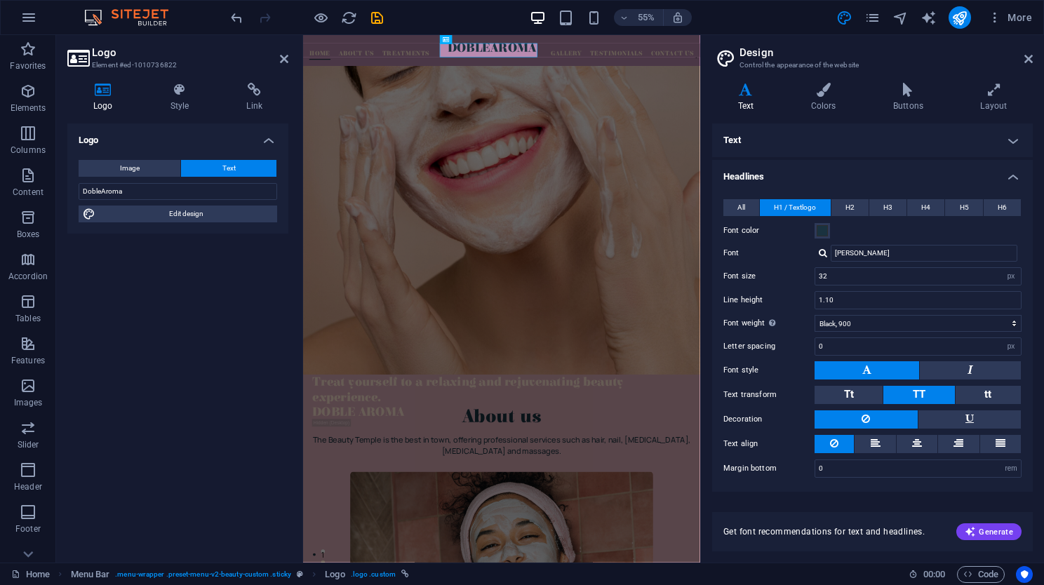
click at [1033, 56] on aside "Design Control the appearance of the website Variants Text Colors Buttons Layou…" at bounding box center [872, 299] width 344 height 528
click at [1030, 60] on icon at bounding box center [1029, 58] width 8 height 11
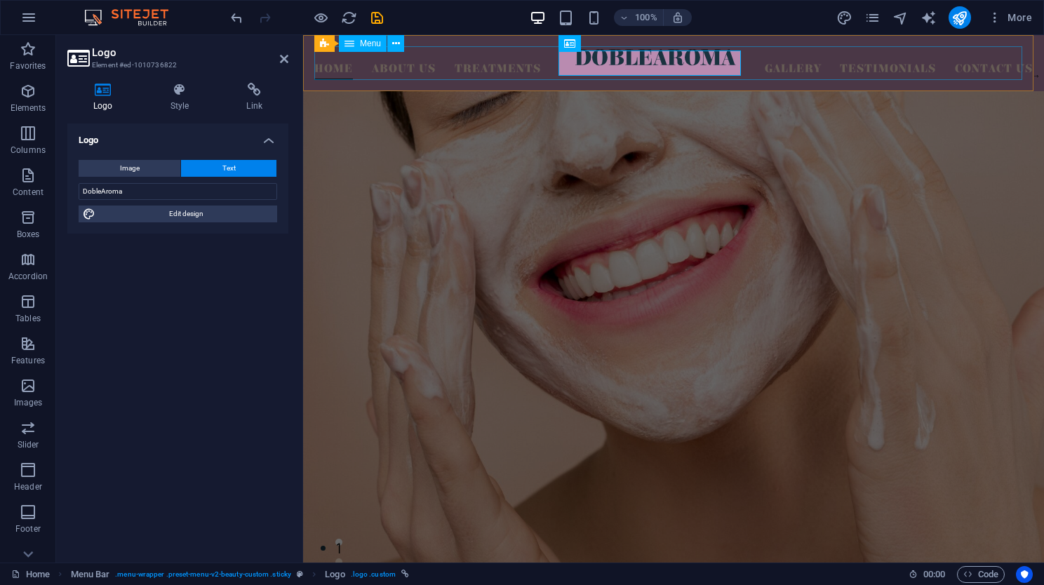
click at [331, 70] on nav "Home About Us Treatments Gallery Testimonials Contact Us" at bounding box center [673, 63] width 719 height 34
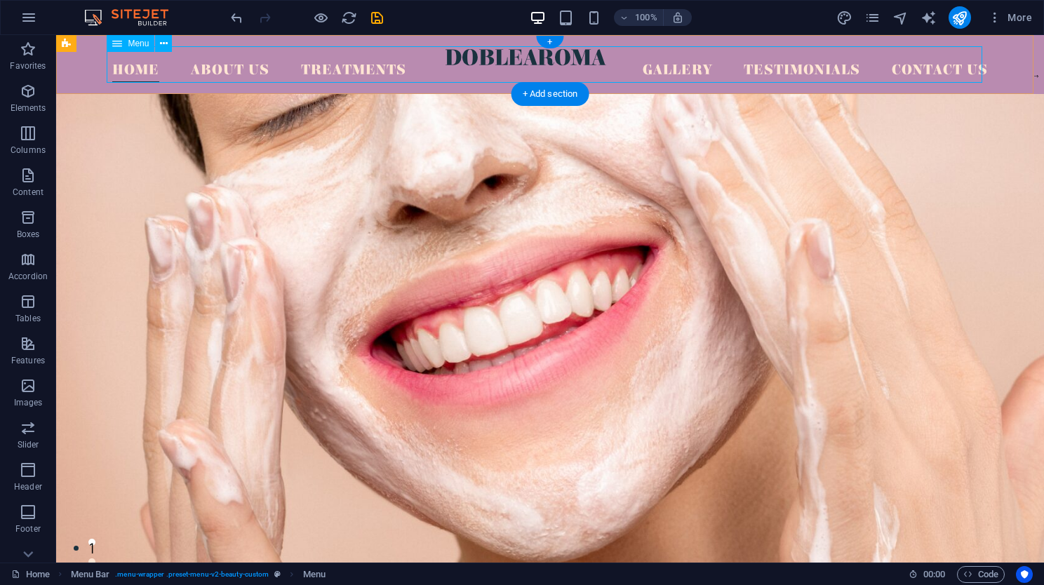
click at [241, 74] on nav "Home About Us Treatments Gallery Testimonials Contact Us" at bounding box center [550, 64] width 876 height 36
click at [365, 55] on nav "Home About Us Treatments Gallery Testimonials Contact Us" at bounding box center [550, 64] width 876 height 36
click at [373, 67] on nav "Home About Us Treatments Gallery Testimonials Contact Us" at bounding box center [550, 64] width 876 height 36
click at [649, 79] on nav "Home About Us Treatments Gallery Testimonials Contact Us" at bounding box center [550, 64] width 876 height 36
click at [762, 66] on nav "Home About Us Treatments Gallery Testimonials Contact Us" at bounding box center [550, 64] width 876 height 36
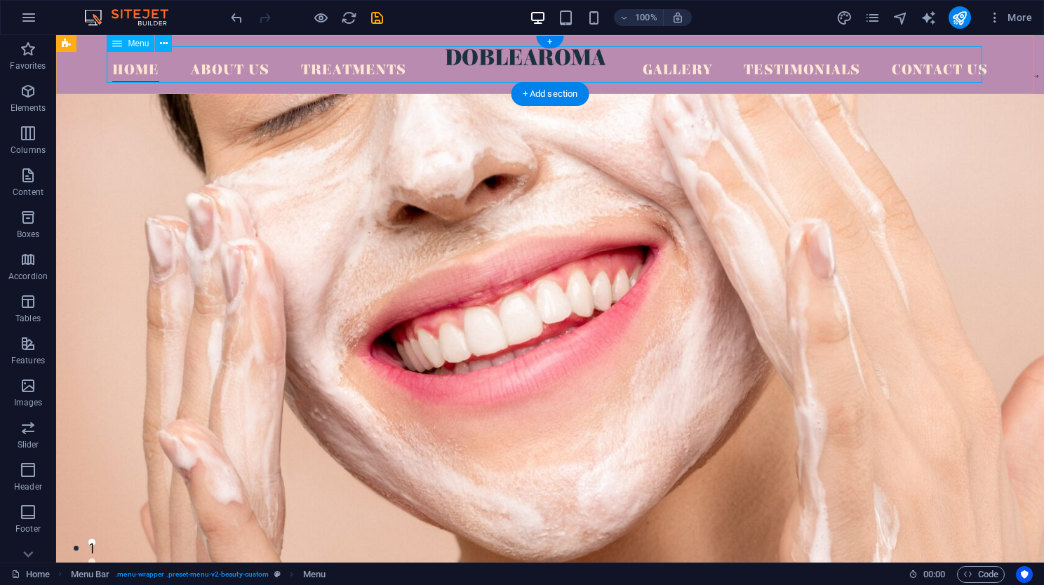
click at [967, 77] on nav "Home About Us Treatments Gallery Testimonials Contact Us" at bounding box center [550, 64] width 876 height 36
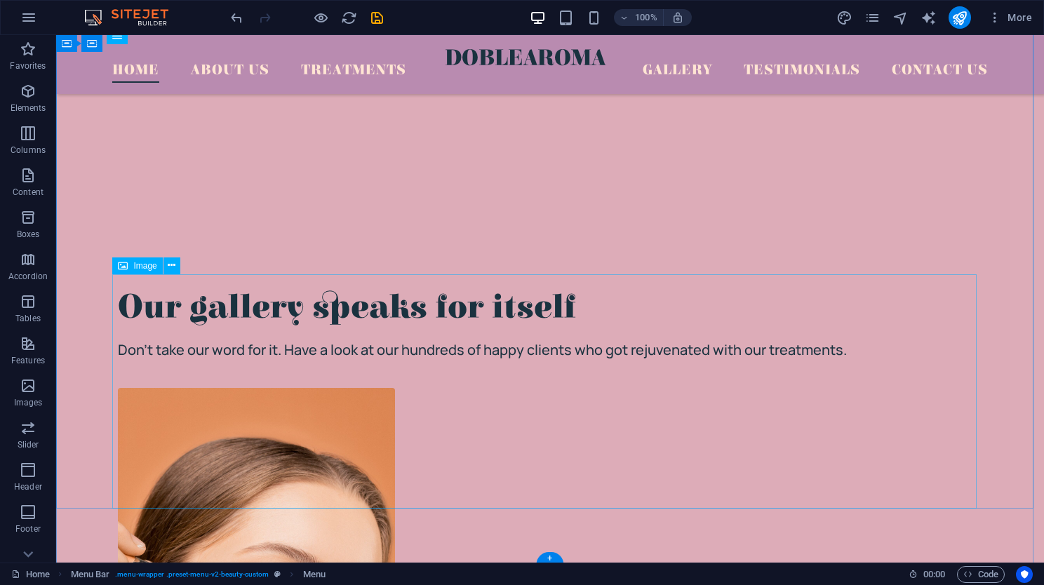
scroll to position [4776, 0]
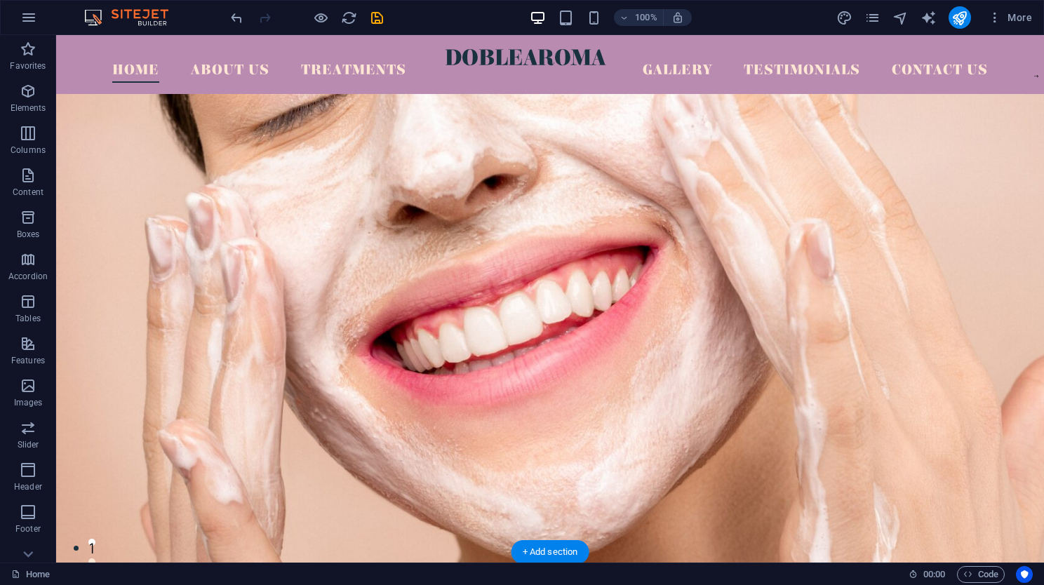
scroll to position [0, 0]
click at [376, 14] on icon "save" at bounding box center [377, 18] width 16 height 16
checkbox input "false"
click at [961, 22] on icon "publish" at bounding box center [960, 18] width 16 height 16
